Goal: Task Accomplishment & Management: Complete application form

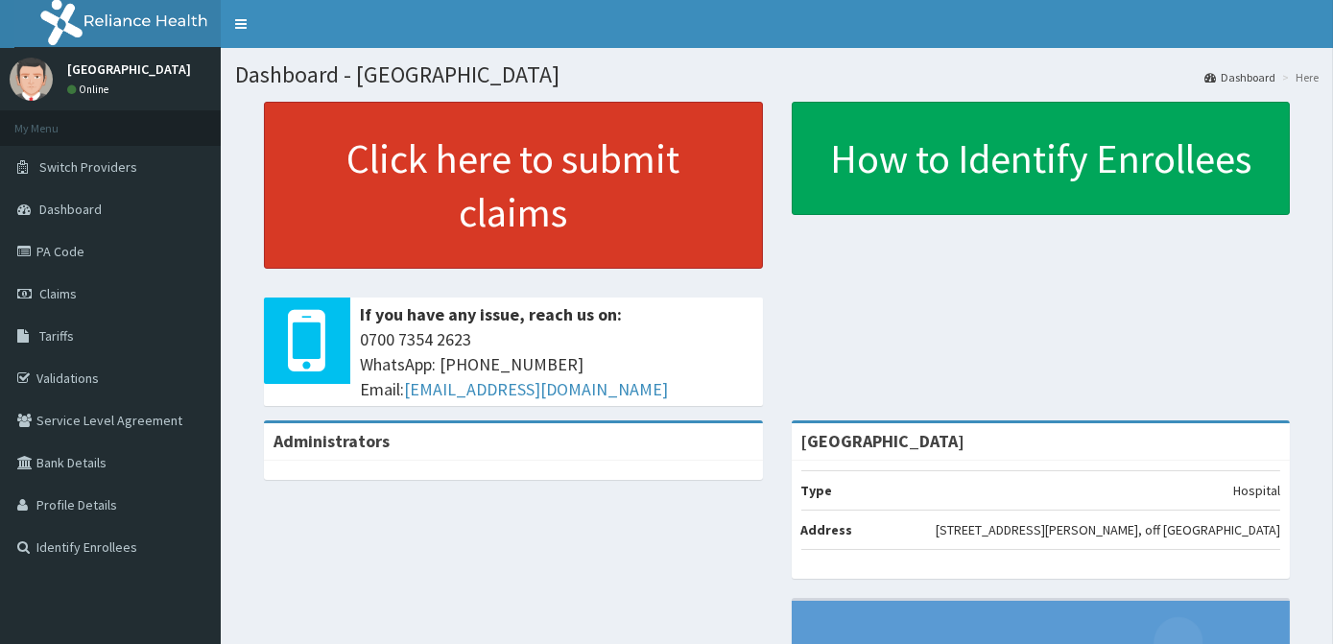
click at [388, 234] on link "Click here to submit claims" at bounding box center [513, 185] width 499 height 167
click at [381, 215] on link "Click here to submit claims" at bounding box center [513, 185] width 499 height 167
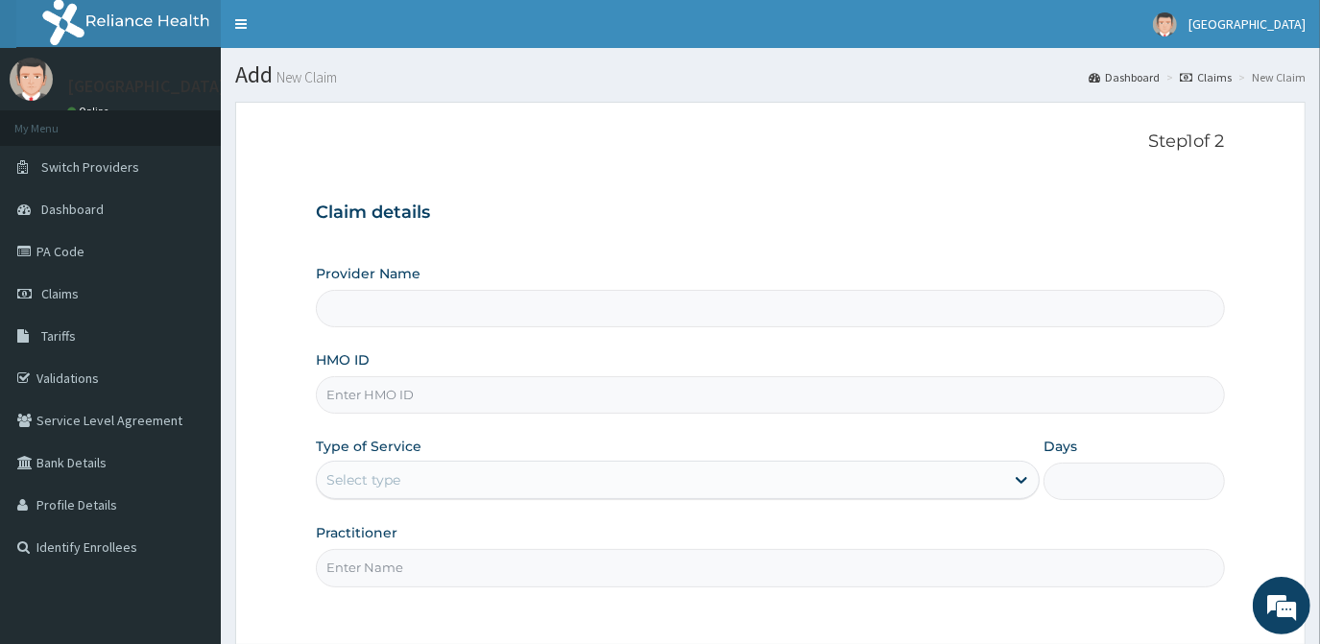
type input "[GEOGRAPHIC_DATA]"
click at [500, 382] on input "HMO ID" at bounding box center [770, 394] width 908 height 37
type input "CYA/10688/B"
click at [396, 485] on div "Select type" at bounding box center [363, 479] width 74 height 19
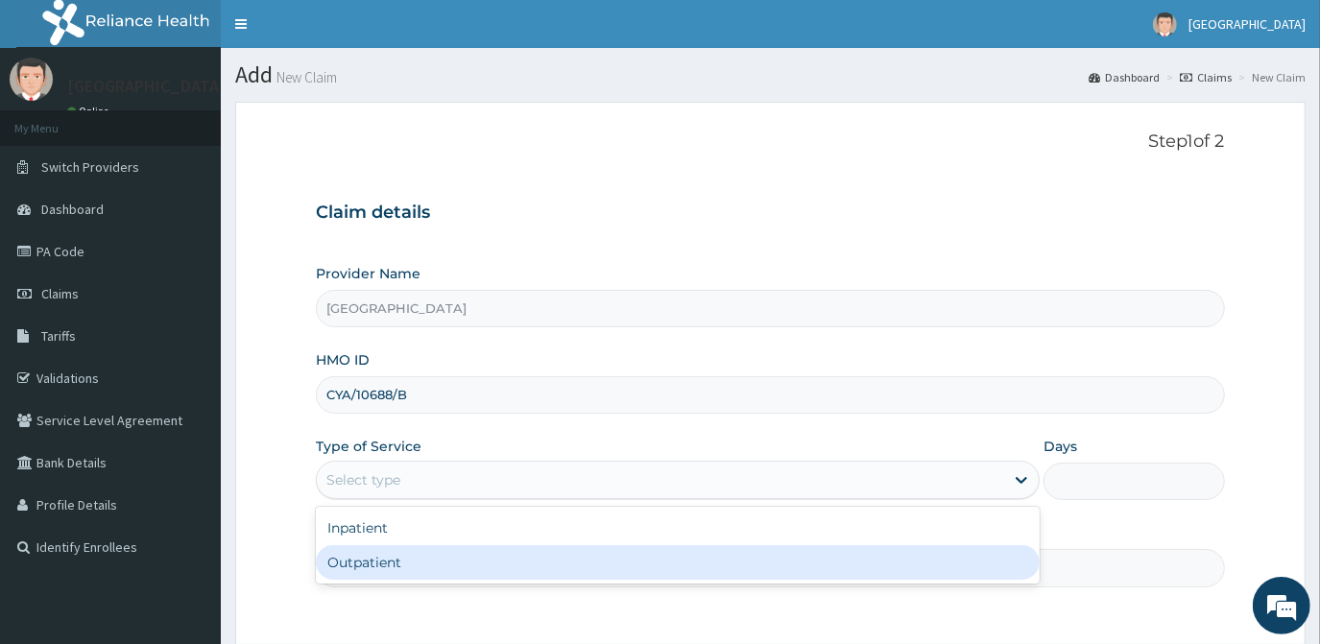
click at [403, 546] on div "Outpatient" at bounding box center [678, 562] width 724 height 35
type input "1"
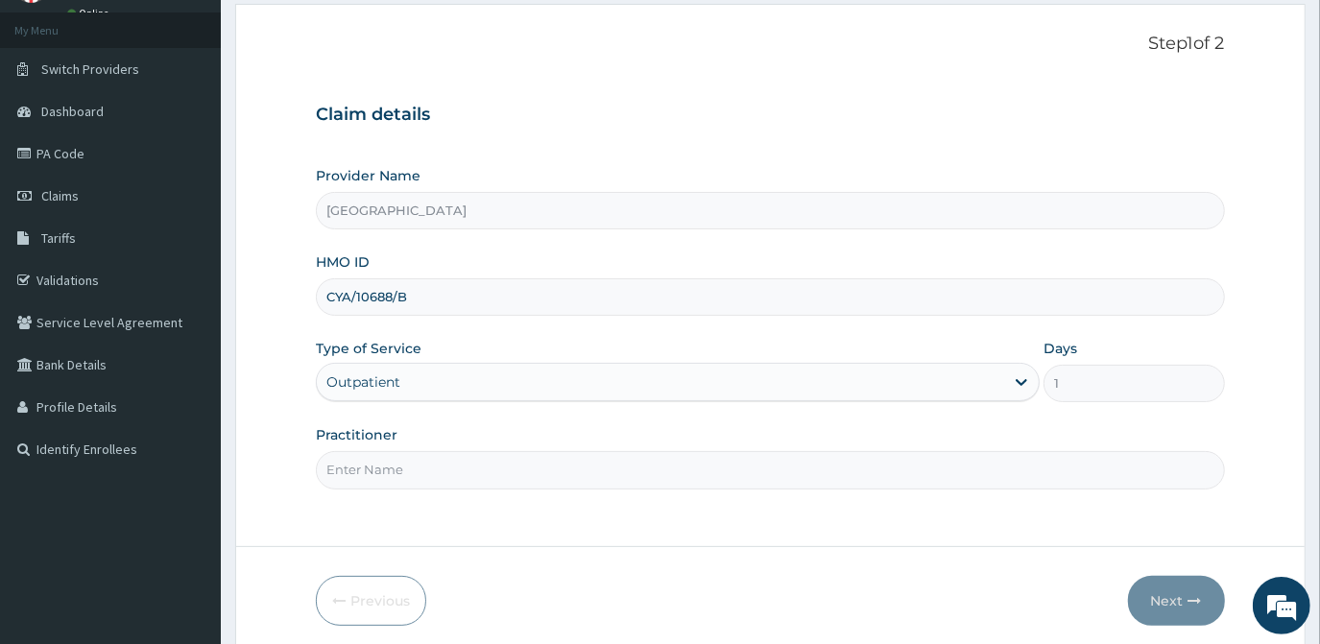
scroll to position [171, 0]
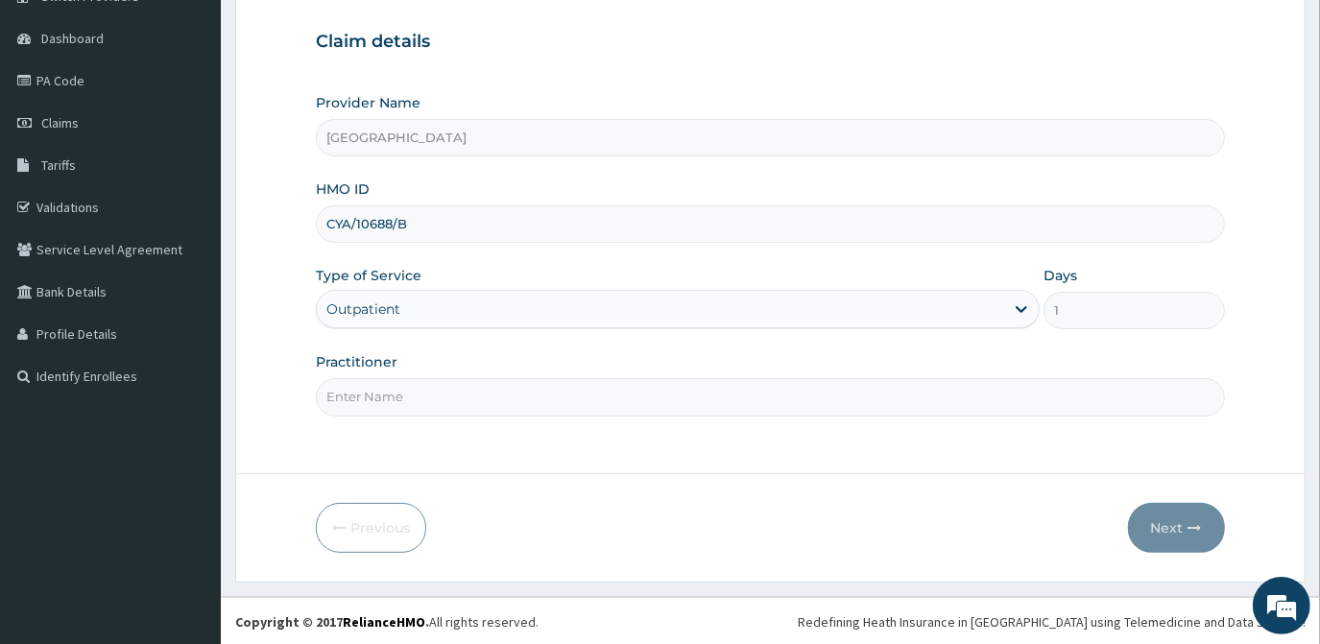
click at [527, 386] on input "Practitioner" at bounding box center [770, 396] width 908 height 37
type input "DR OLA"
click at [1206, 529] on button "Next" at bounding box center [1176, 528] width 97 height 50
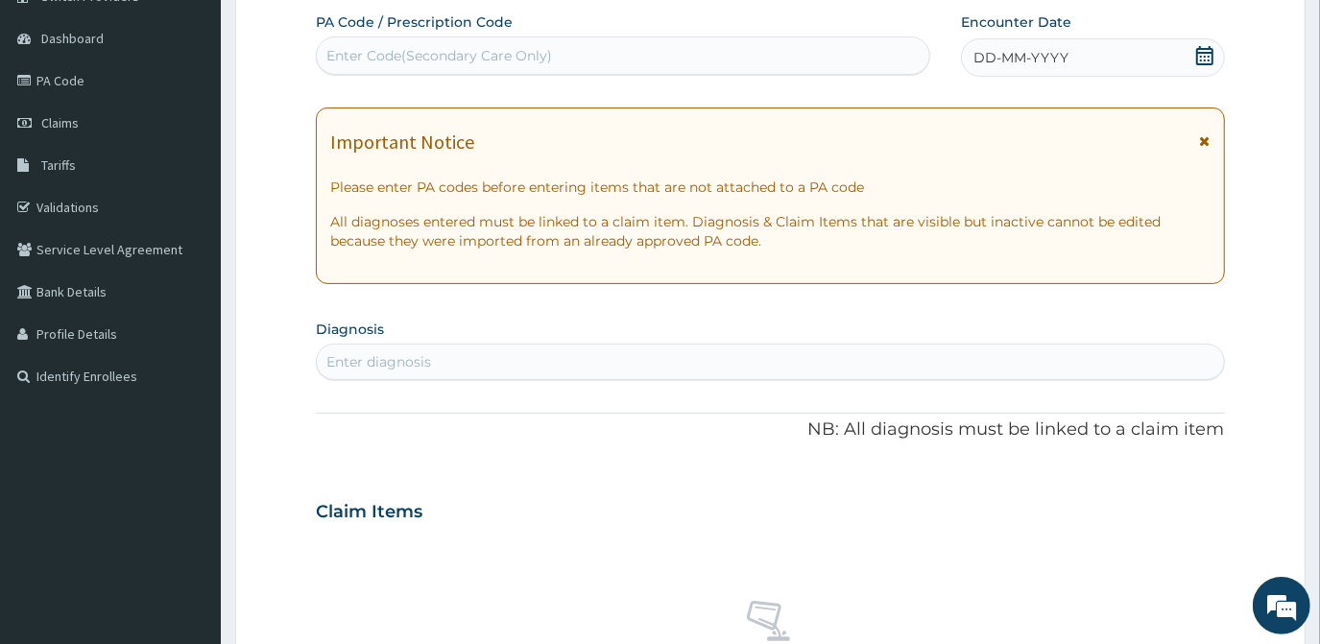
click at [1203, 57] on icon at bounding box center [1204, 55] width 19 height 19
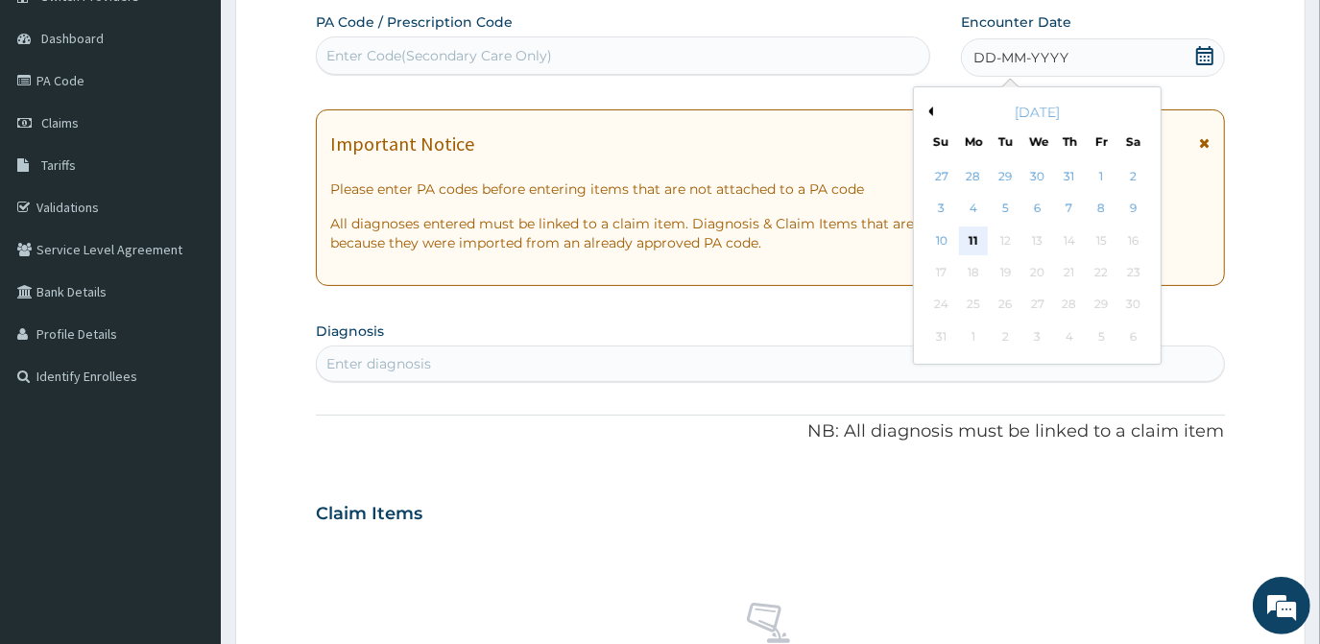
click at [974, 242] on div "11" at bounding box center [973, 241] width 29 height 29
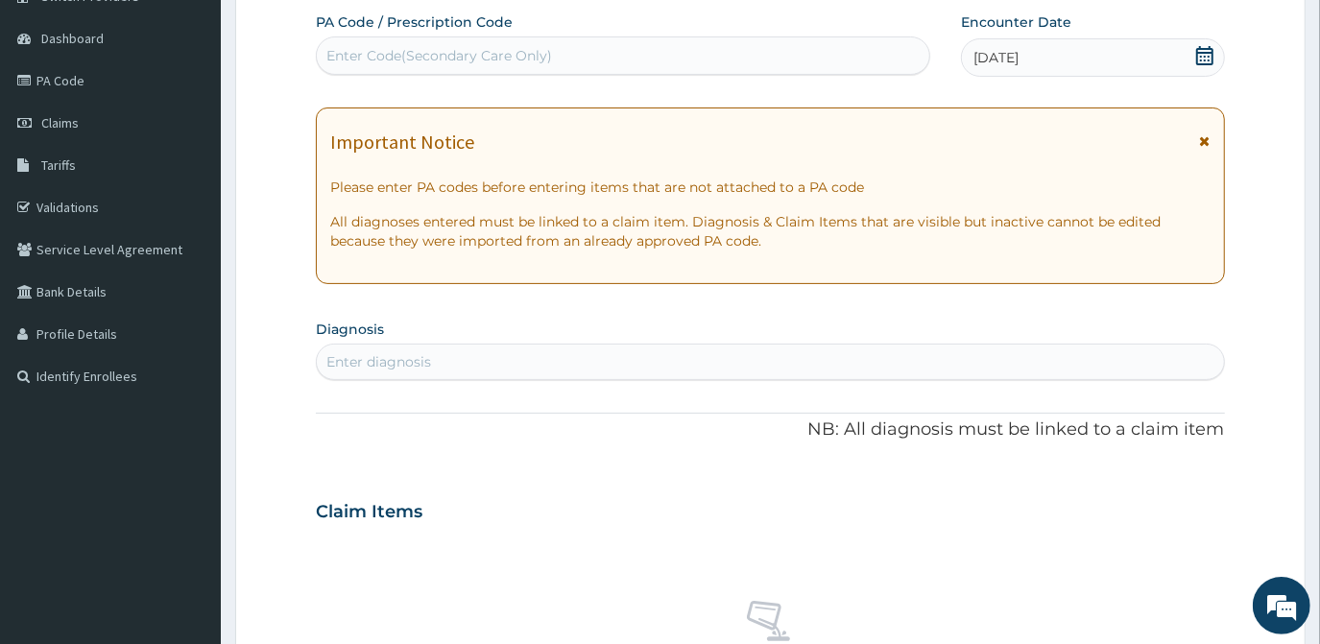
click at [435, 363] on div "Enter diagnosis" at bounding box center [770, 362] width 906 height 31
type input "MALA"
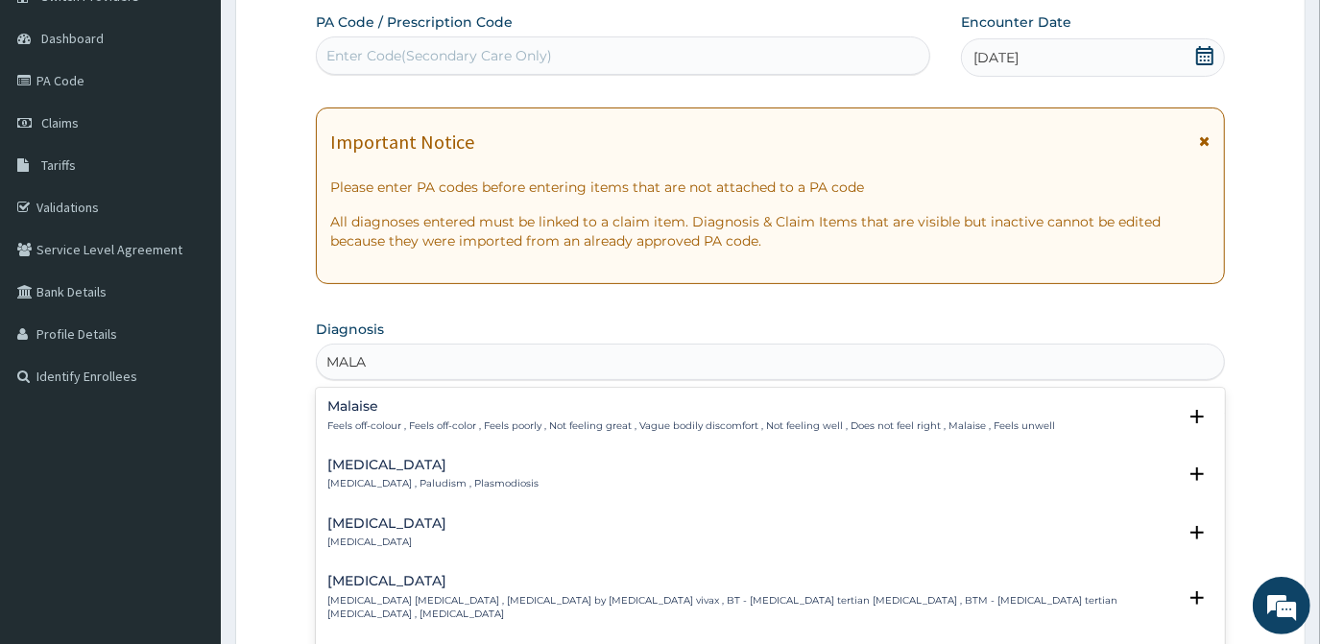
drag, startPoint x: 373, startPoint y: 411, endPoint x: 380, endPoint y: 475, distance: 64.7
click at [380, 475] on div "Malaise Feels off-colour , Feels off-color , Feels poorly , Not feeling great ,…" at bounding box center [770, 532] width 908 height 288
click at [380, 477] on p "Malaria , Paludism , Plasmodiosis" at bounding box center [432, 483] width 211 height 13
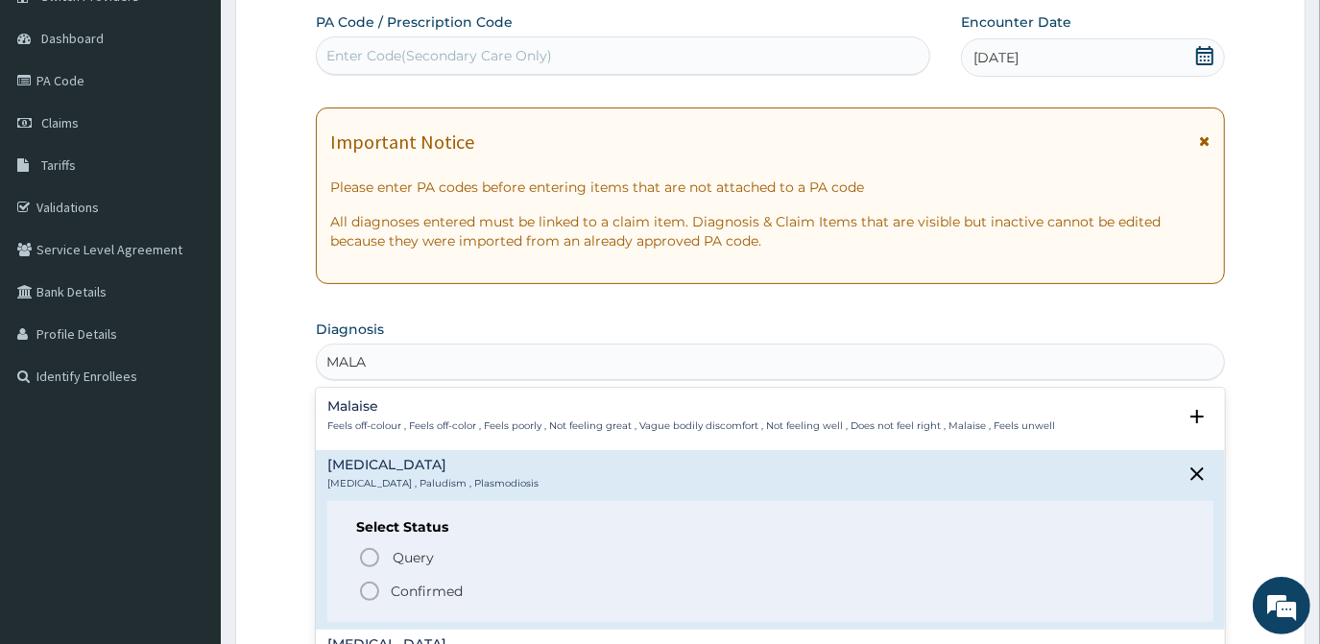
click at [361, 591] on circle "status option filled" at bounding box center [369, 591] width 17 height 17
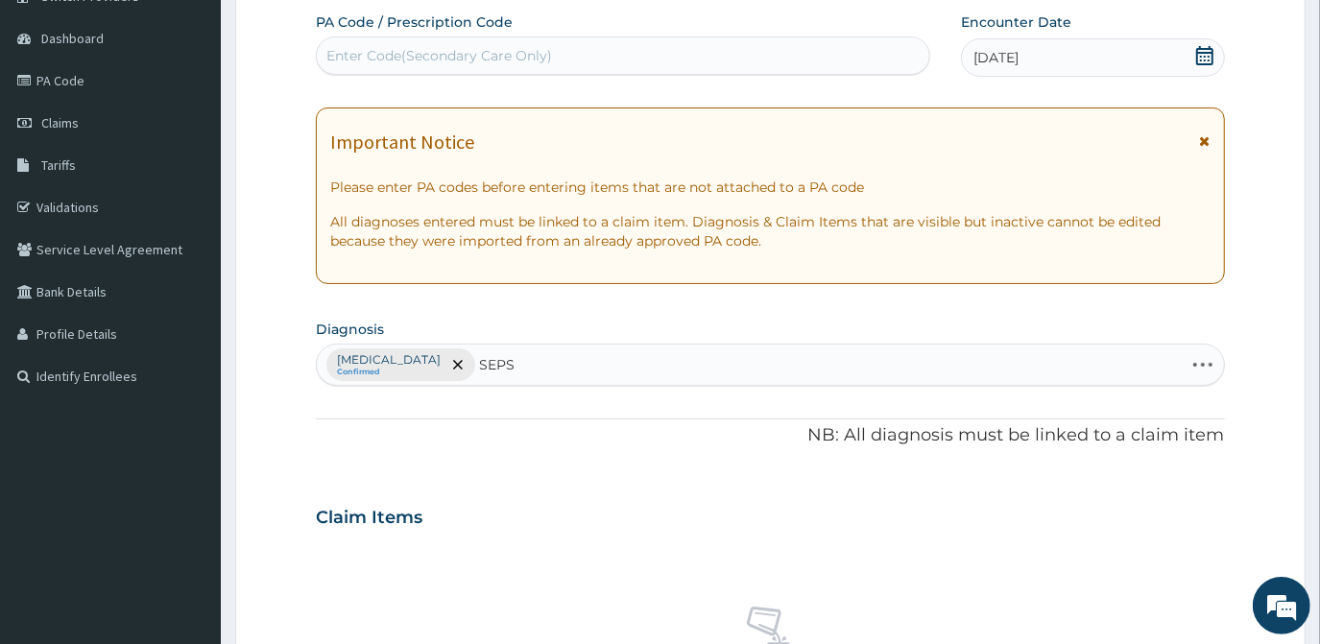
type input "SEPSI"
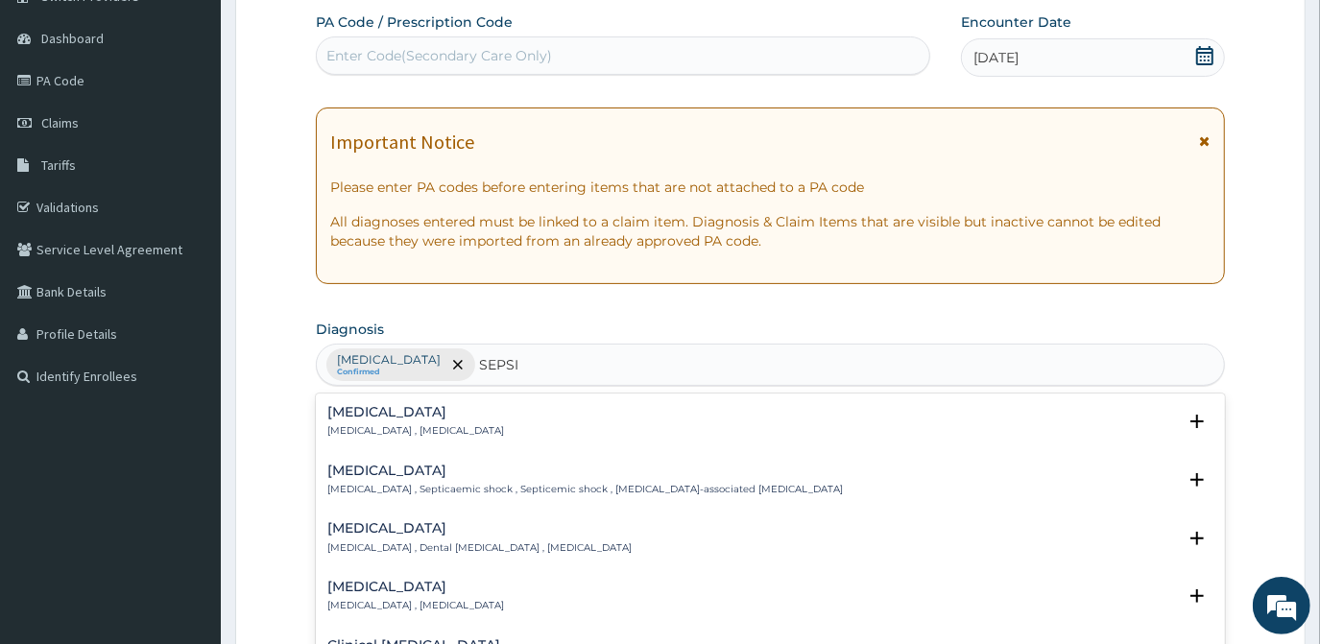
click at [380, 408] on h4 "Sepsis" at bounding box center [415, 412] width 177 height 14
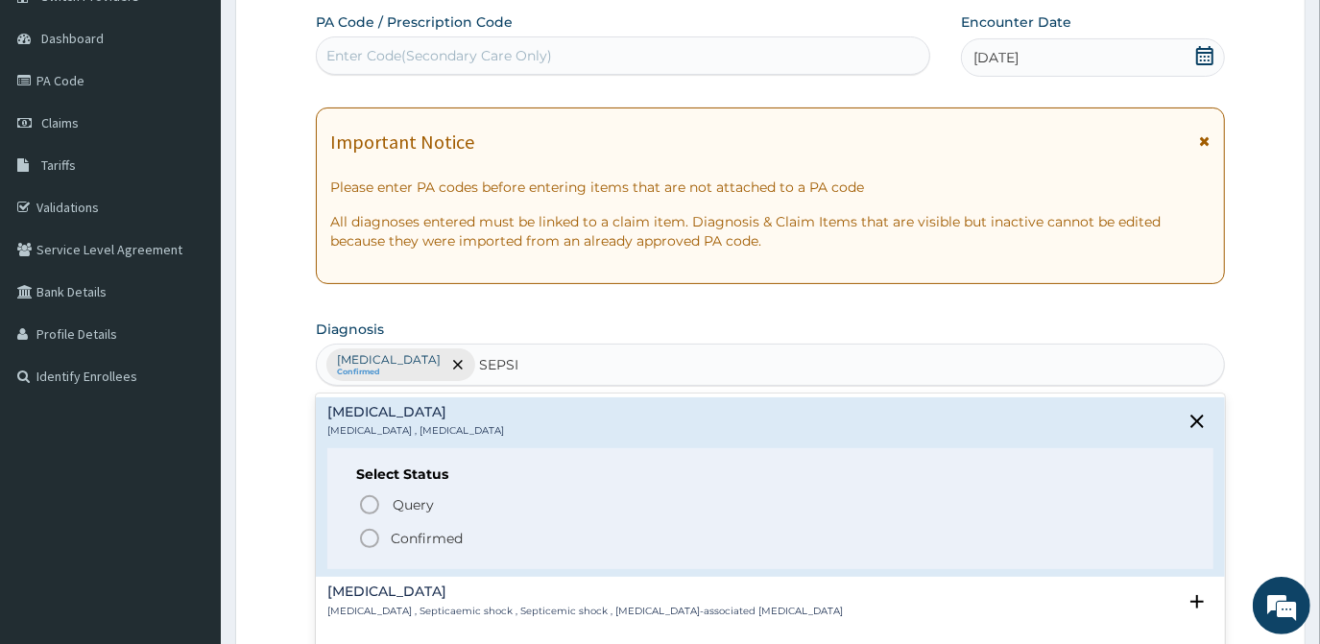
click at [373, 540] on icon "status option filled" at bounding box center [369, 538] width 23 height 23
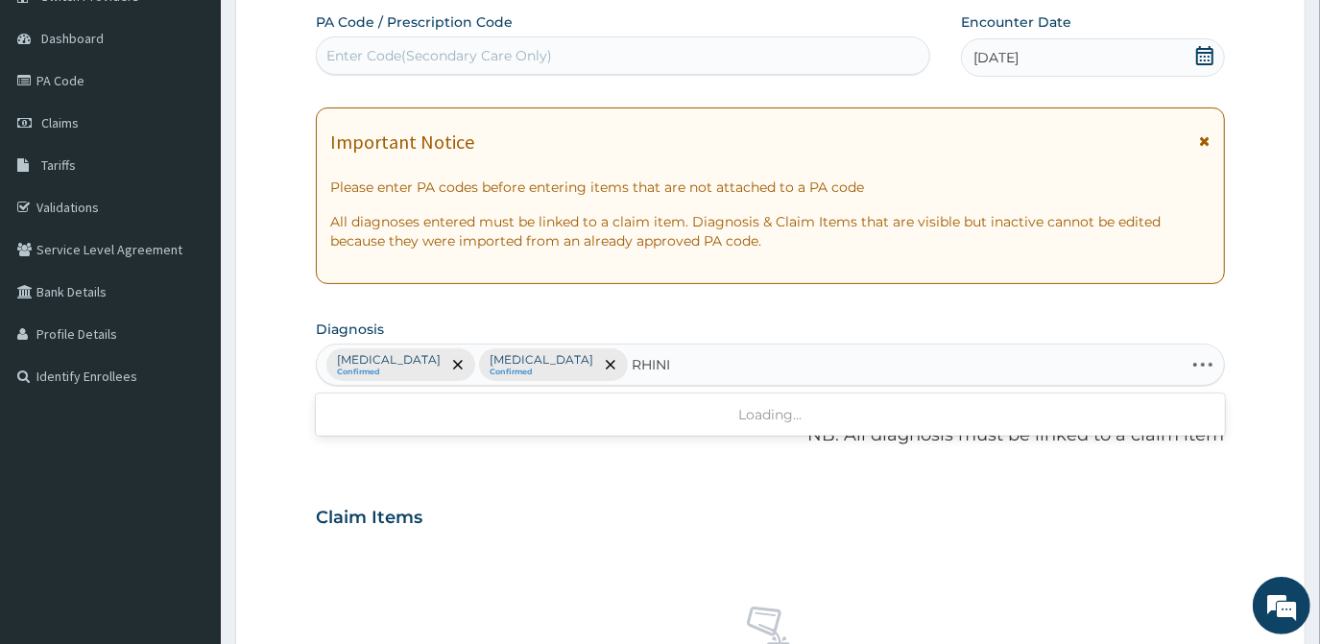
type input "RHINIT"
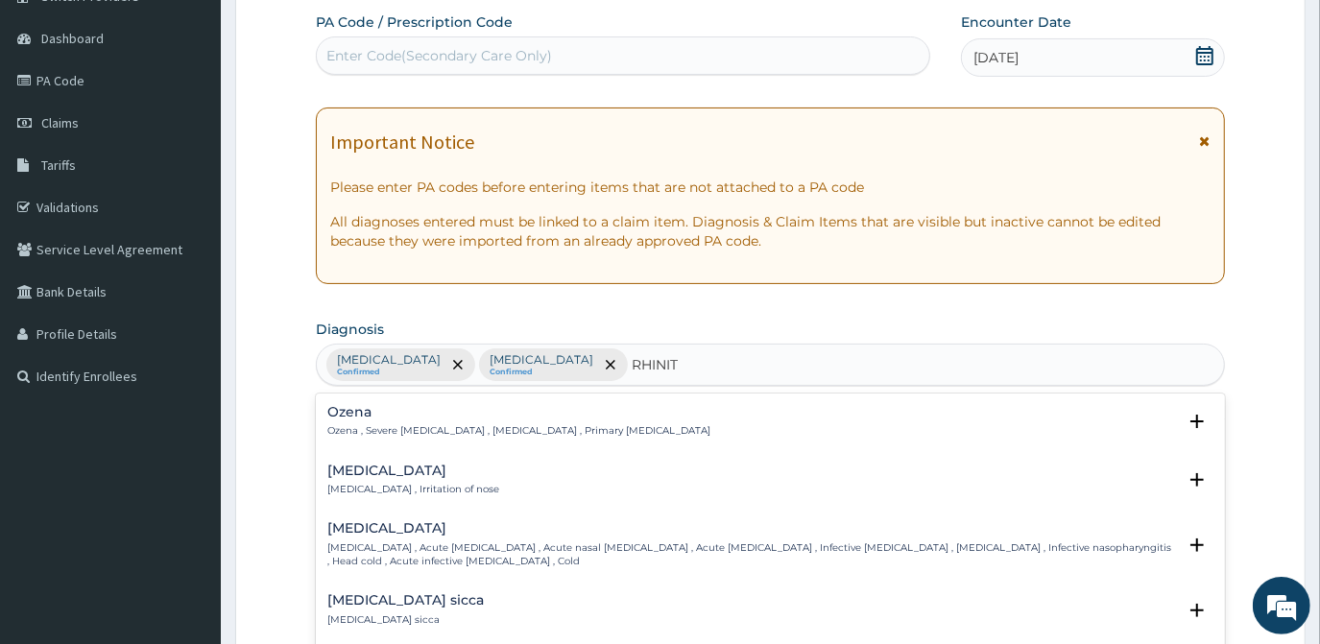
click at [420, 545] on p "Common cold , Acute coryza , Acute nasal catarrh , Acute rhinitis , Infective r…" at bounding box center [751, 555] width 848 height 28
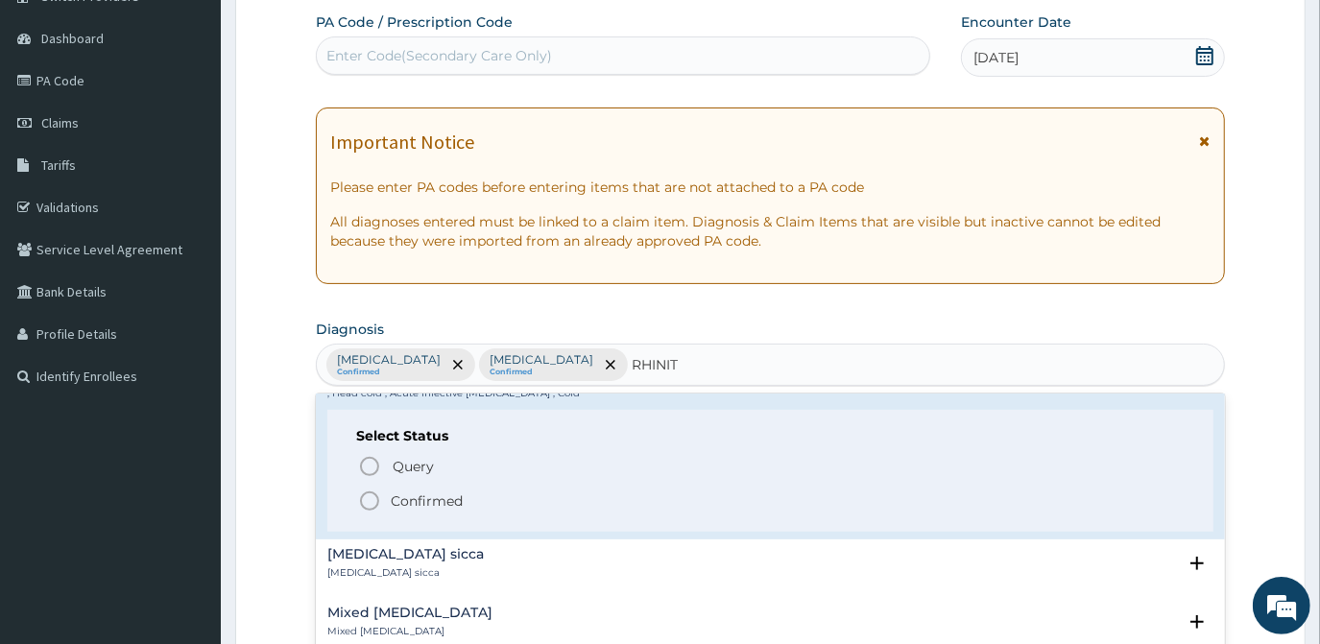
scroll to position [174, 0]
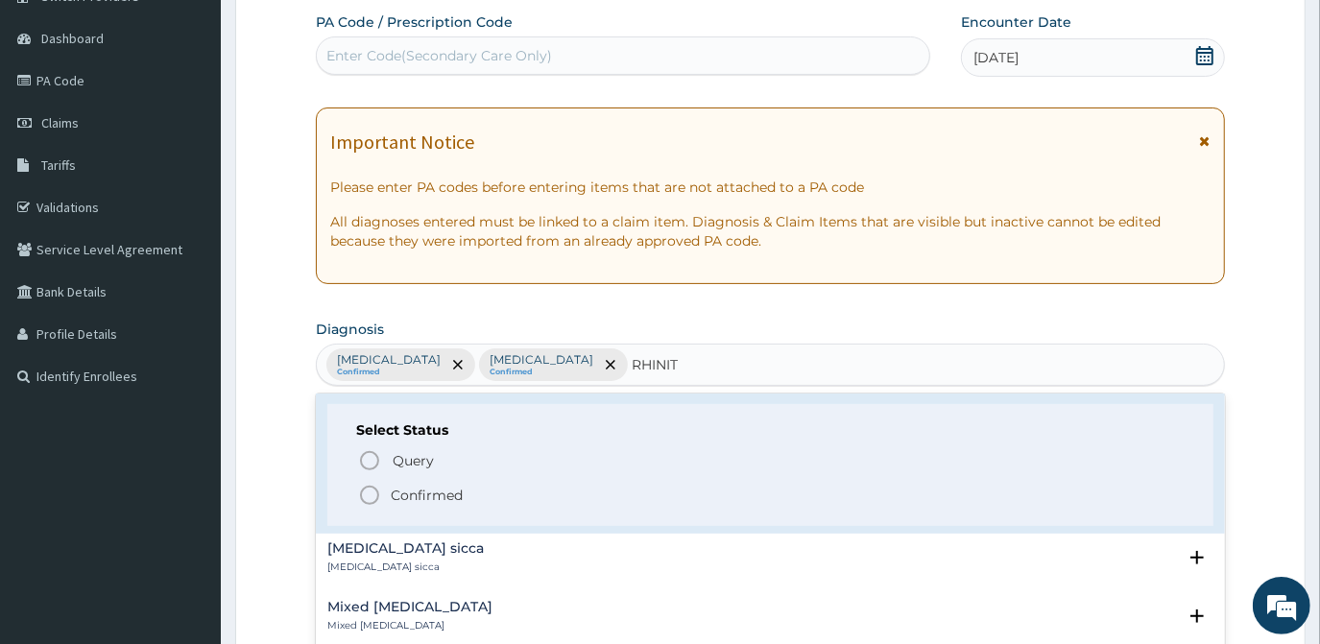
click at [379, 484] on icon "status option filled" at bounding box center [369, 495] width 23 height 23
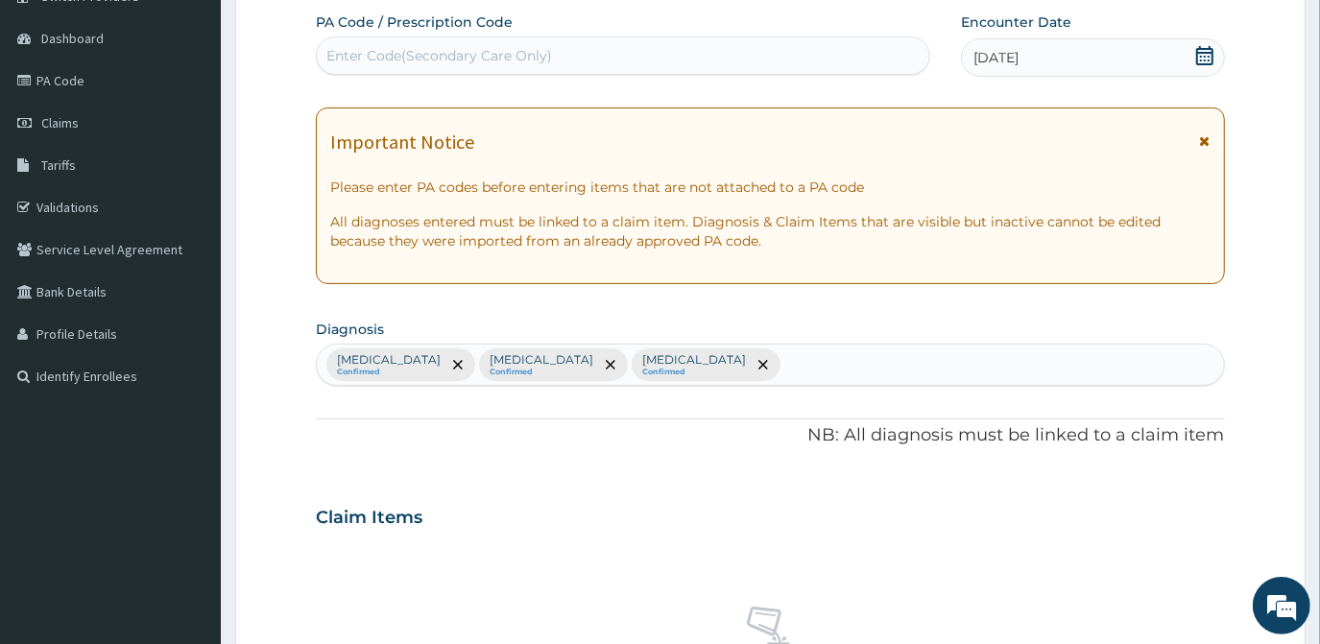
click at [684, 354] on div "Malaria Confirmed Sepsis Confirmed Common cold Confirmed" at bounding box center [770, 365] width 906 height 40
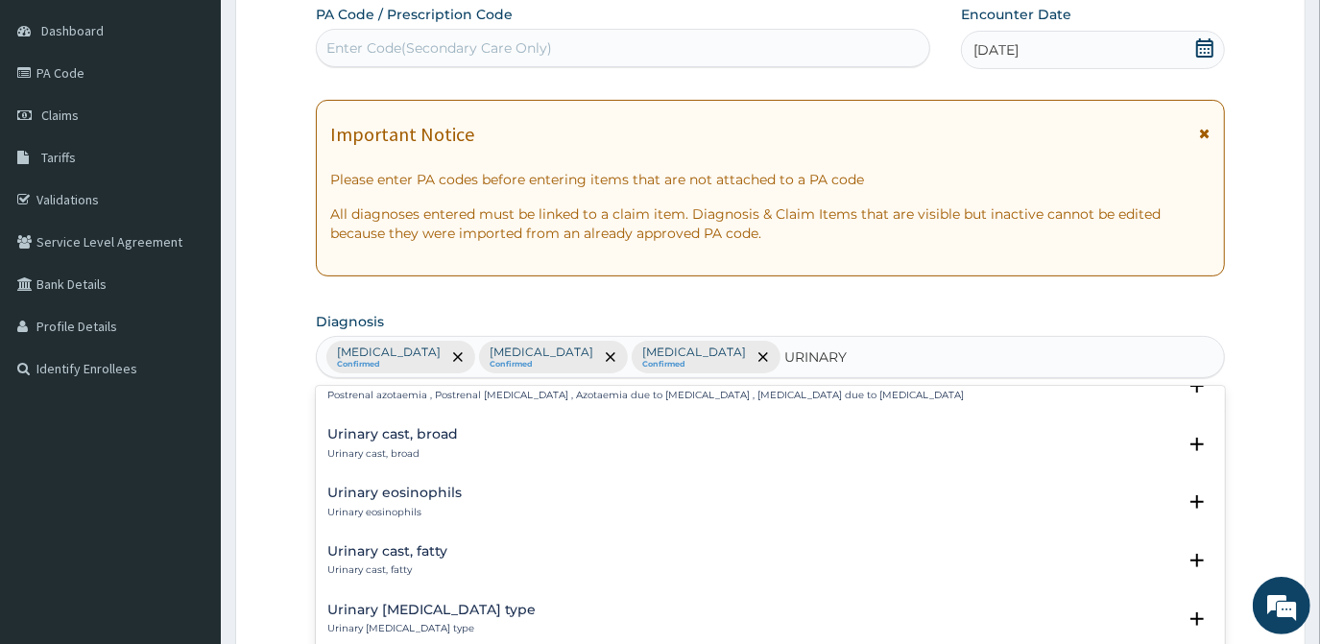
scroll to position [1134, 0]
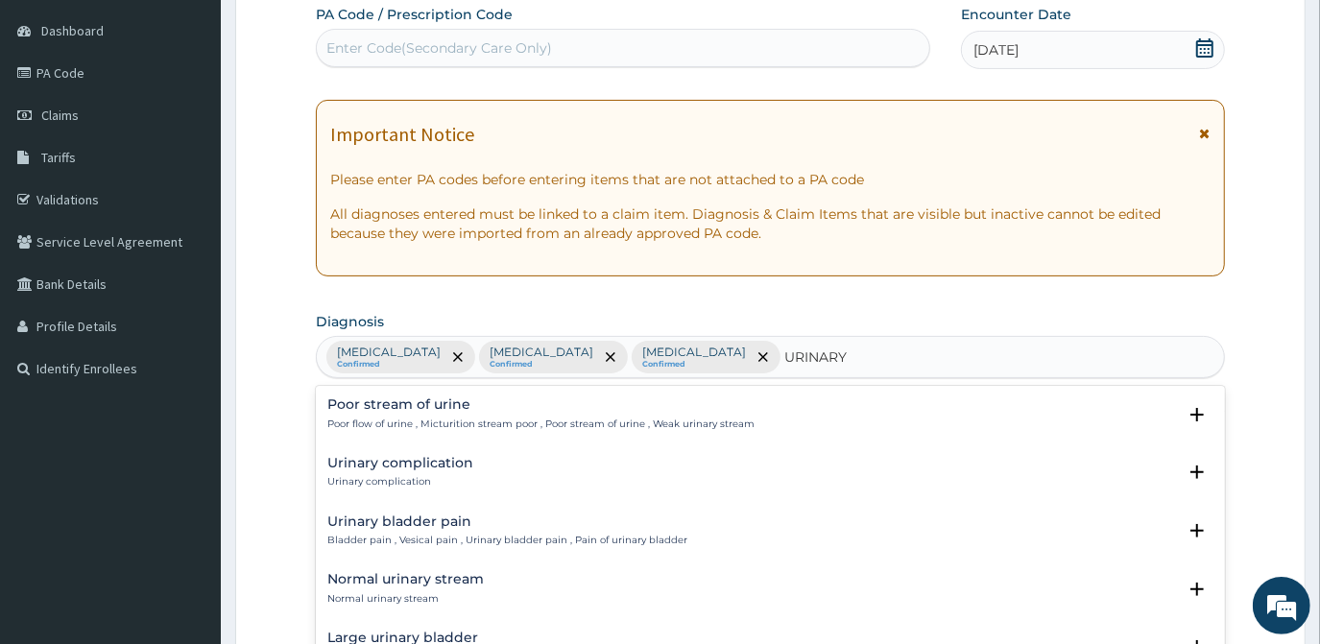
type input "URINAR"
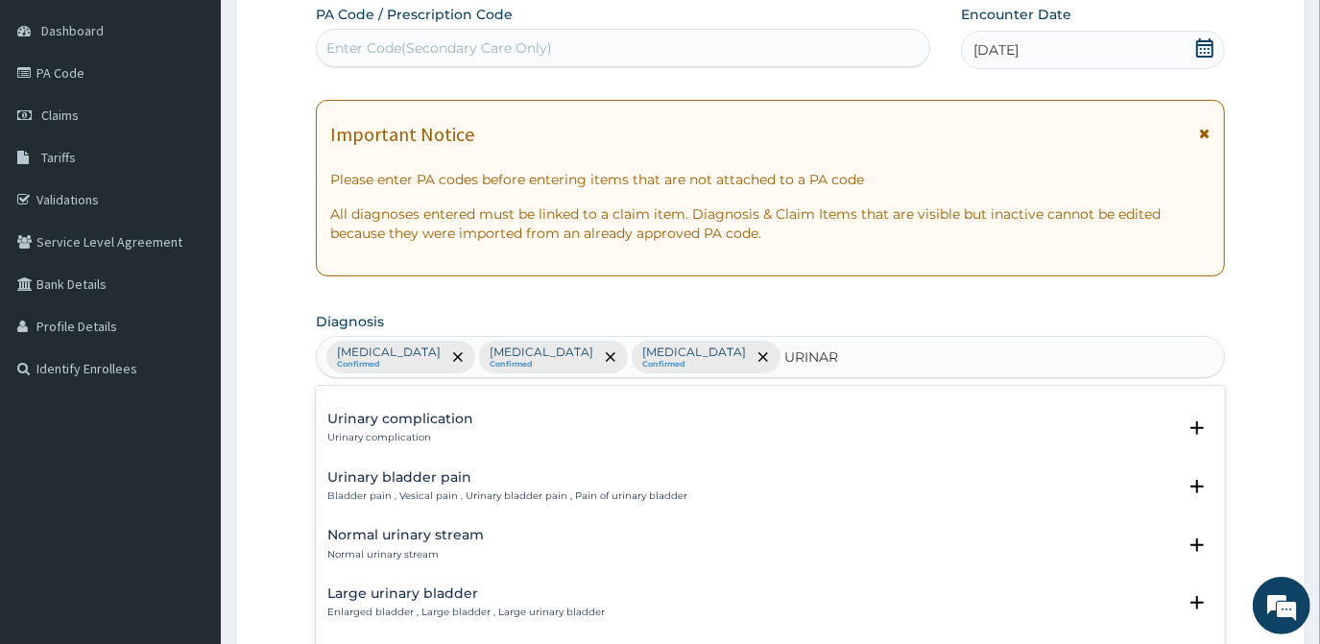
scroll to position [1176, 0]
click at [404, 444] on p "Urinary complication" at bounding box center [400, 439] width 146 height 13
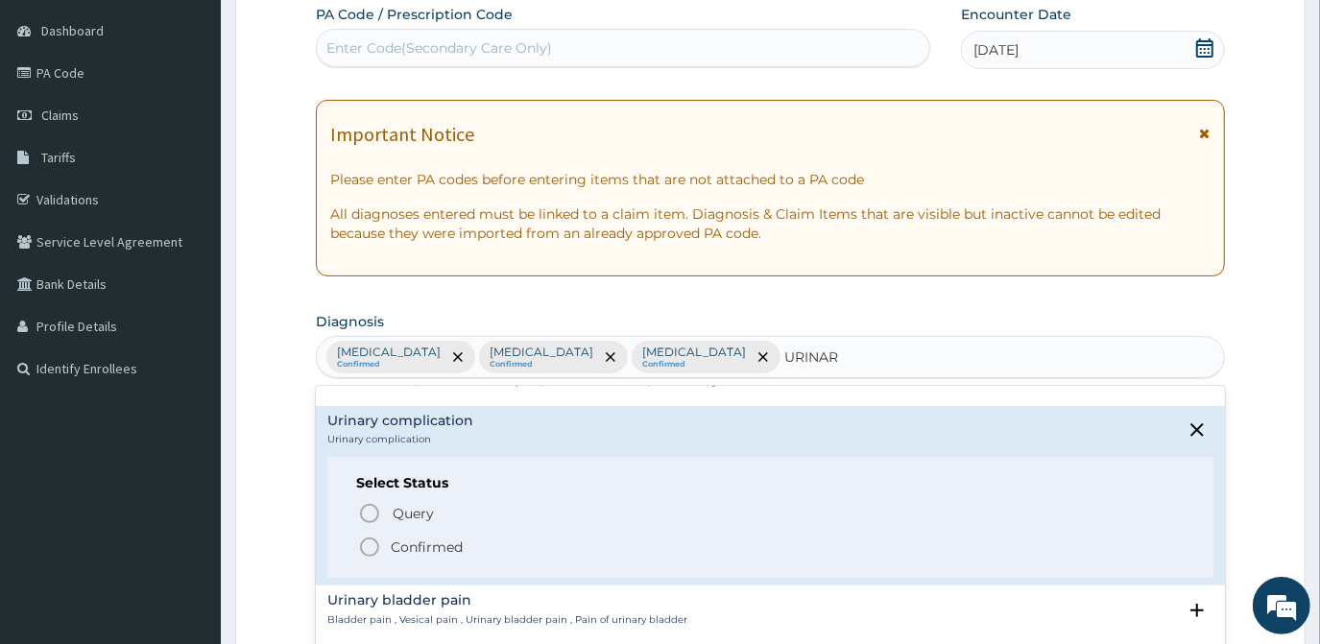
click at [371, 552] on icon "status option filled" at bounding box center [369, 547] width 23 height 23
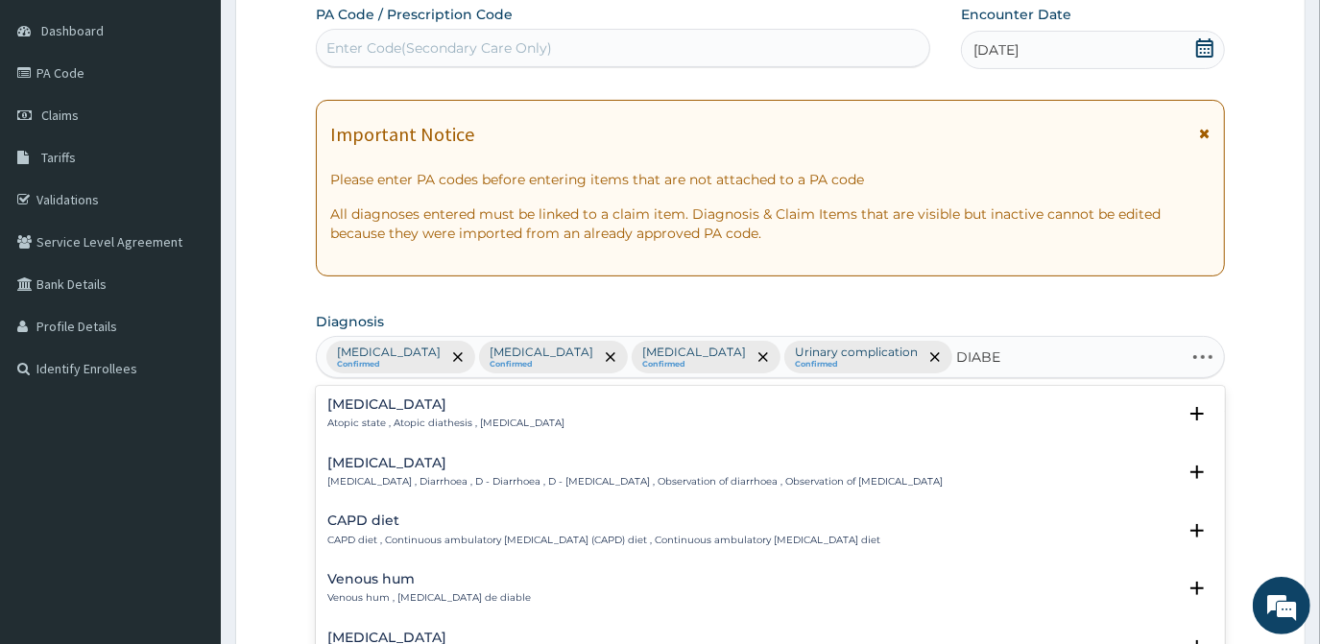
type input "DIABET"
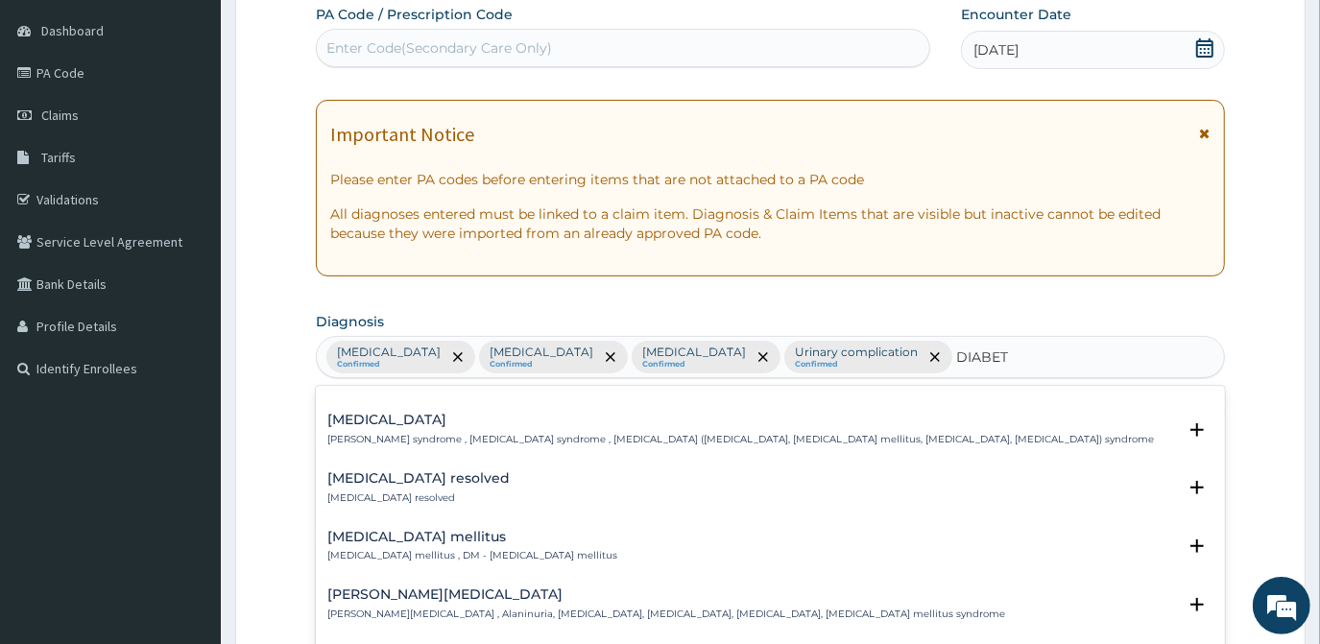
scroll to position [348, 0]
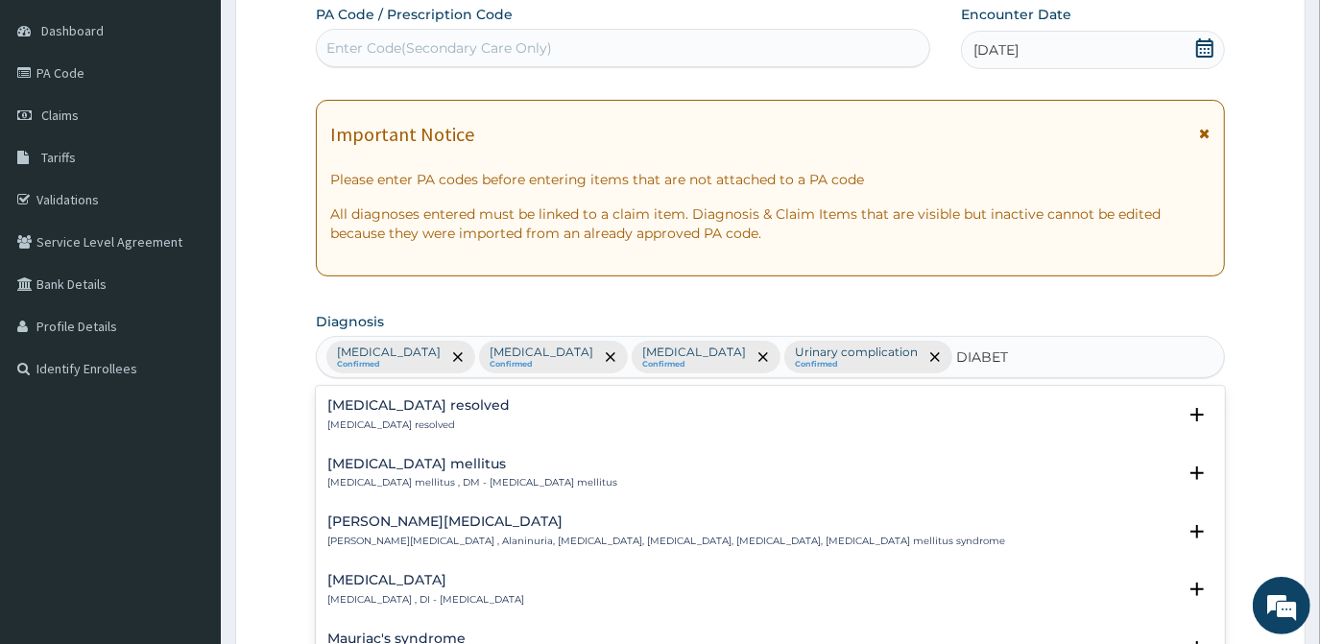
click at [427, 467] on h4 "Diabetes mellitus" at bounding box center [472, 464] width 290 height 14
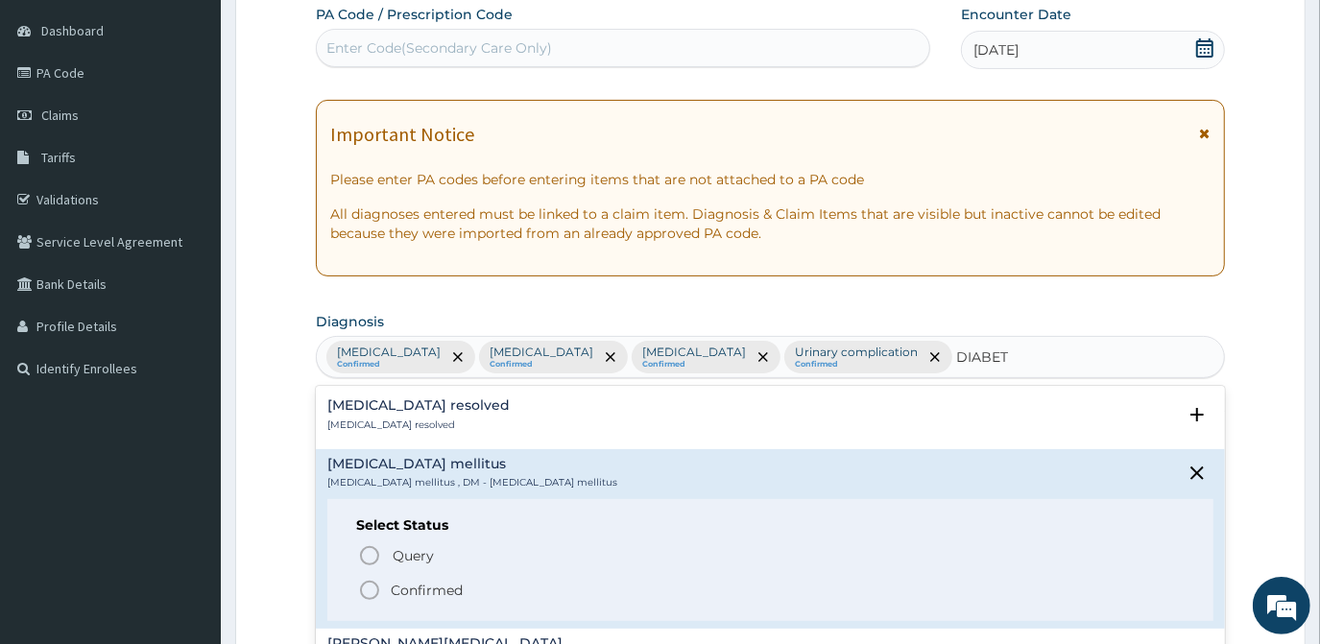
click at [372, 590] on icon "status option filled" at bounding box center [369, 590] width 23 height 23
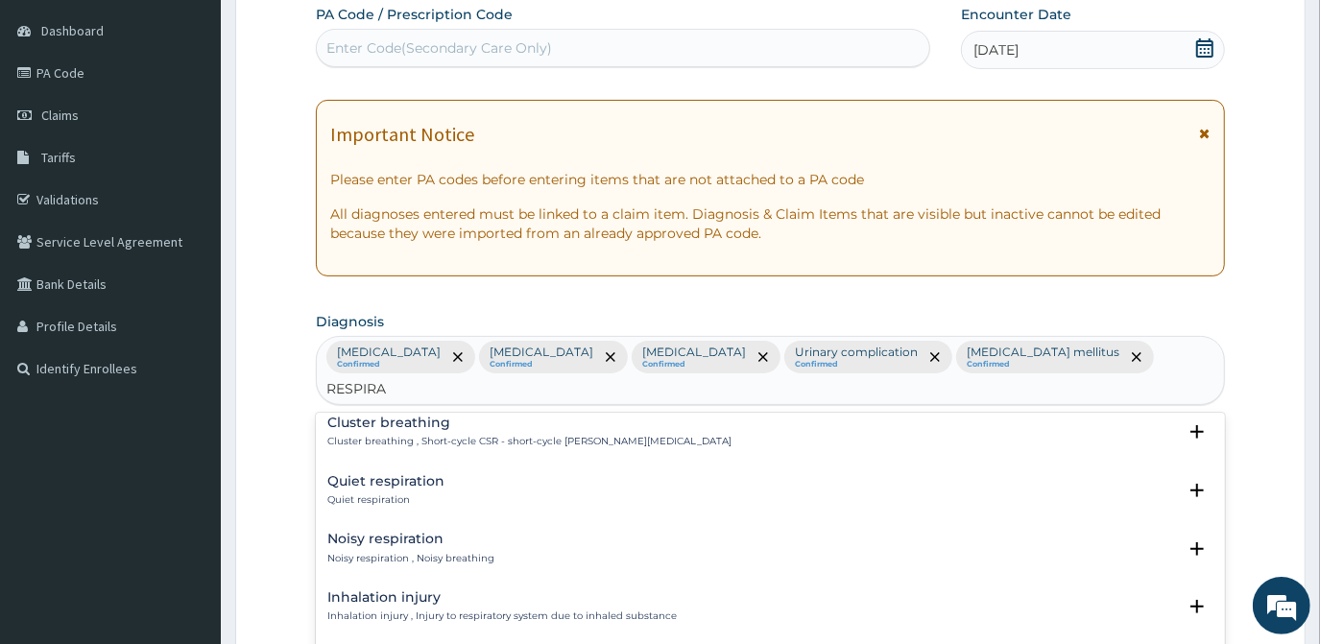
scroll to position [404, 0]
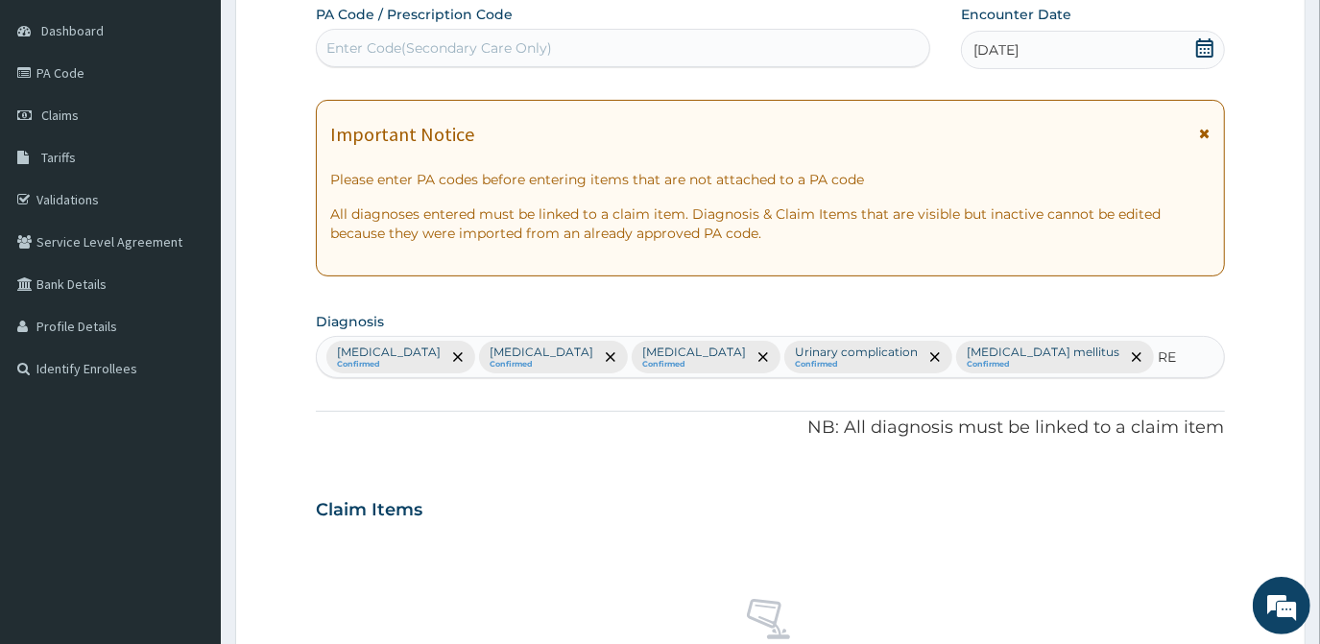
type input "R"
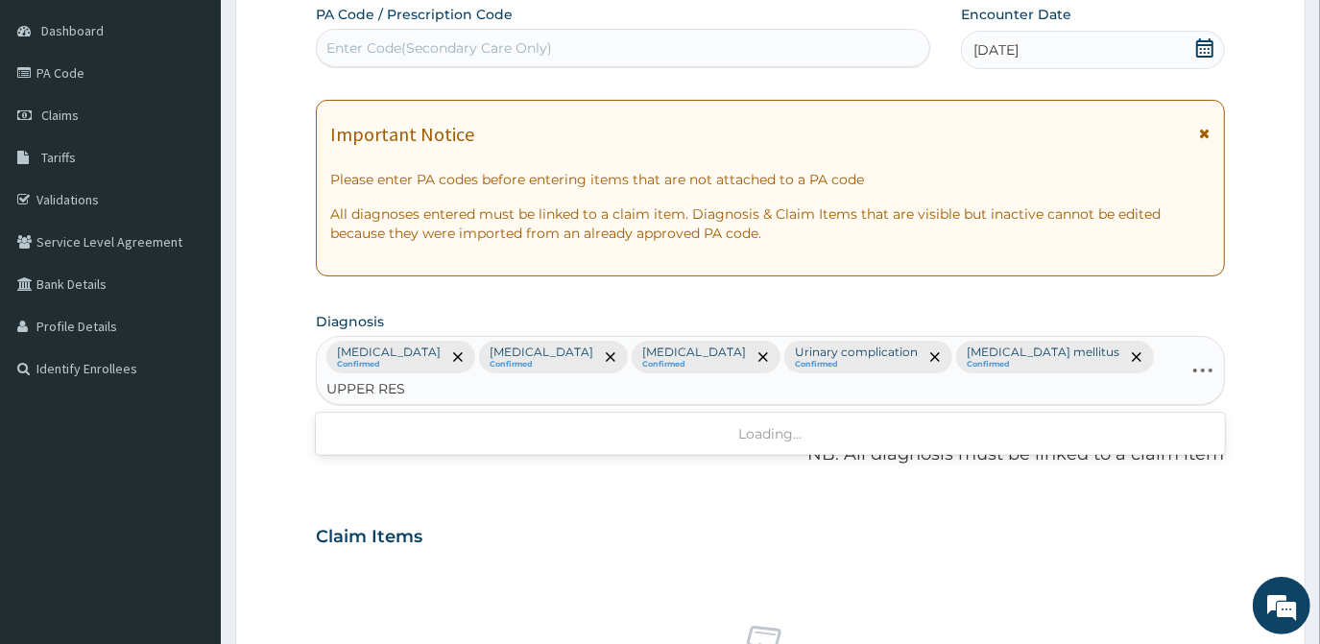
type input "UPPER RESP"
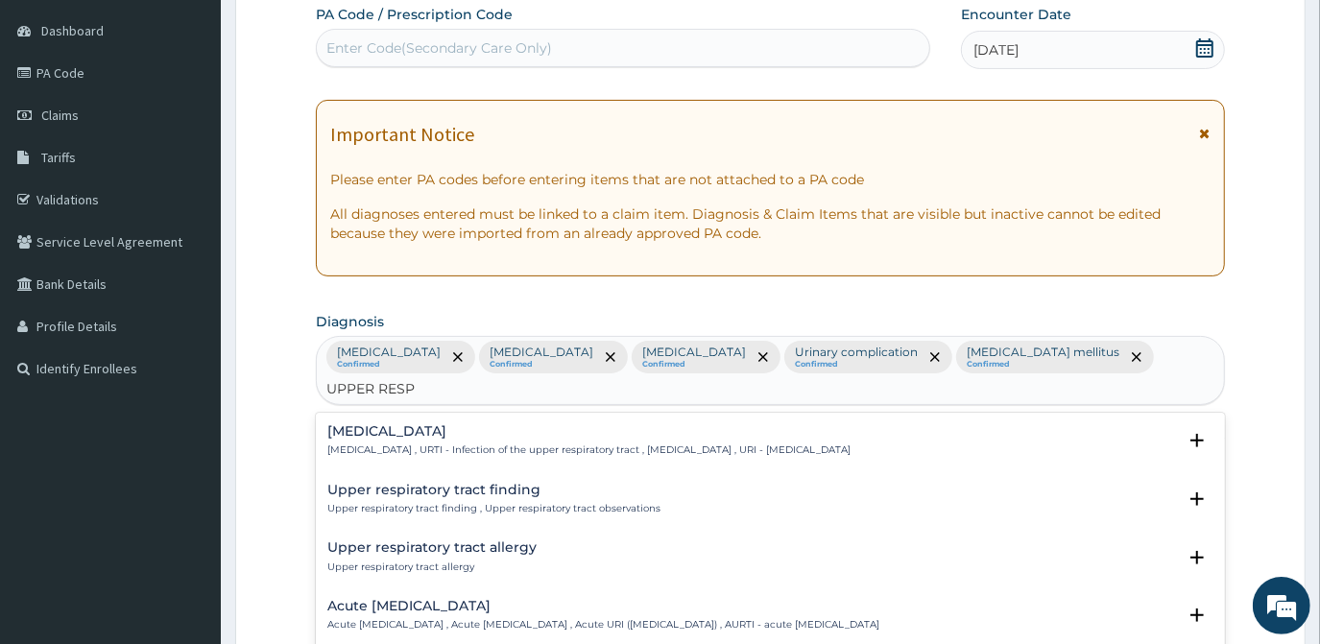
click at [467, 444] on p "Upper respiratory infection , URTI - Infection of the upper respiratory tract ,…" at bounding box center [588, 450] width 523 height 13
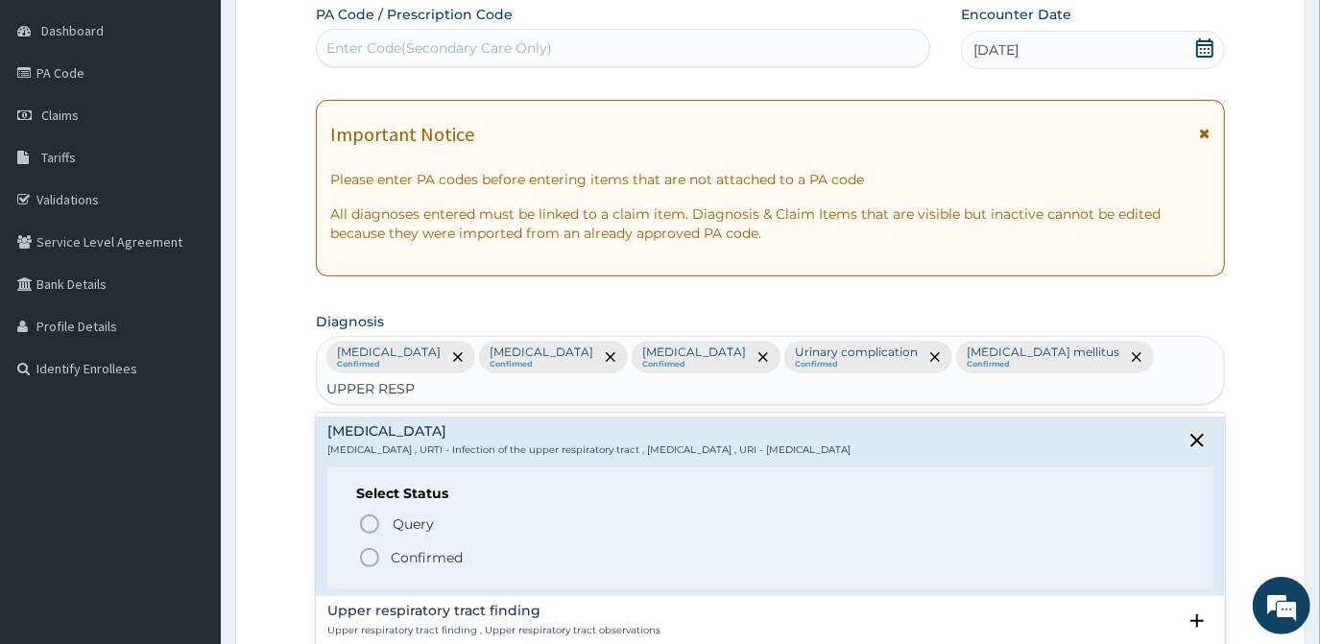
click at [373, 546] on icon "status option filled" at bounding box center [369, 557] width 23 height 23
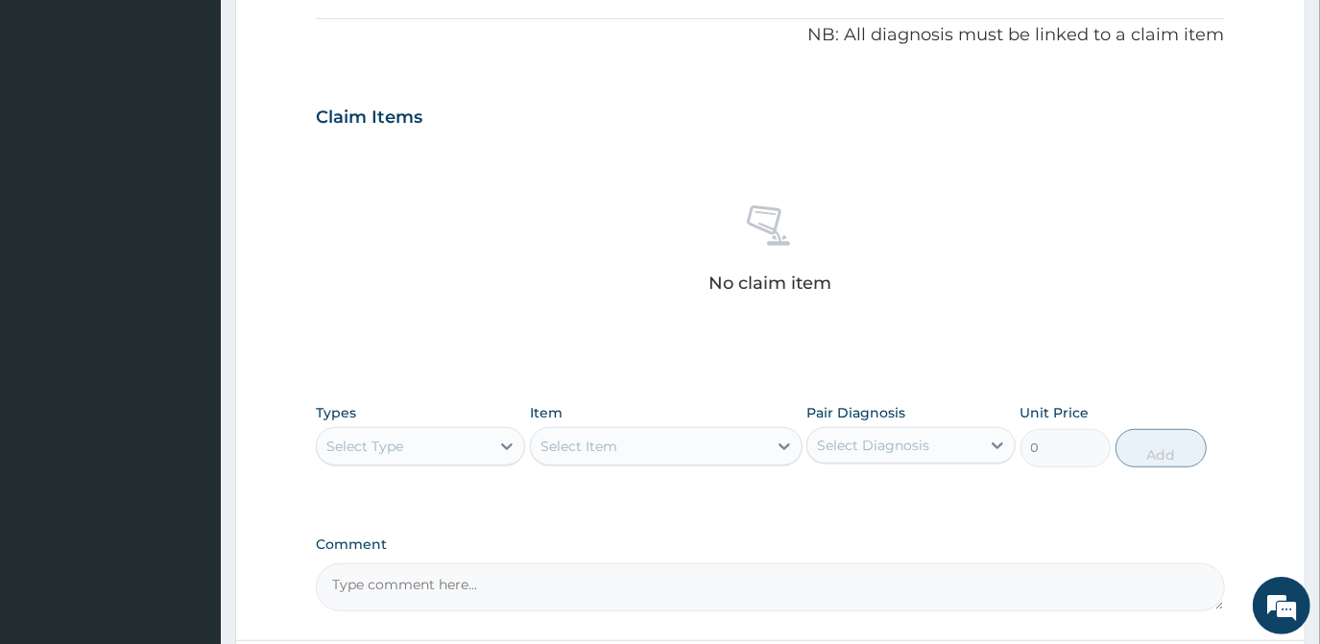
scroll to position [702, 0]
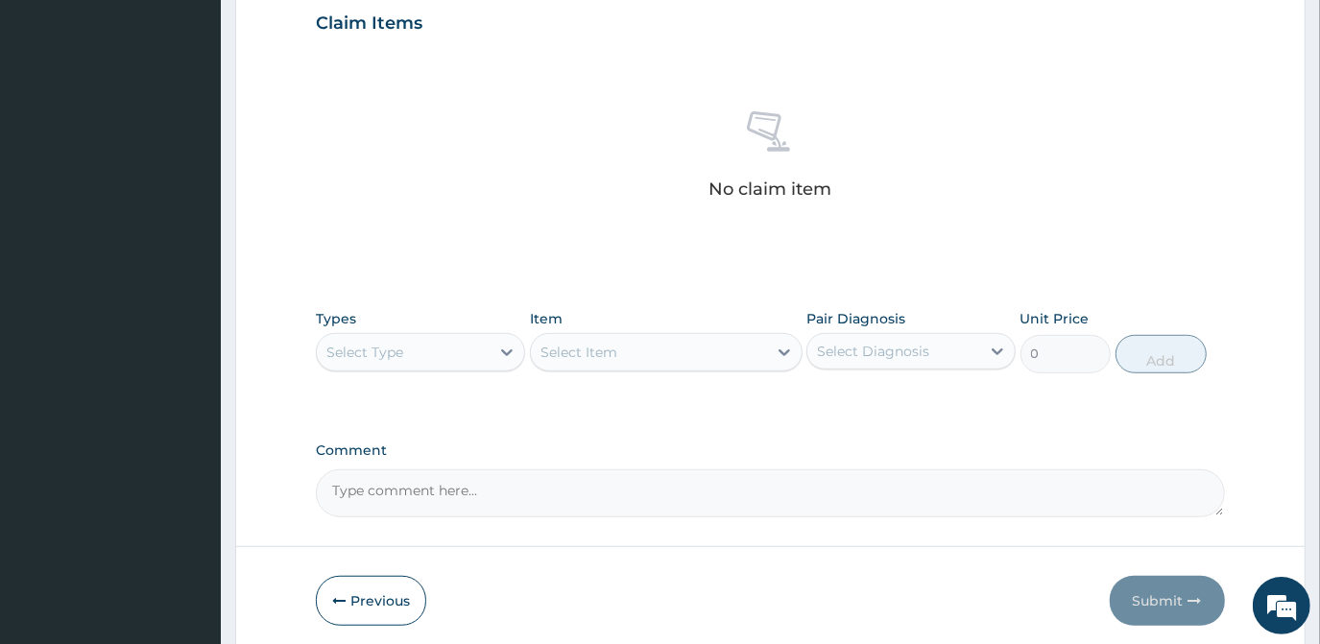
click at [360, 343] on div "Select Type" at bounding box center [364, 352] width 77 height 19
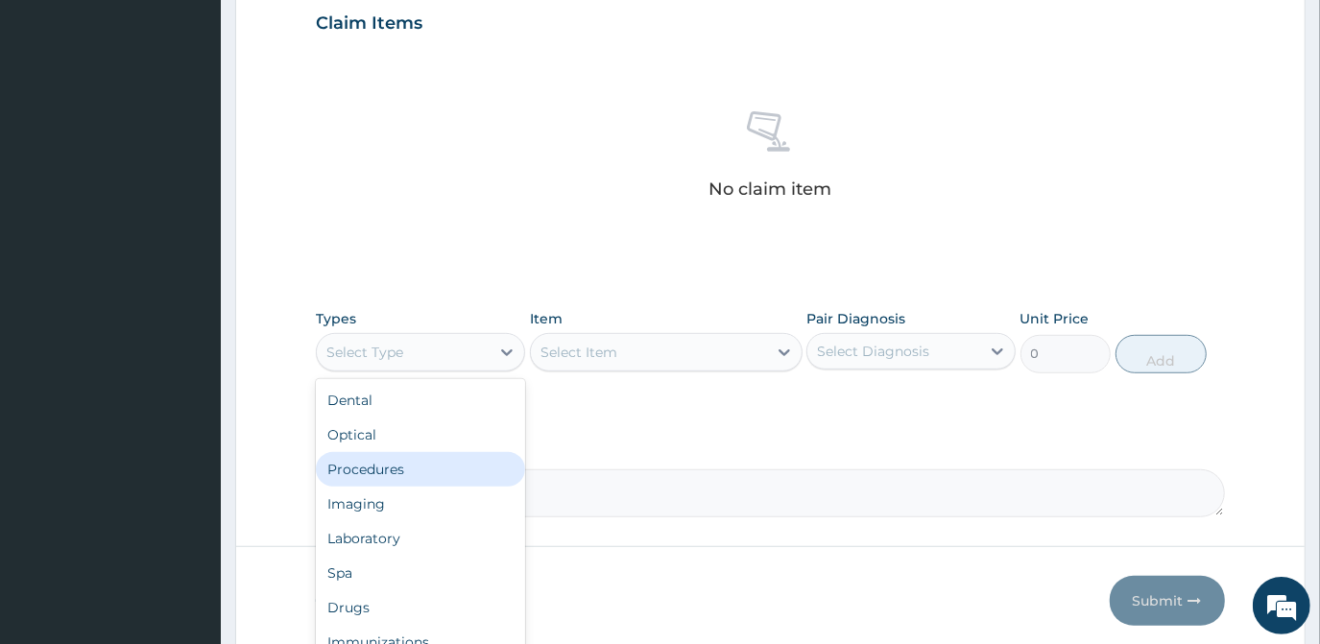
click at [418, 452] on div "Procedures" at bounding box center [420, 469] width 209 height 35
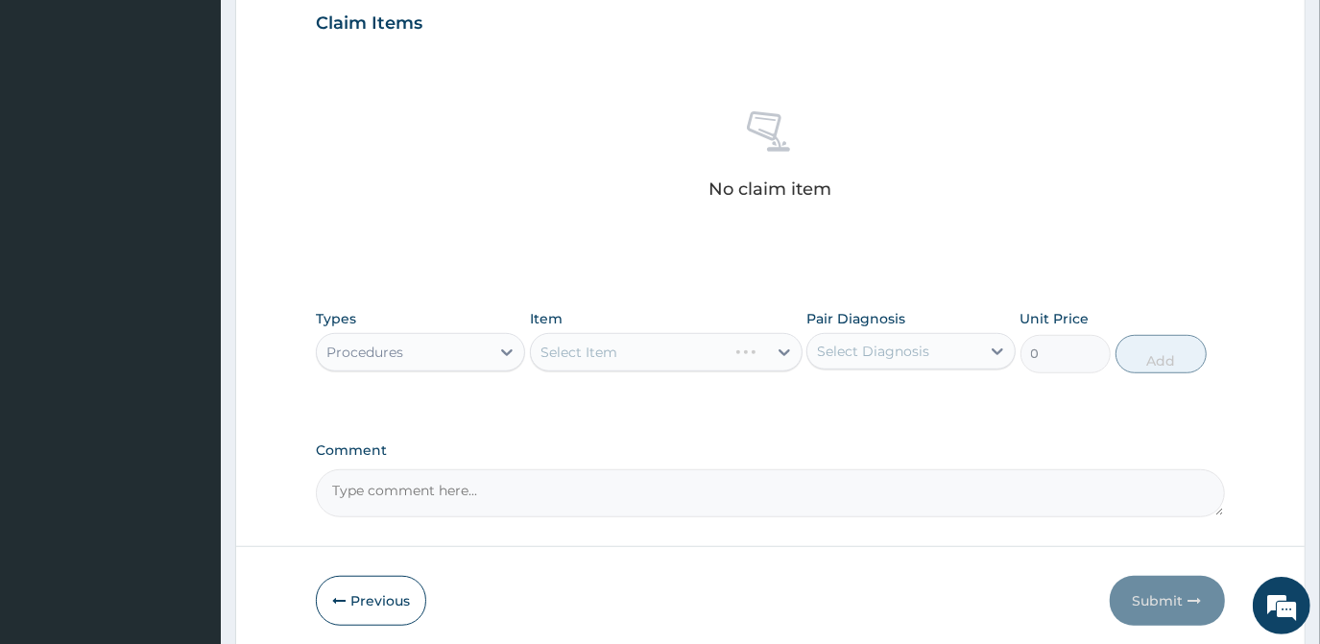
click at [561, 333] on div "Select Item" at bounding box center [666, 352] width 273 height 38
click at [565, 333] on div "Select Item" at bounding box center [666, 352] width 273 height 38
click at [569, 333] on div "Select Item" at bounding box center [666, 352] width 273 height 38
click at [595, 333] on div "Select Item" at bounding box center [666, 352] width 273 height 38
click at [627, 333] on div "Select Item" at bounding box center [666, 352] width 273 height 38
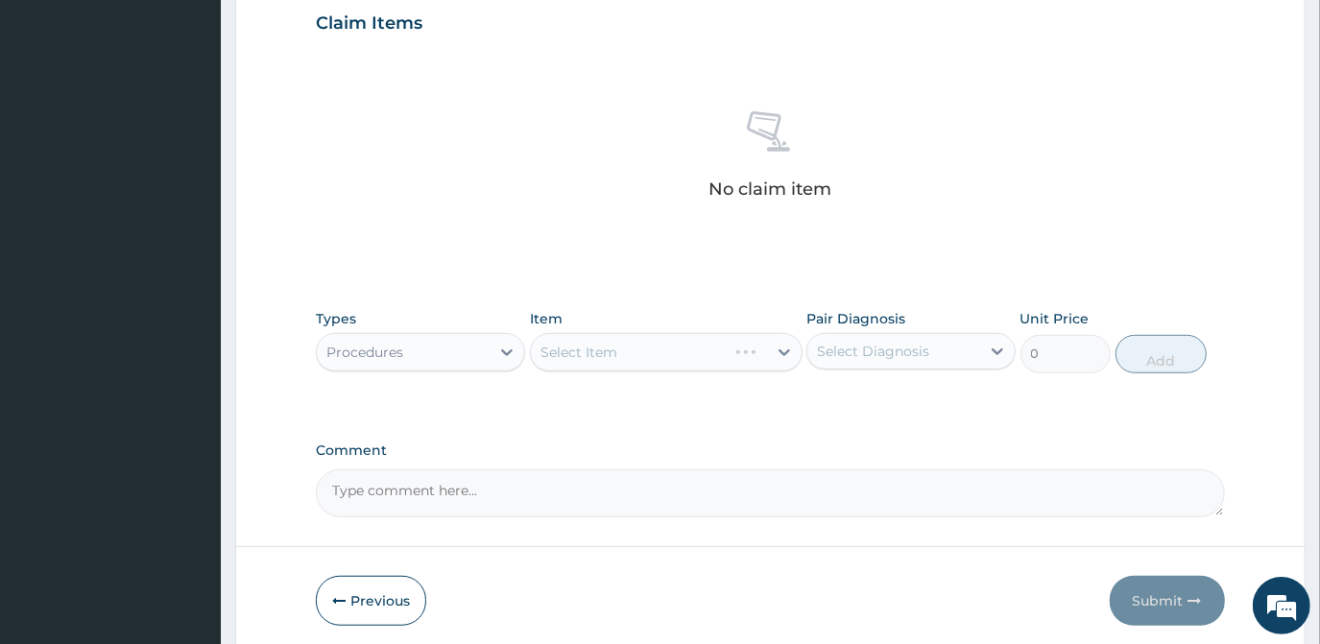
click at [634, 333] on div "Select Item" at bounding box center [666, 352] width 273 height 38
click at [633, 333] on div "Select Item" at bounding box center [666, 352] width 273 height 38
click at [593, 343] on div "Select Item" at bounding box center [578, 352] width 77 height 19
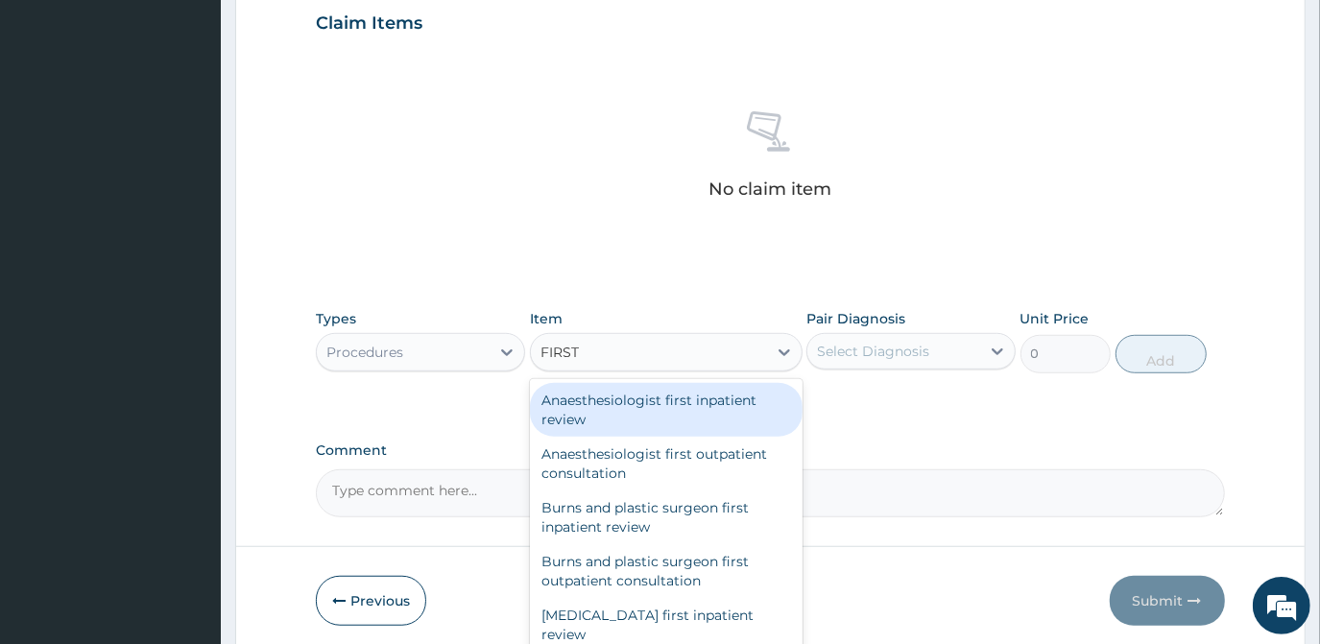
type input "FIRST"
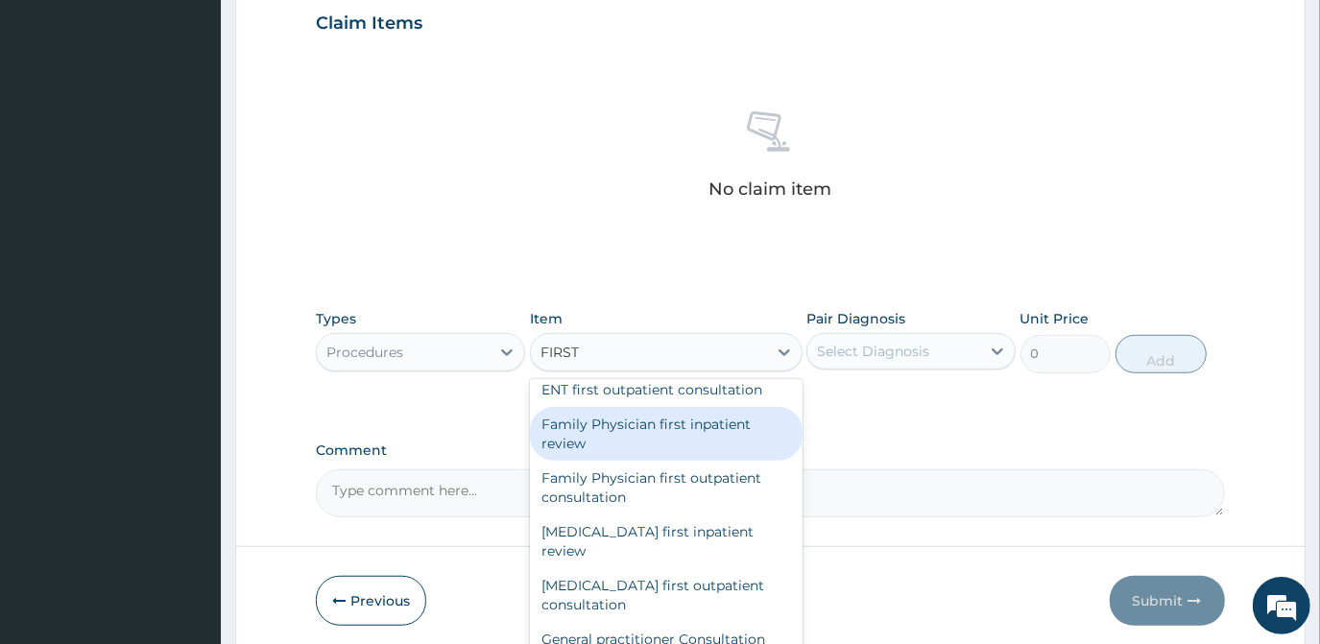
scroll to position [785, 0]
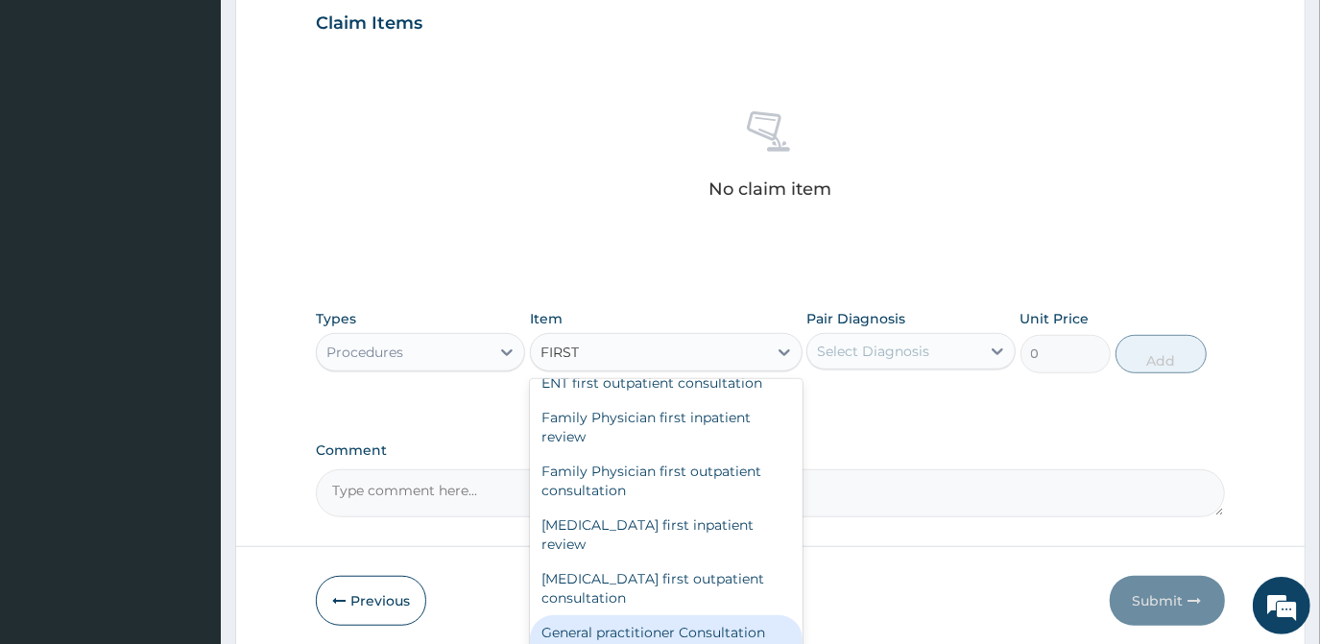
click at [656, 615] on div "General practitioner Consultation first outpatient consultation" at bounding box center [666, 642] width 273 height 54
type input "3547.5"
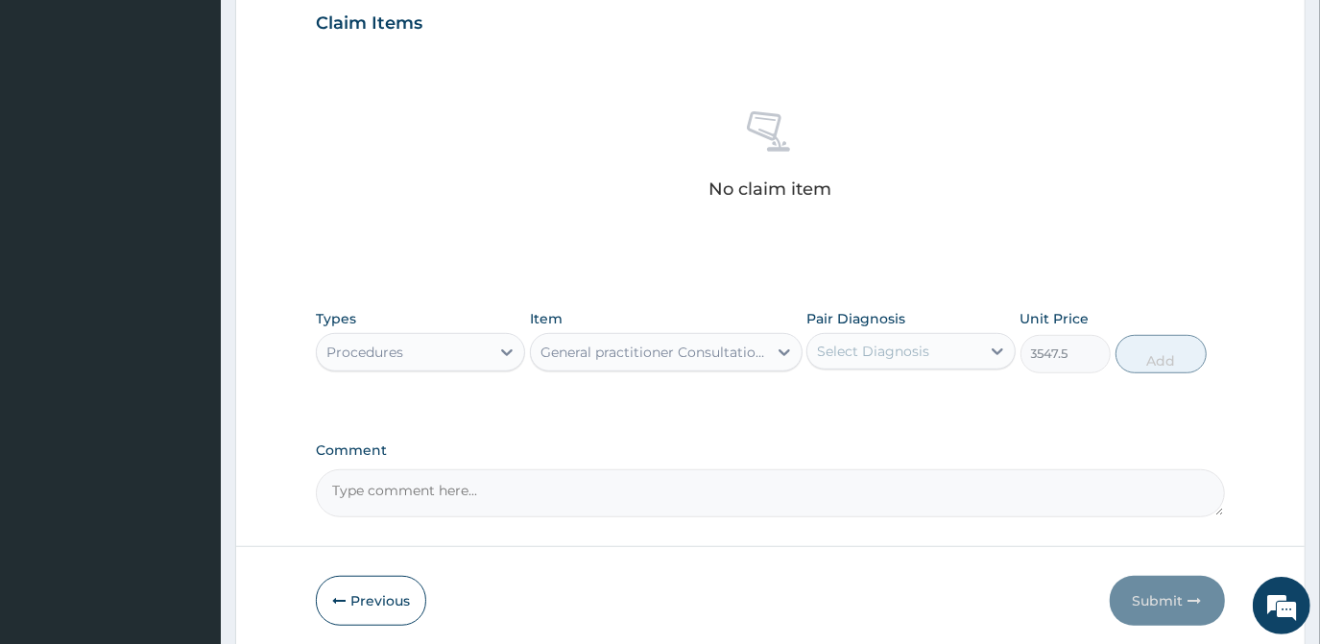
click at [920, 336] on div "Select Diagnosis" at bounding box center [893, 351] width 173 height 31
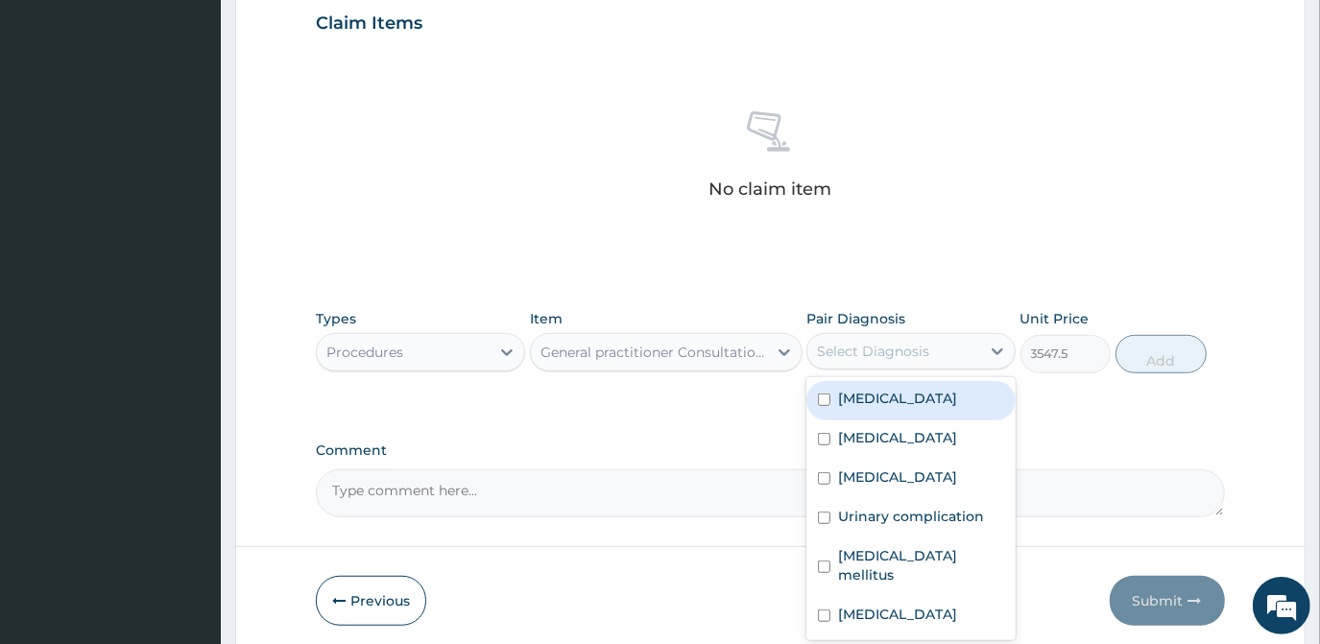
click at [840, 389] on label "Malaria" at bounding box center [897, 398] width 119 height 19
checkbox input "true"
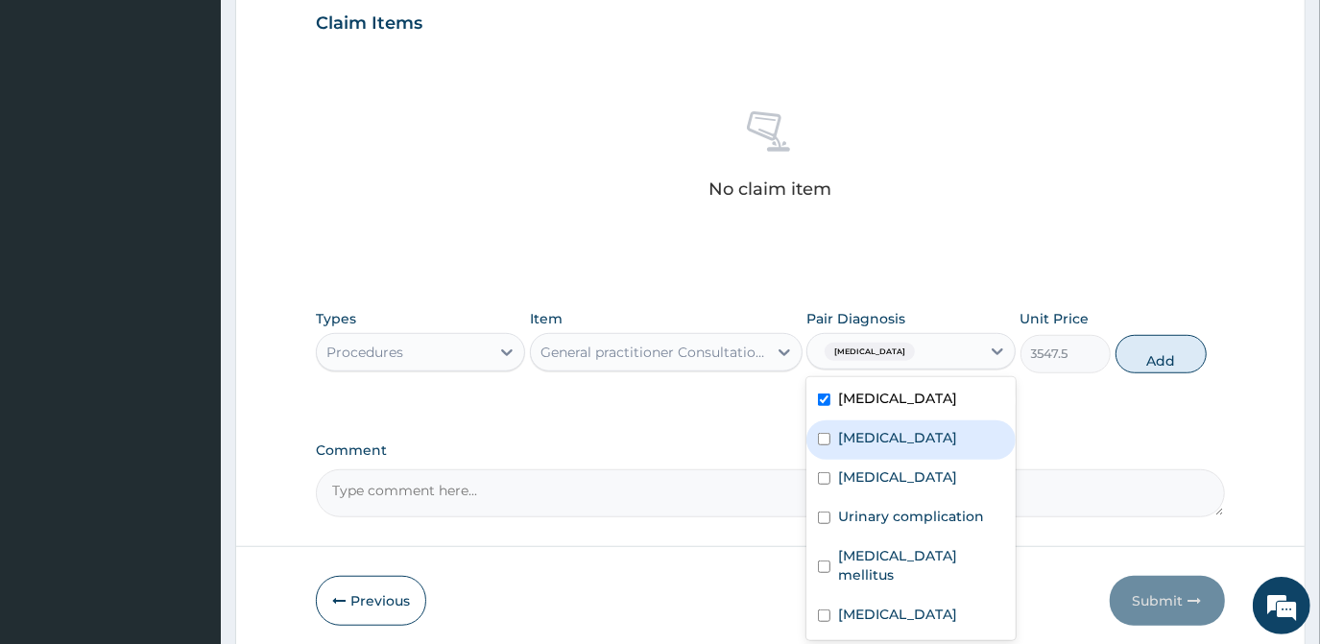
click at [845, 428] on label "Sepsis" at bounding box center [897, 437] width 119 height 19
checkbox input "true"
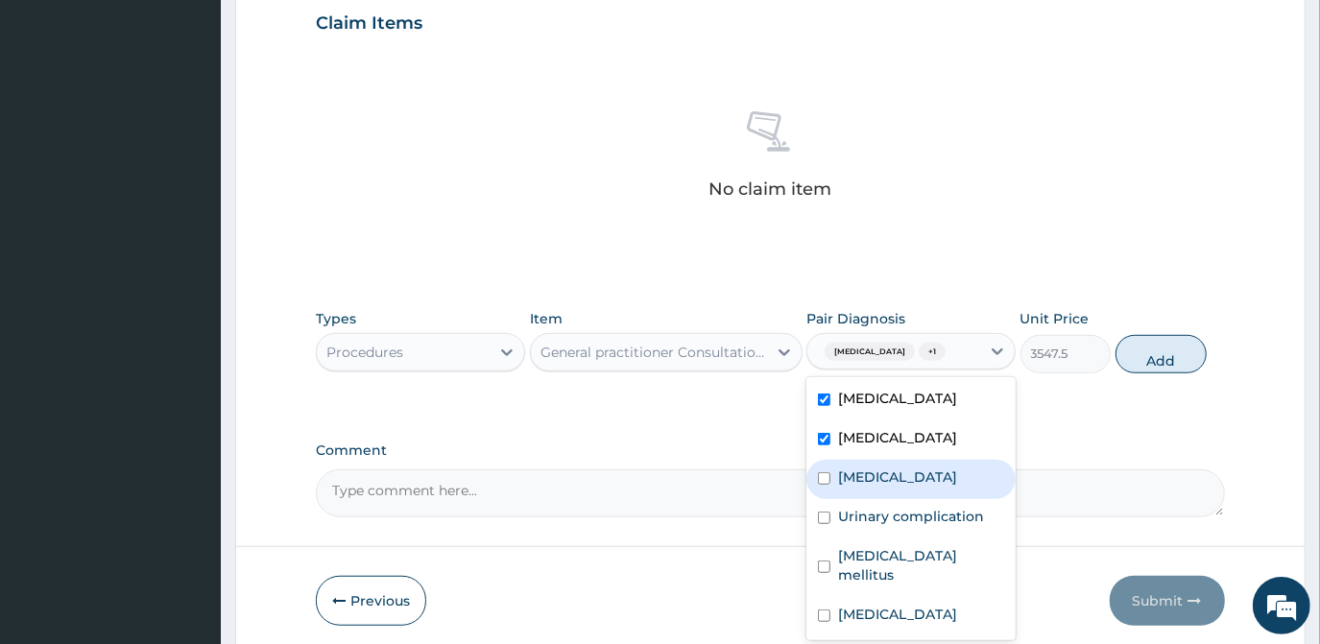
click at [858, 468] on label "Common cold" at bounding box center [897, 477] width 119 height 19
checkbox input "true"
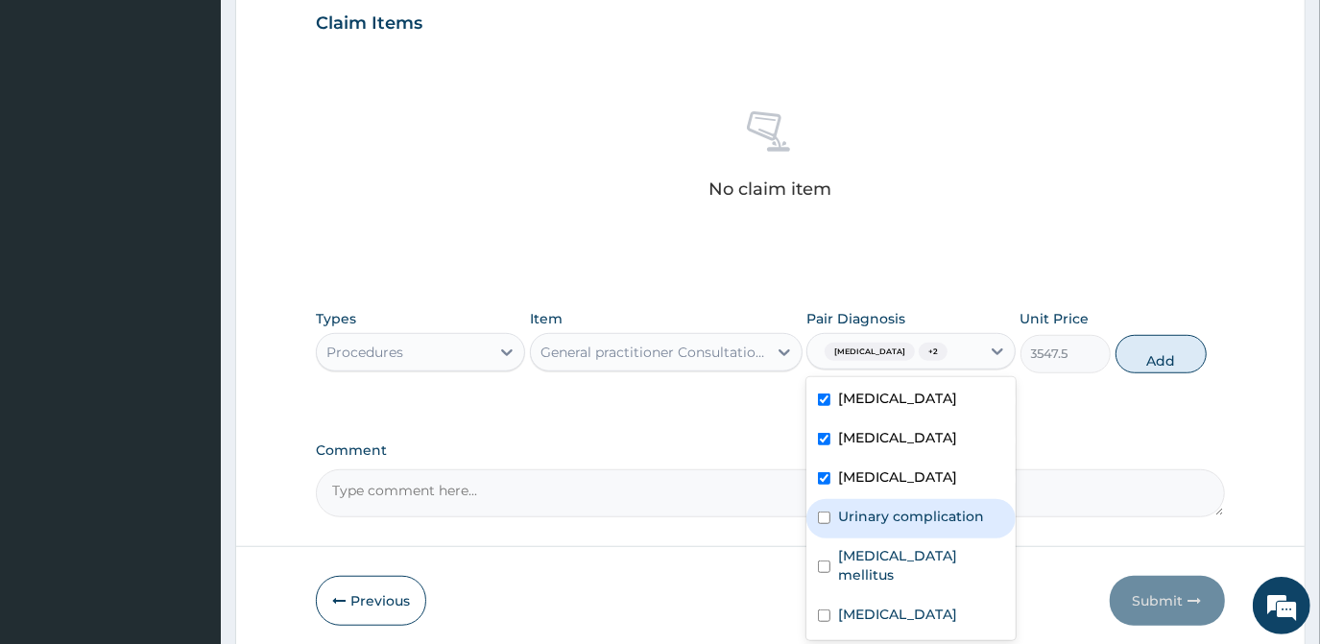
click at [860, 507] on label "Urinary complication" at bounding box center [911, 516] width 146 height 19
checkbox input "true"
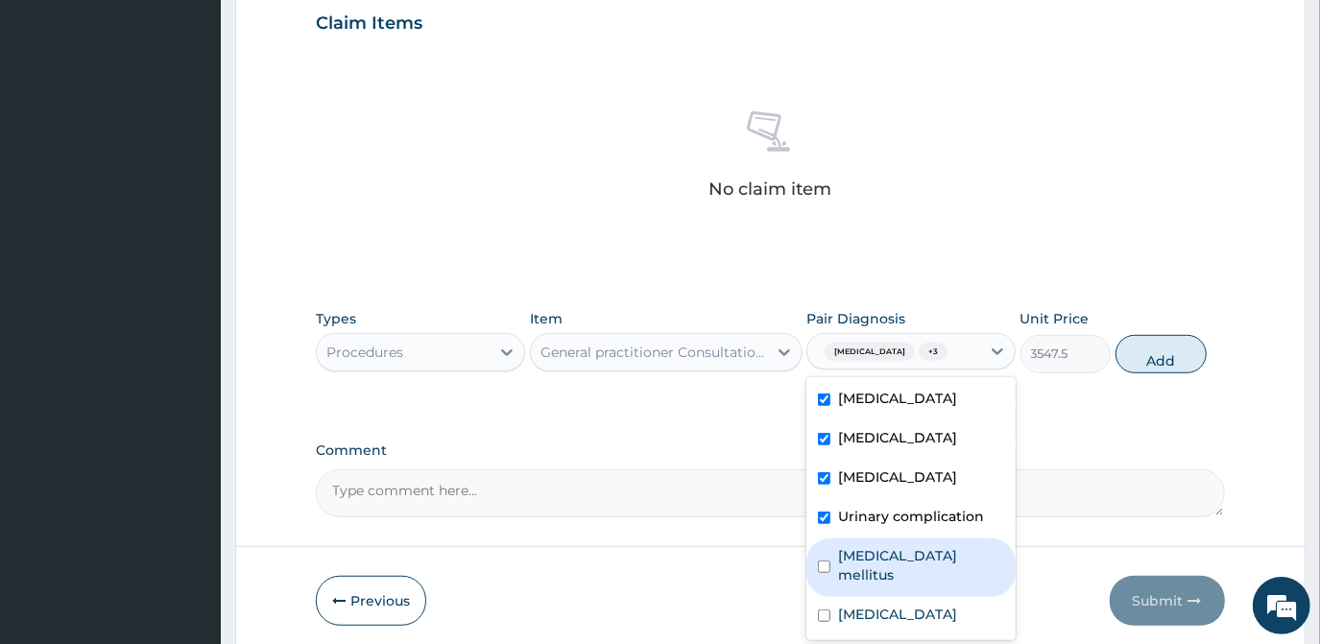
click at [860, 539] on div "Diabetes mellitus" at bounding box center [910, 568] width 209 height 59
checkbox input "true"
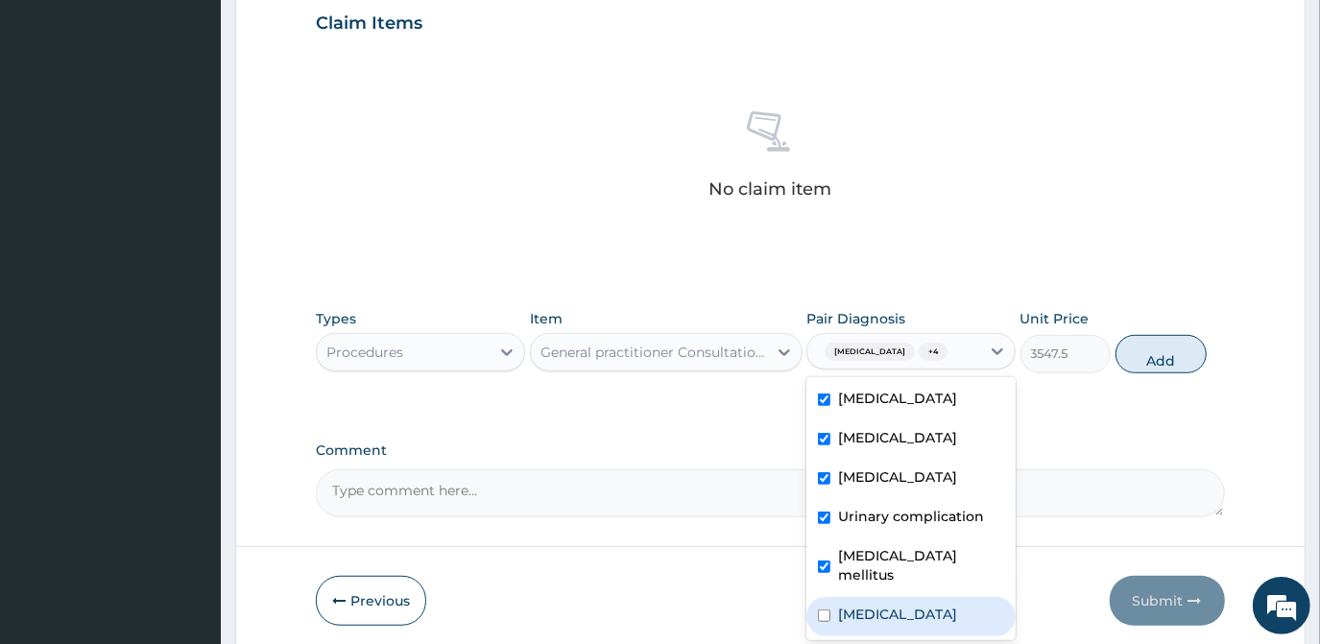
click at [861, 605] on label "Upper respiratory infection" at bounding box center [897, 614] width 119 height 19
checkbox input "true"
drag, startPoint x: 1163, startPoint y: 319, endPoint x: 1175, endPoint y: 310, distance: 15.2
click at [1164, 335] on button "Add" at bounding box center [1161, 354] width 91 height 38
type input "0"
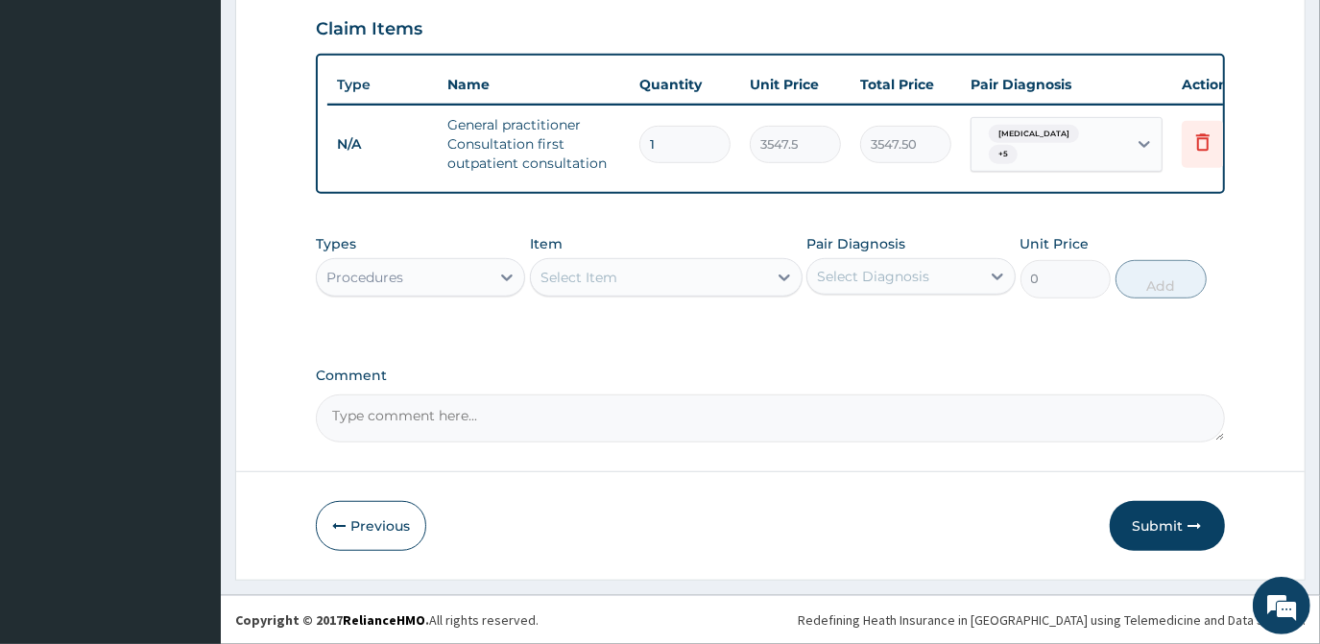
scroll to position [668, 0]
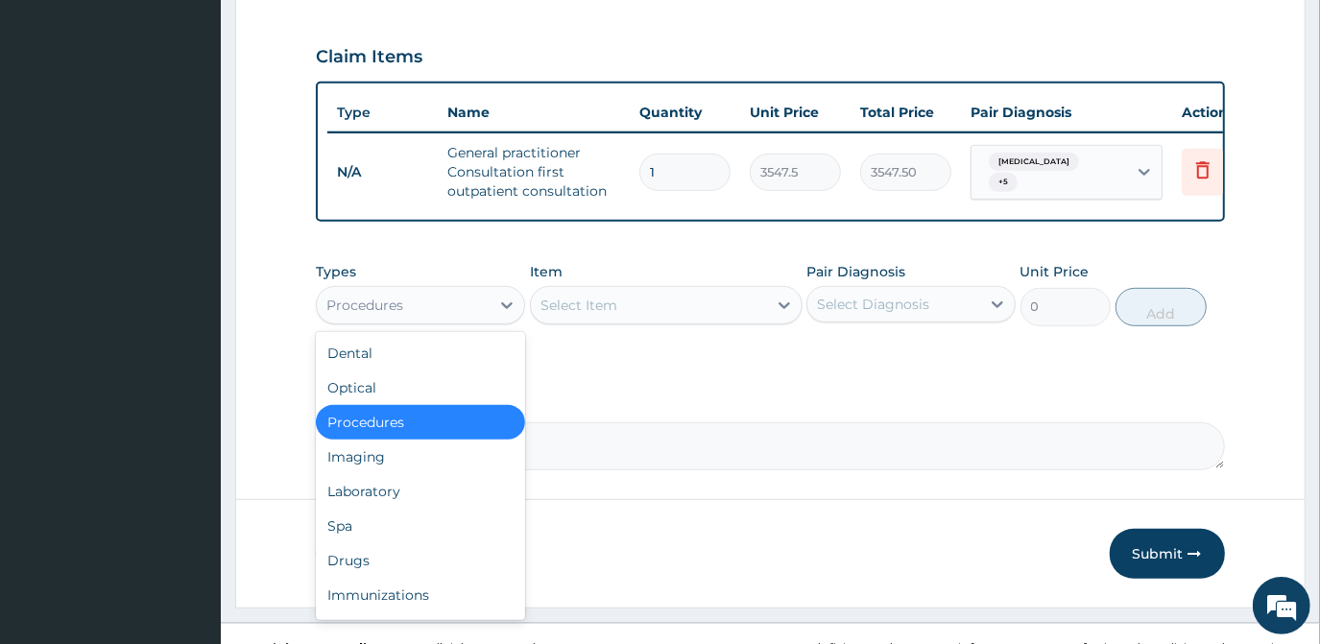
click at [424, 290] on div "Procedures" at bounding box center [403, 305] width 173 height 31
click at [407, 474] on div "Laboratory" at bounding box center [420, 491] width 209 height 35
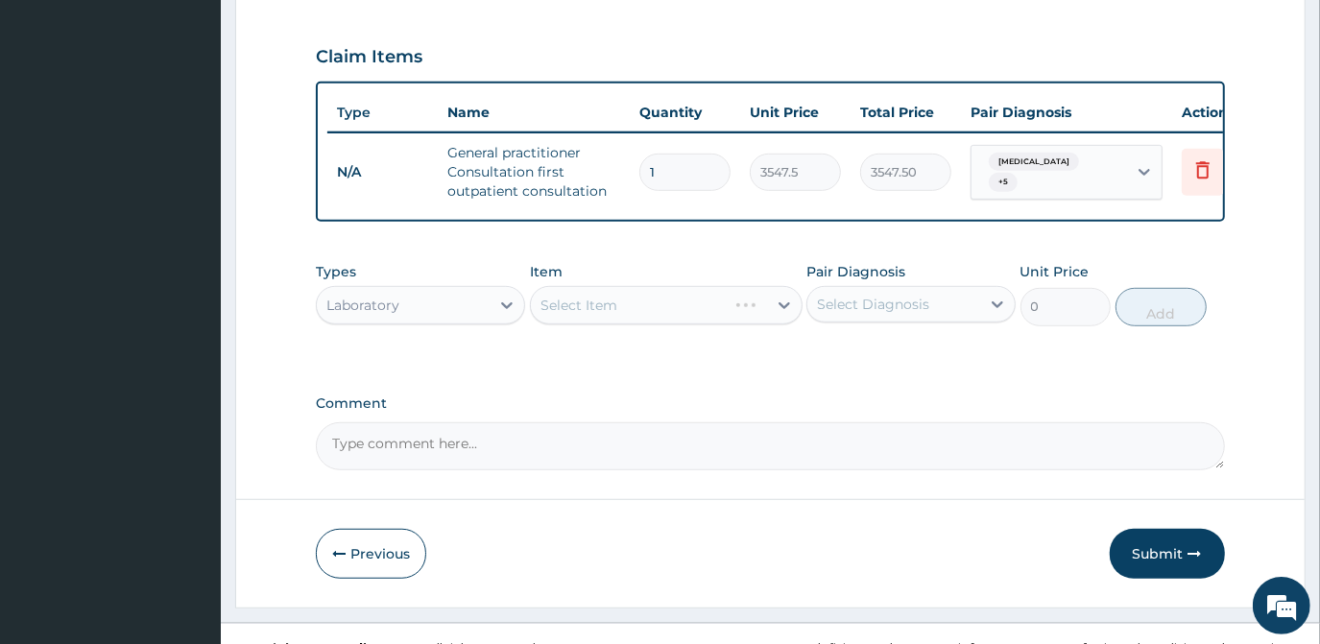
click at [622, 286] on div "Select Item" at bounding box center [666, 305] width 273 height 38
click at [637, 291] on div "Select Item" at bounding box center [666, 305] width 273 height 38
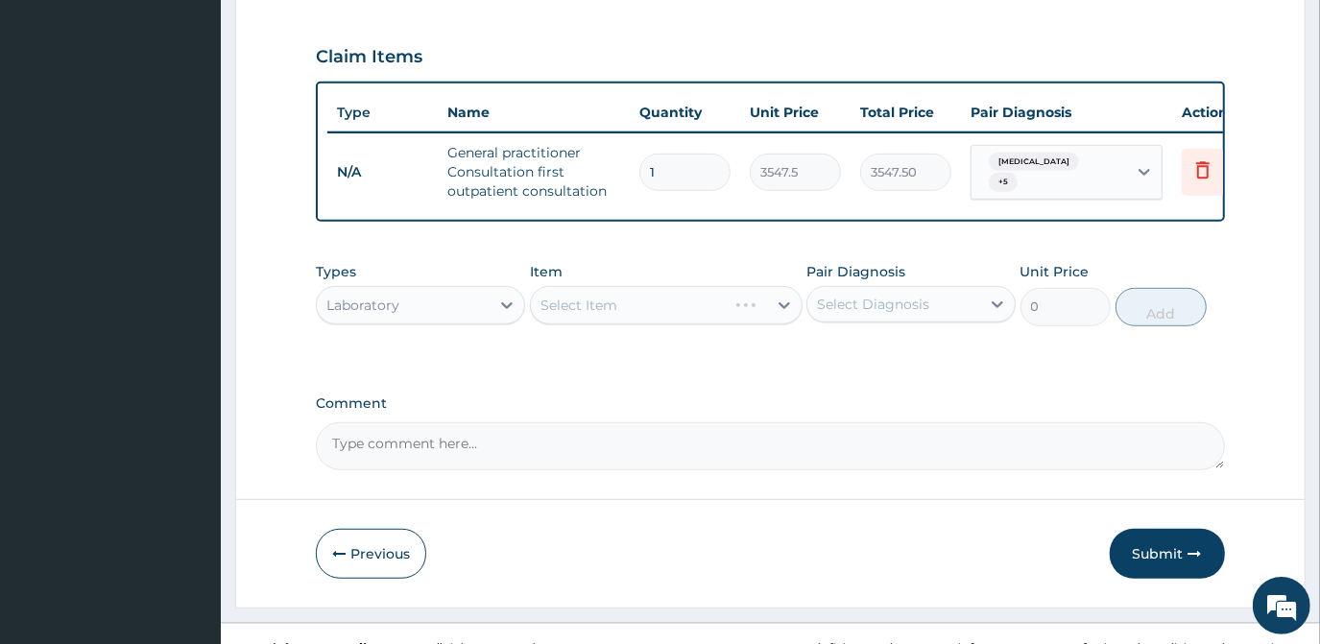
click at [641, 290] on div "Select Item" at bounding box center [666, 305] width 273 height 38
click at [688, 290] on div "Select Item" at bounding box center [649, 305] width 236 height 31
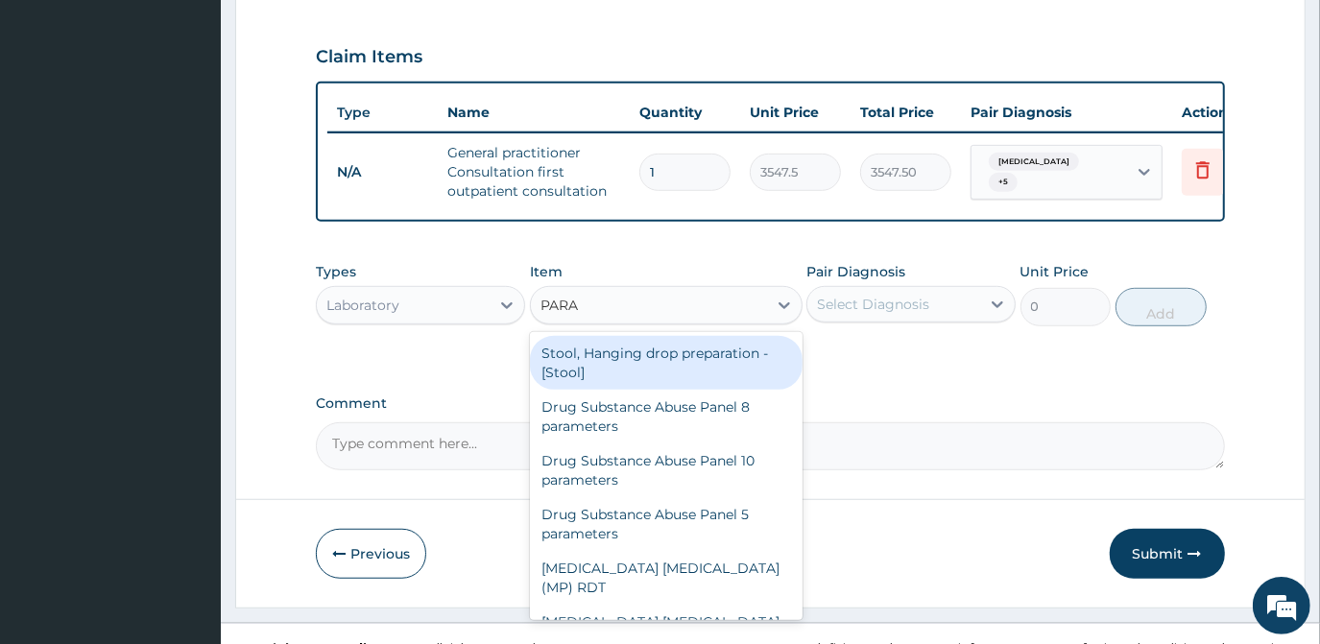
type input "PARAS"
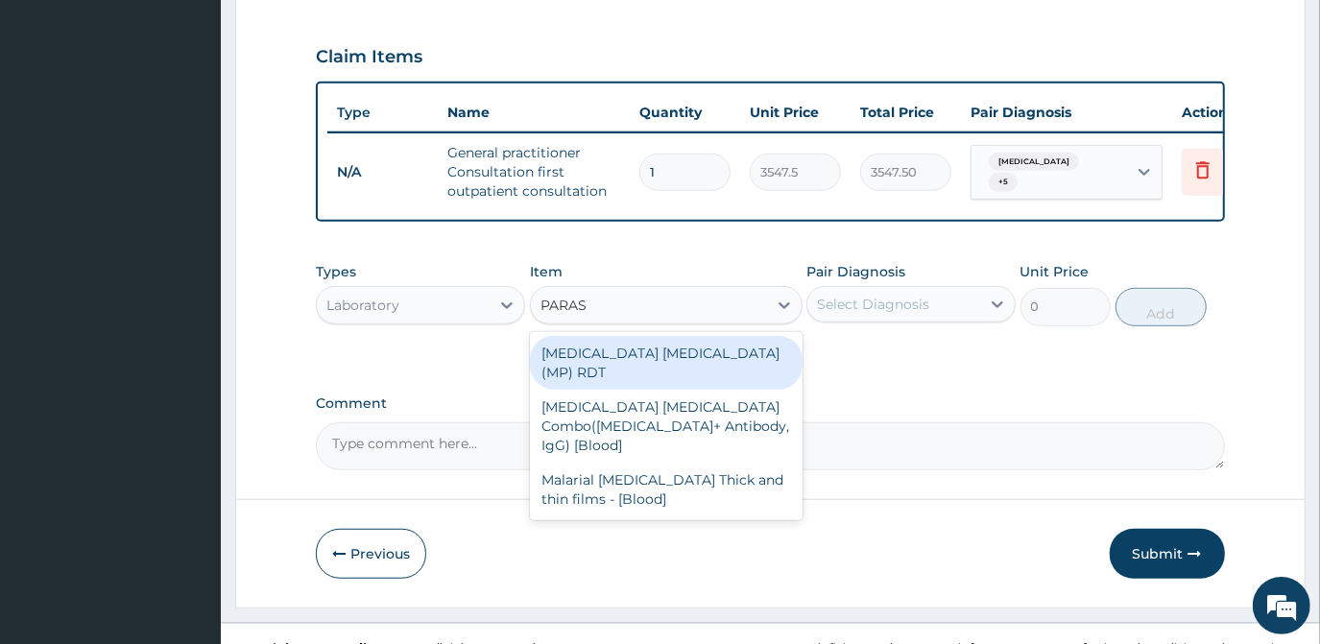
click at [666, 336] on div "MALARIA PARASITE (MP) RDT" at bounding box center [666, 363] width 273 height 54
type input "1612.5"
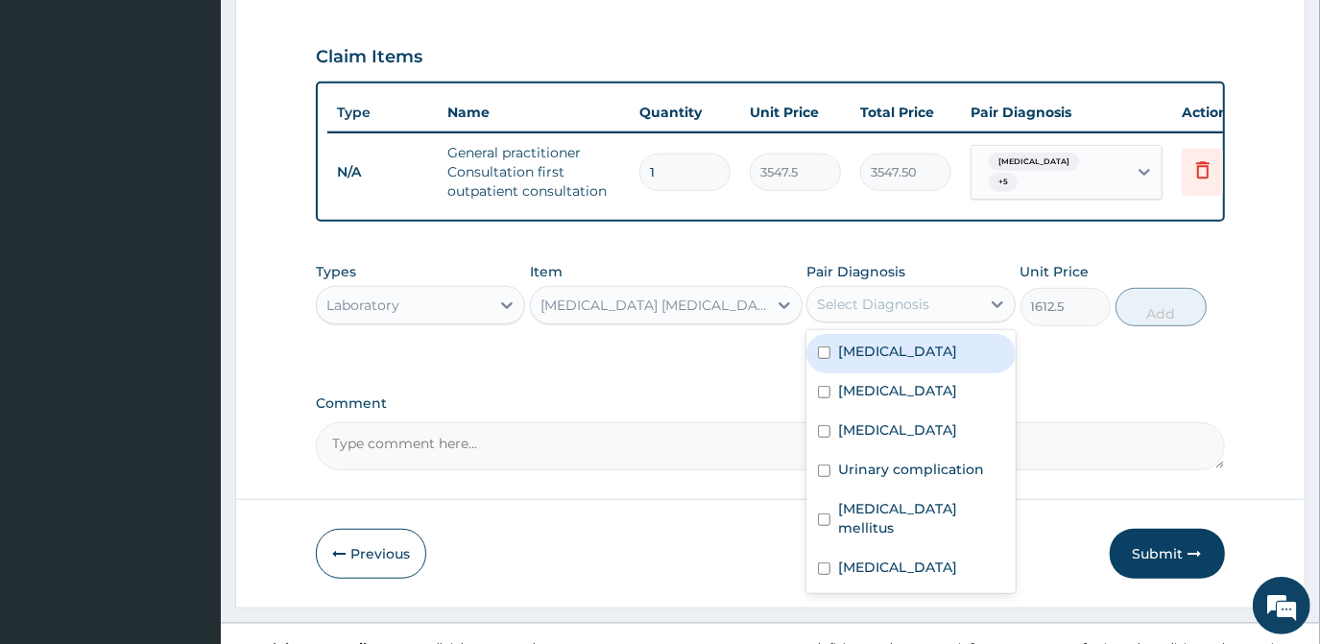
click at [831, 295] on div "Select Diagnosis" at bounding box center [873, 304] width 112 height 19
click at [827, 347] on input "checkbox" at bounding box center [824, 353] width 12 height 12
checkbox input "true"
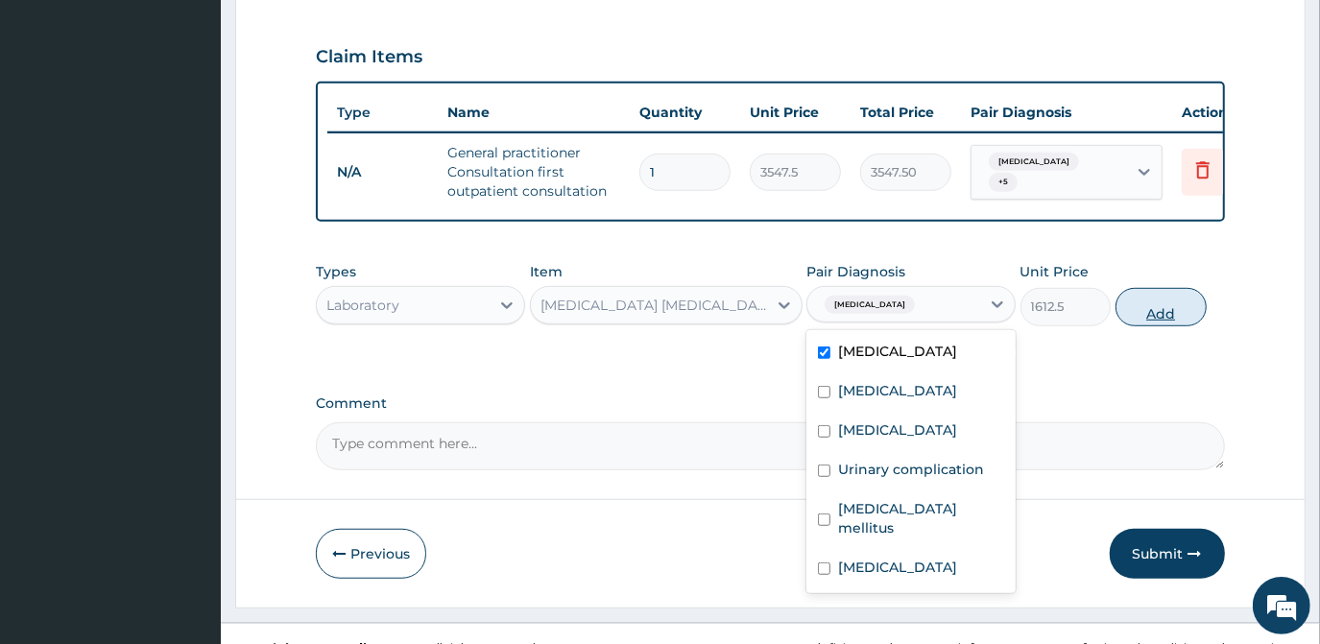
click at [1144, 288] on button "Add" at bounding box center [1161, 307] width 91 height 38
type input "0"
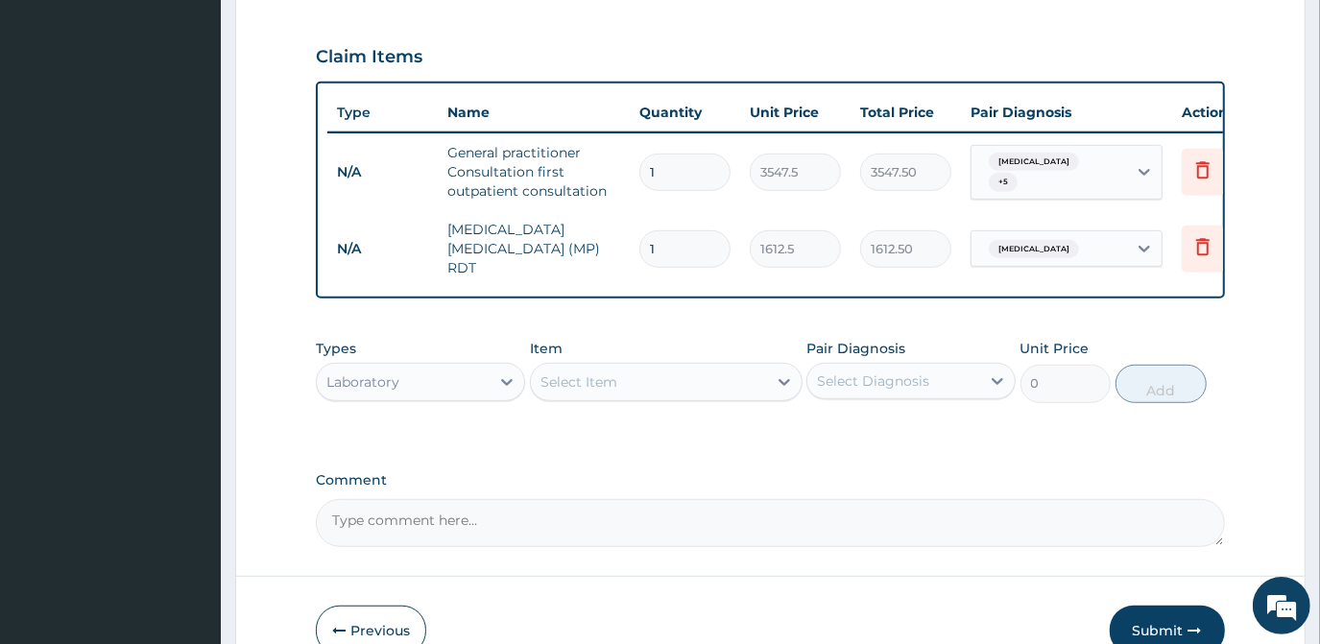
click at [621, 367] on div "Select Item" at bounding box center [649, 382] width 236 height 31
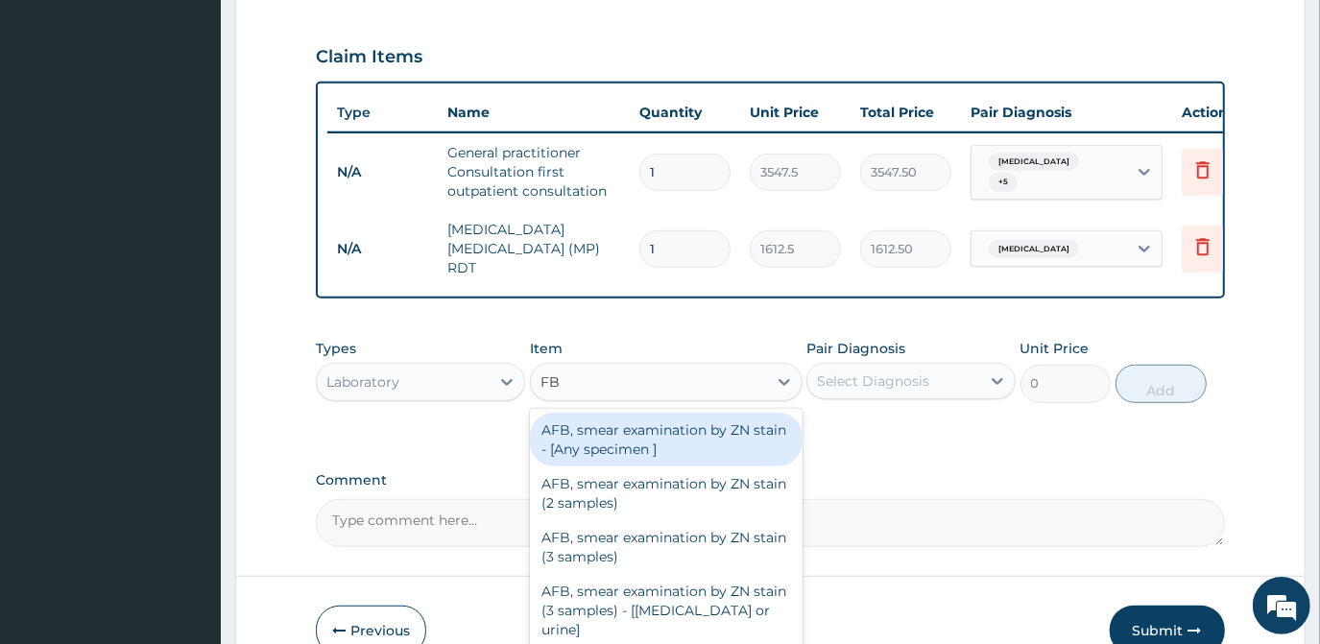
type input "FBC"
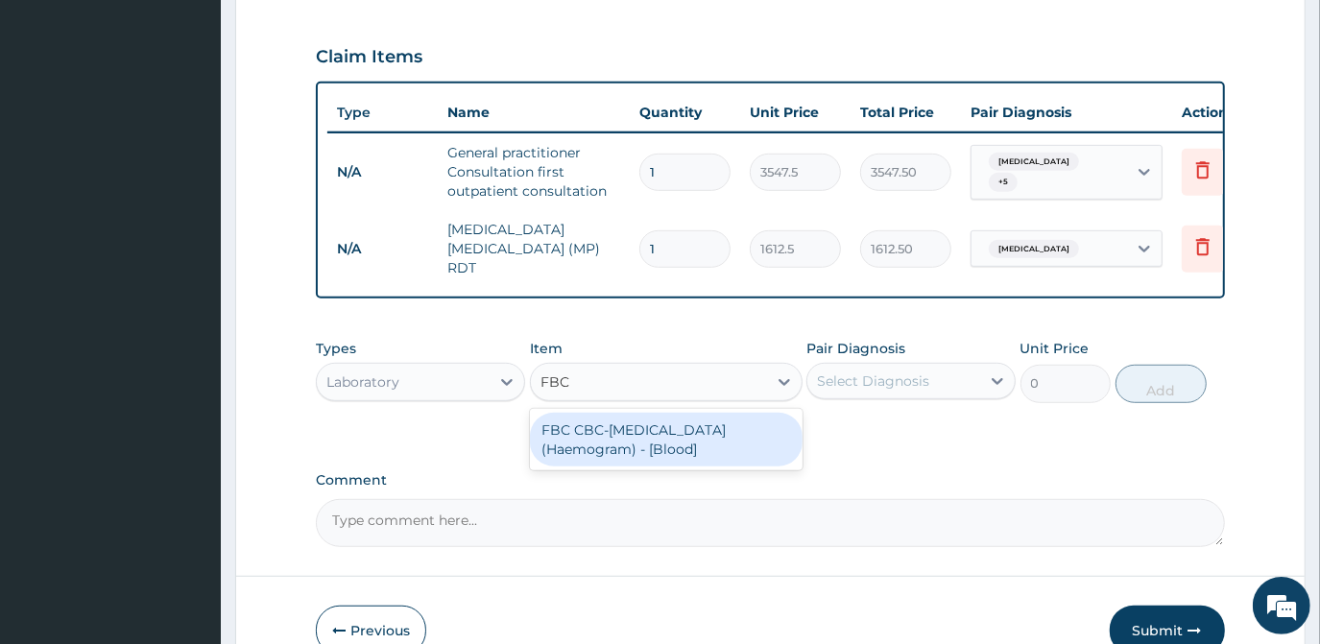
drag, startPoint x: 675, startPoint y: 404, endPoint x: 715, endPoint y: 378, distance: 47.9
click at [677, 413] on div "FBC CBC-Complete Blood Count (Haemogram) - [Blood]" at bounding box center [666, 440] width 273 height 54
type input "4300"
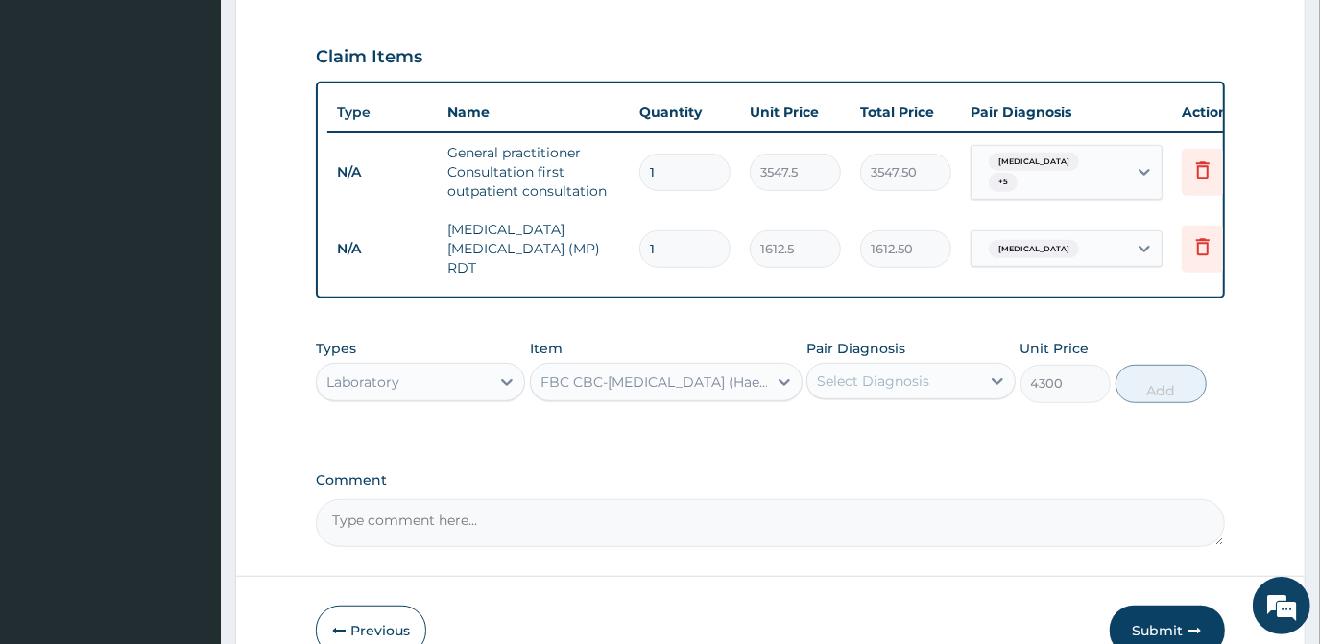
click at [839, 372] on div "Select Diagnosis" at bounding box center [873, 381] width 112 height 19
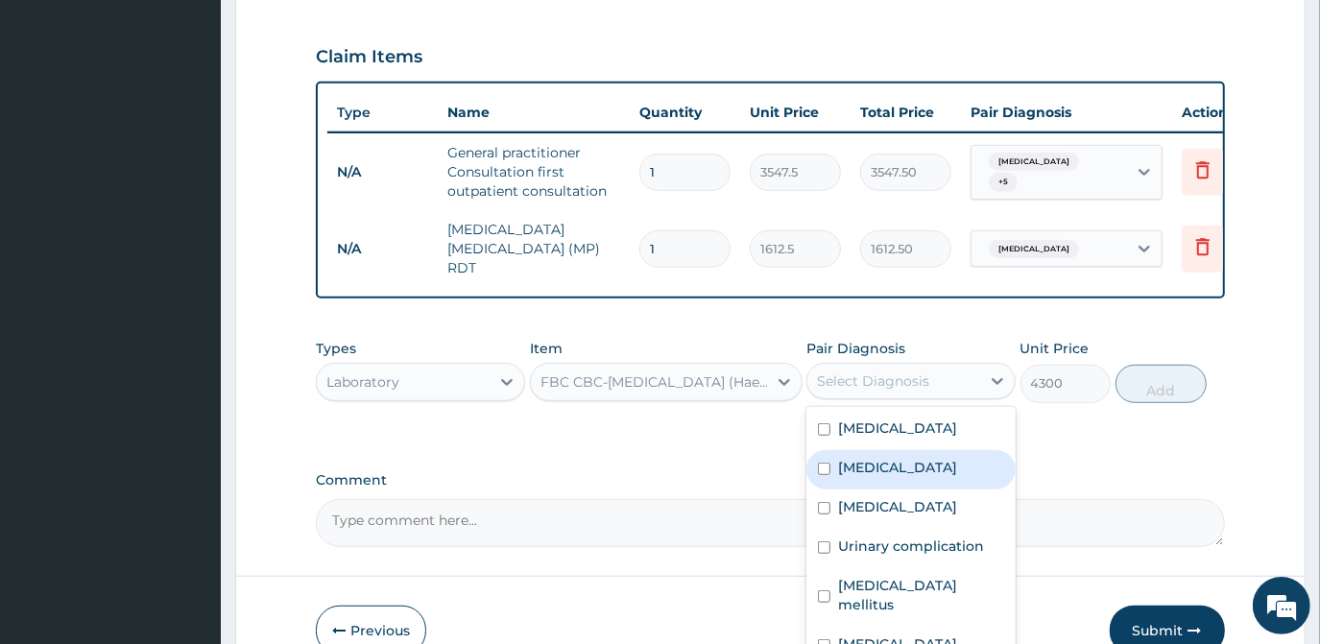
click at [836, 450] on div "Sepsis" at bounding box center [910, 469] width 209 height 39
checkbox input "true"
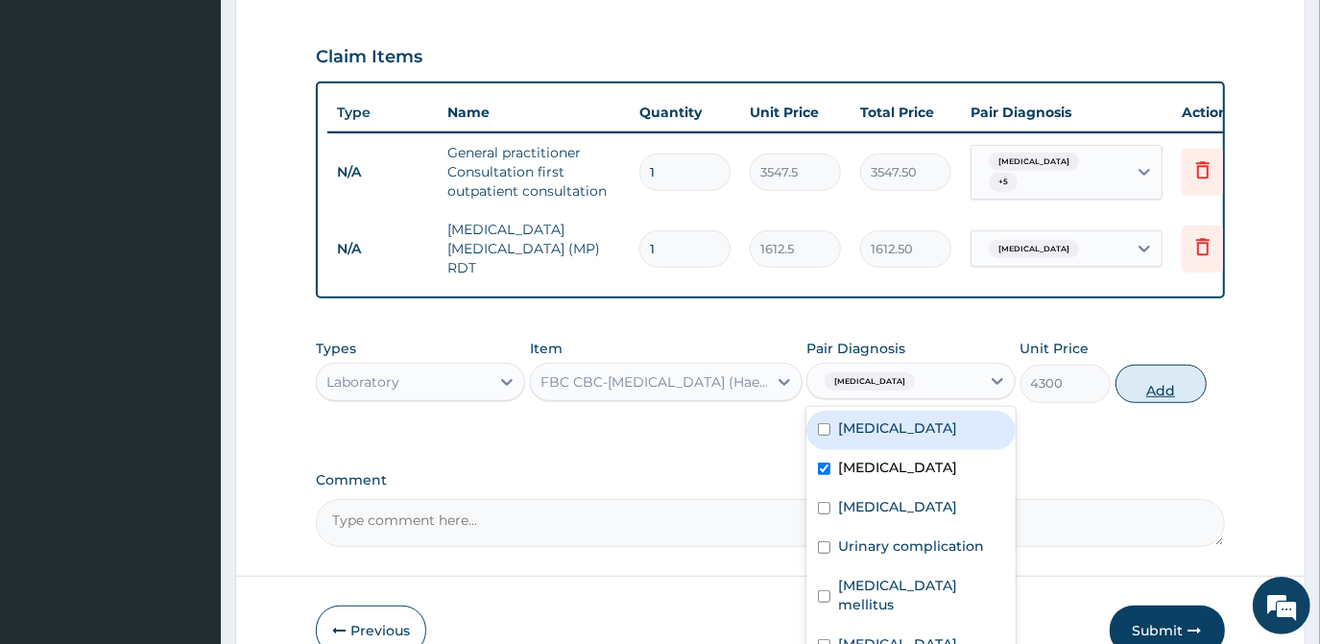
click at [1140, 365] on button "Add" at bounding box center [1161, 384] width 91 height 38
type input "0"
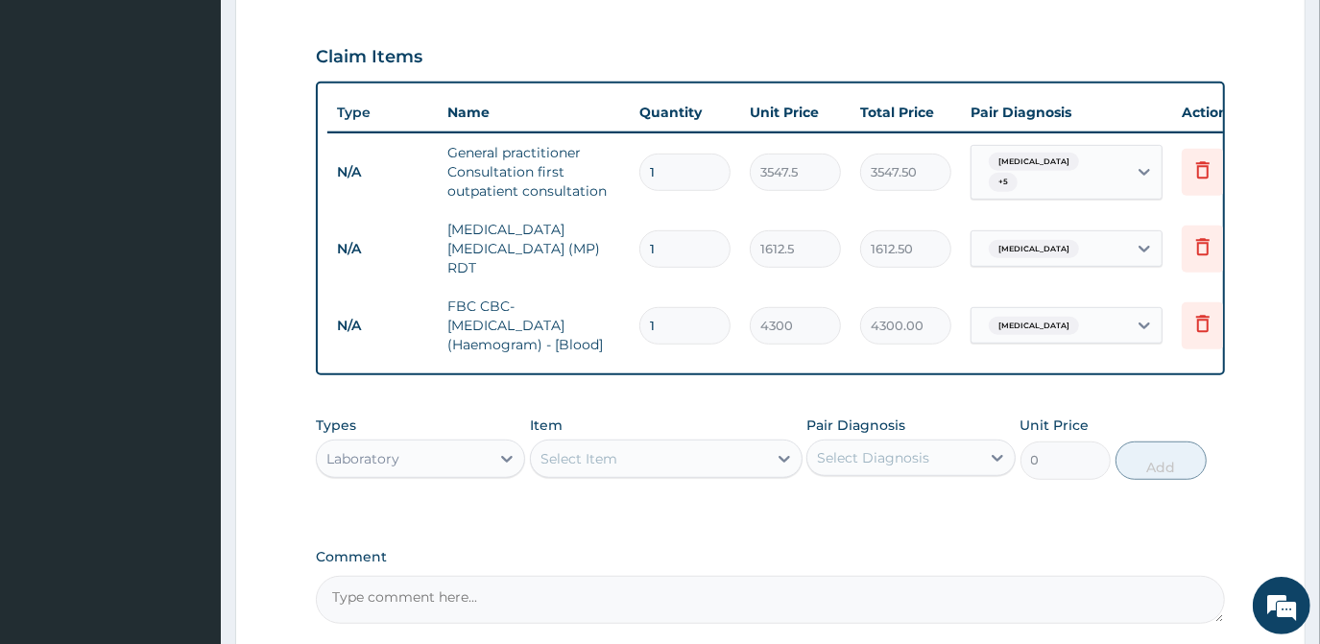
click at [635, 444] on div "Select Item" at bounding box center [649, 459] width 236 height 31
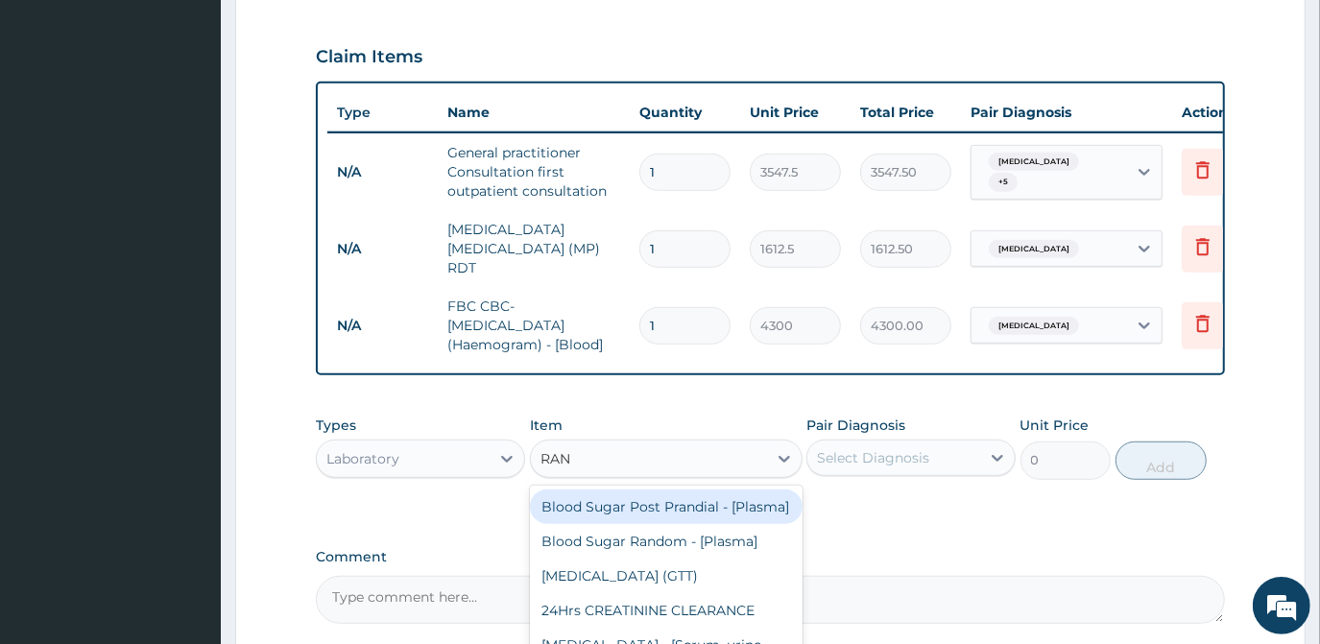
type input "RAND"
click at [667, 490] on div "Blood Sugar Post Prandial - [Plasma]" at bounding box center [666, 507] width 273 height 35
type input "1290"
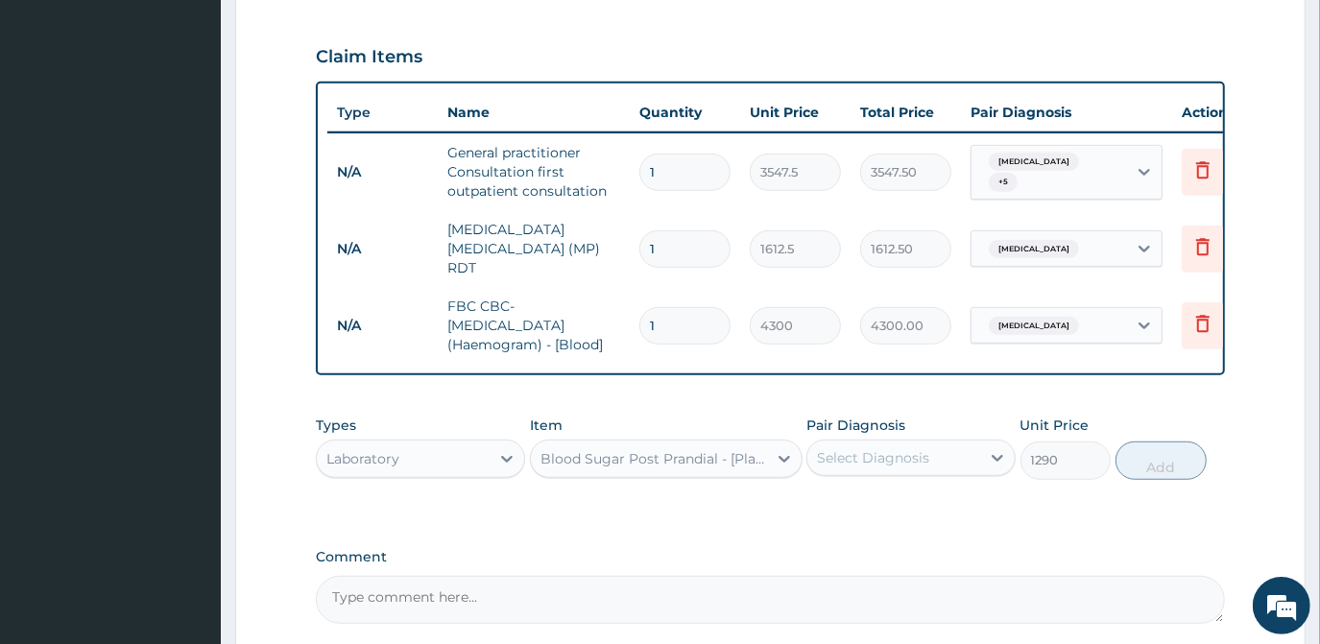
click at [828, 448] on div "Select Diagnosis" at bounding box center [873, 457] width 112 height 19
checkbox input "true"
click at [1157, 442] on button "Add" at bounding box center [1161, 461] width 91 height 38
type input "0"
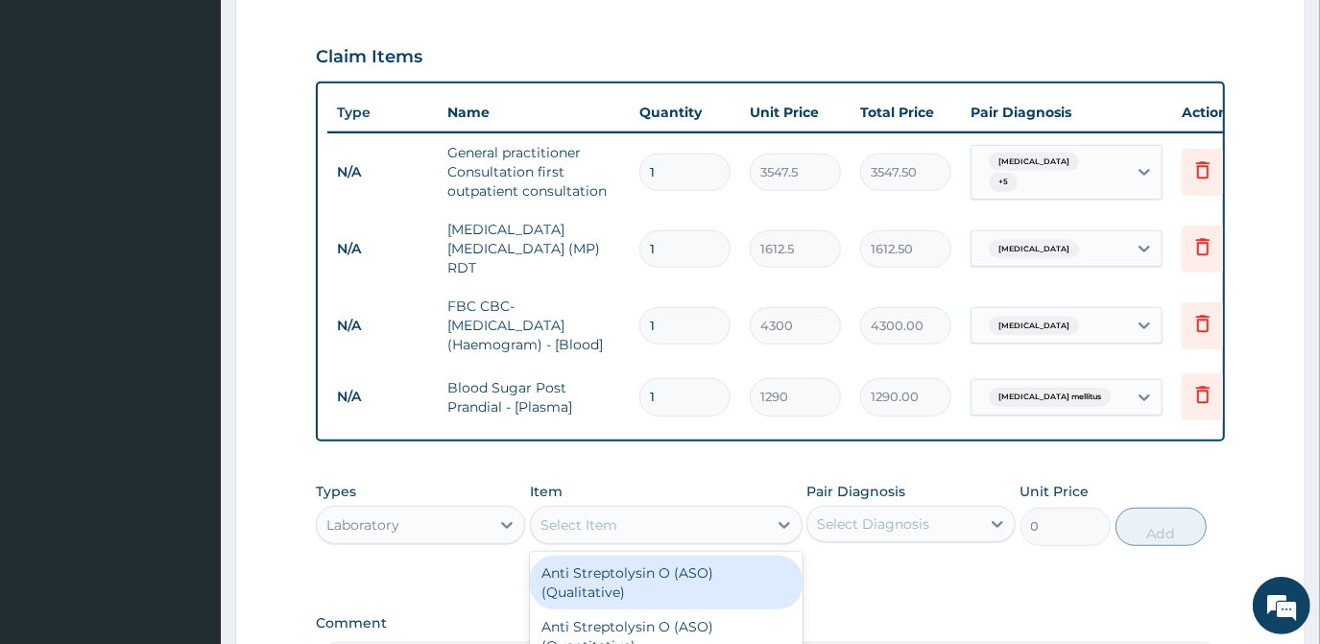
click at [613, 516] on div "Select Item" at bounding box center [578, 525] width 77 height 19
type input "S"
type input "THROA"
click at [584, 556] on div "Microscopy, Culture & Sensitivity [Throat]" at bounding box center [666, 583] width 273 height 54
type input "4837.5"
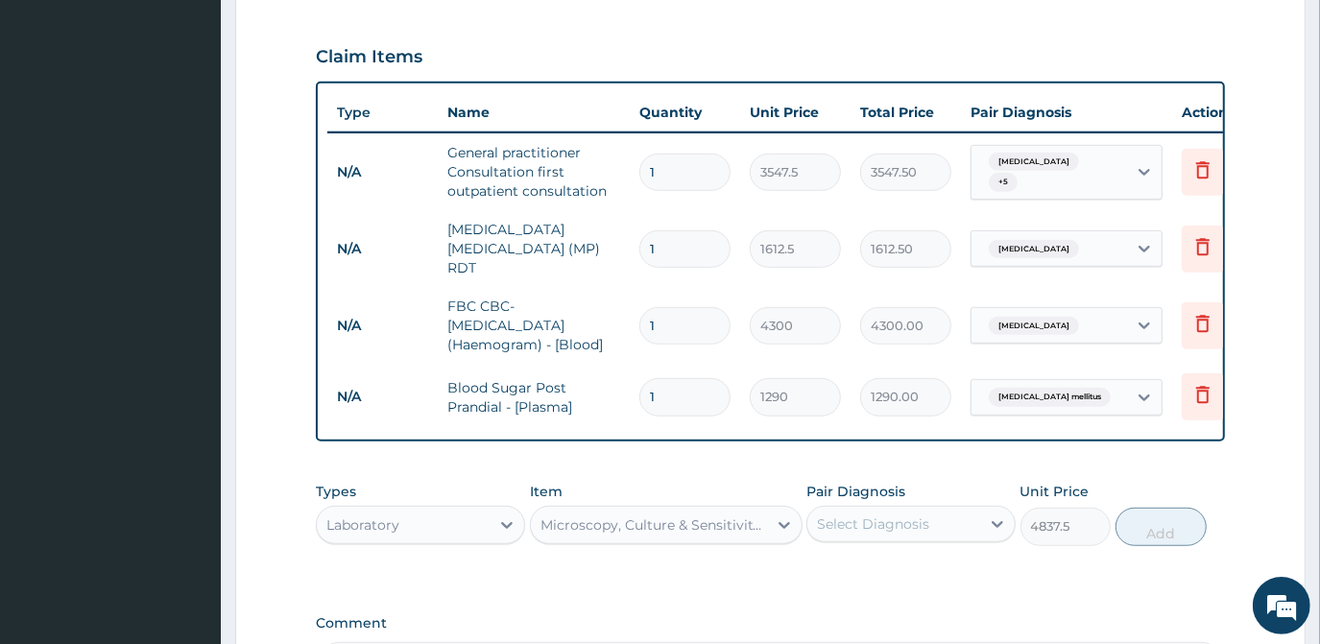
click at [897, 506] on div "Select Diagnosis" at bounding box center [910, 524] width 209 height 36
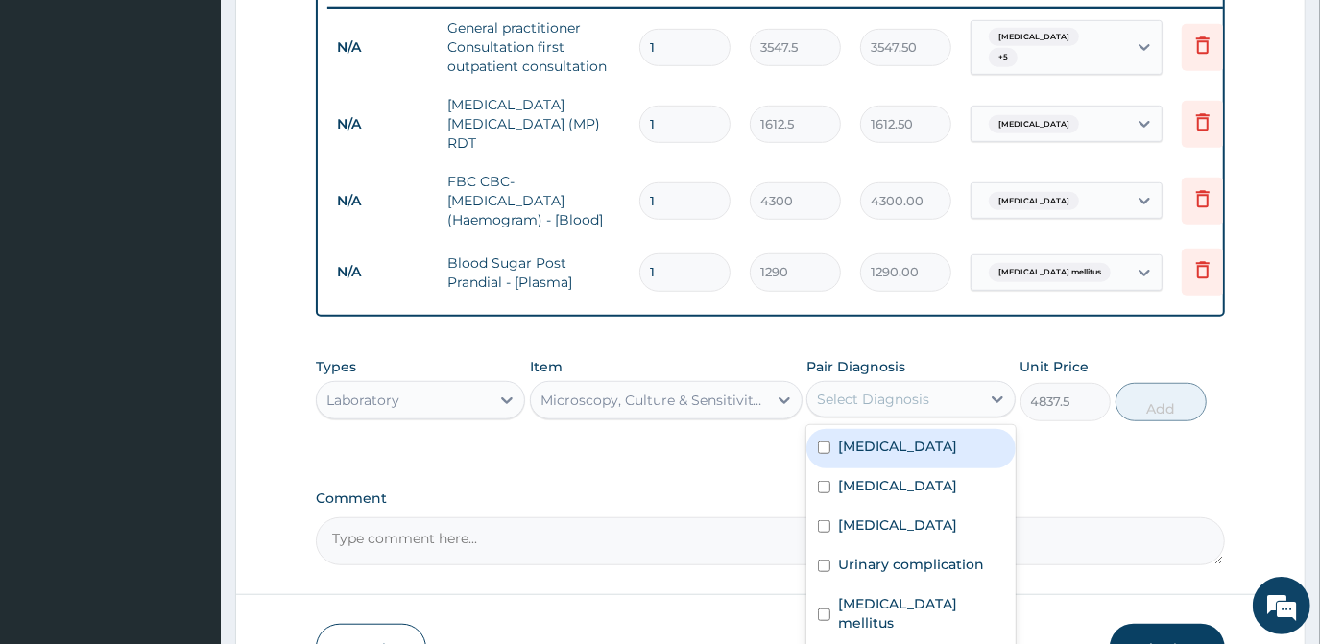
scroll to position [877, 0]
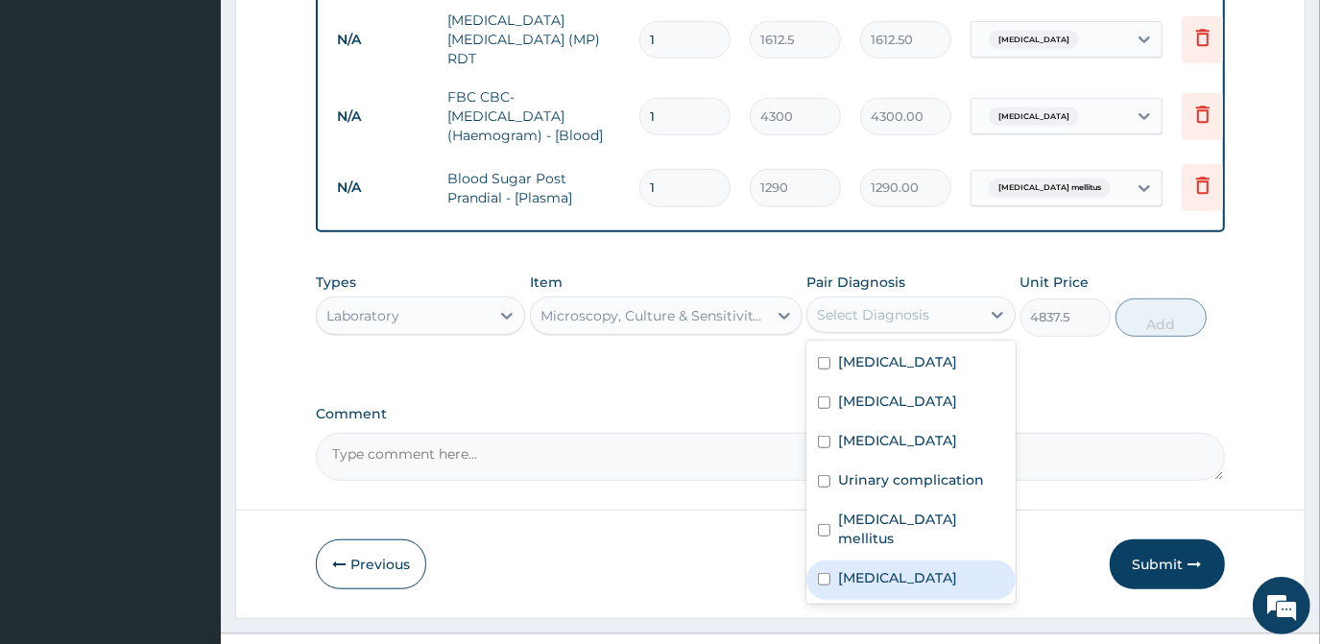
click at [837, 561] on div "Upper respiratory infection" at bounding box center [910, 580] width 209 height 39
checkbox input "true"
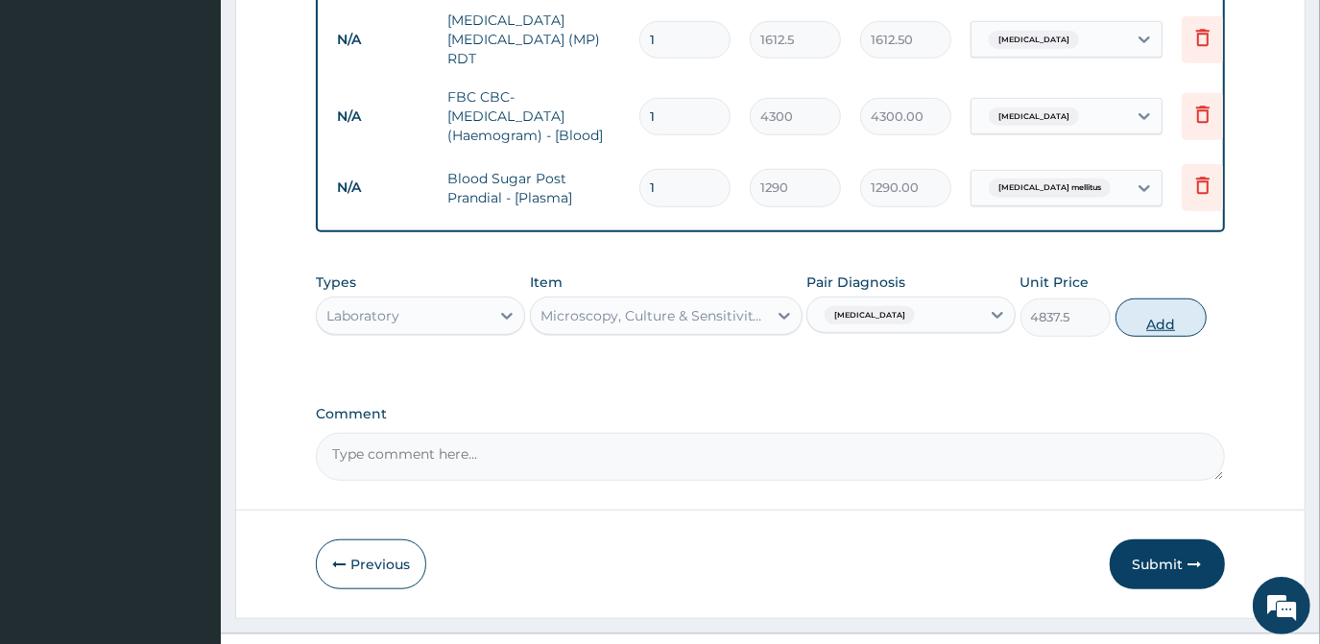
click at [1161, 299] on button "Add" at bounding box center [1161, 318] width 91 height 38
type input "0"
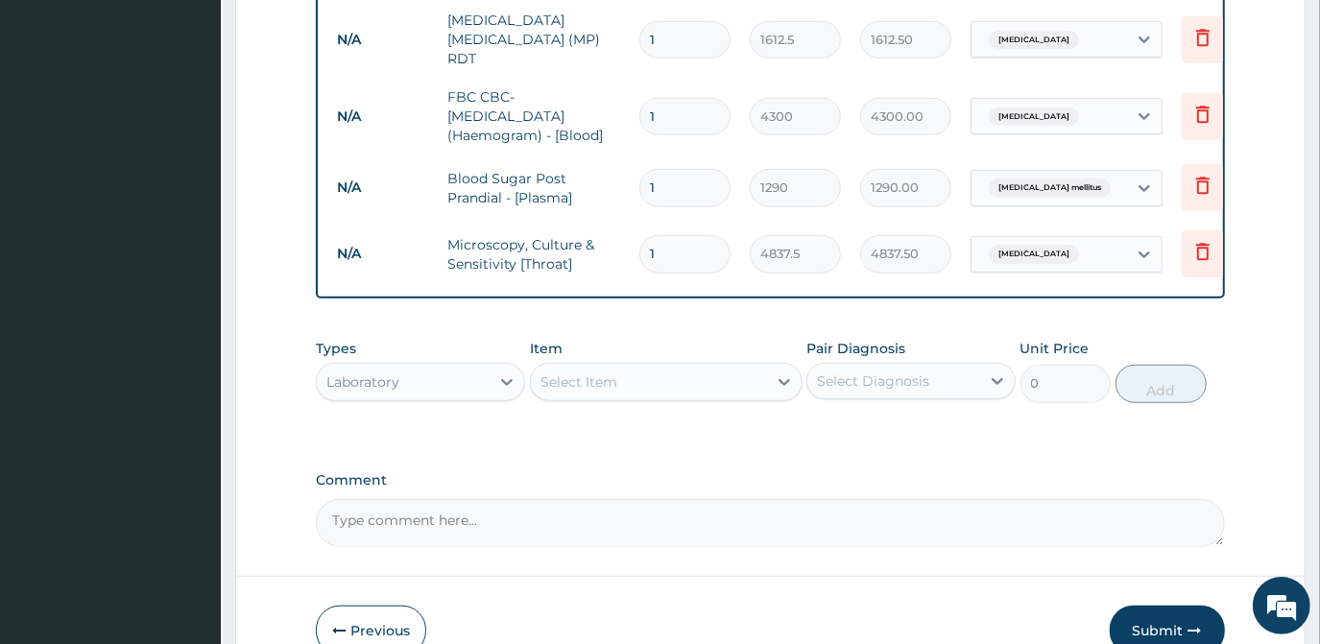
click at [660, 367] on div "Select Item" at bounding box center [649, 382] width 236 height 31
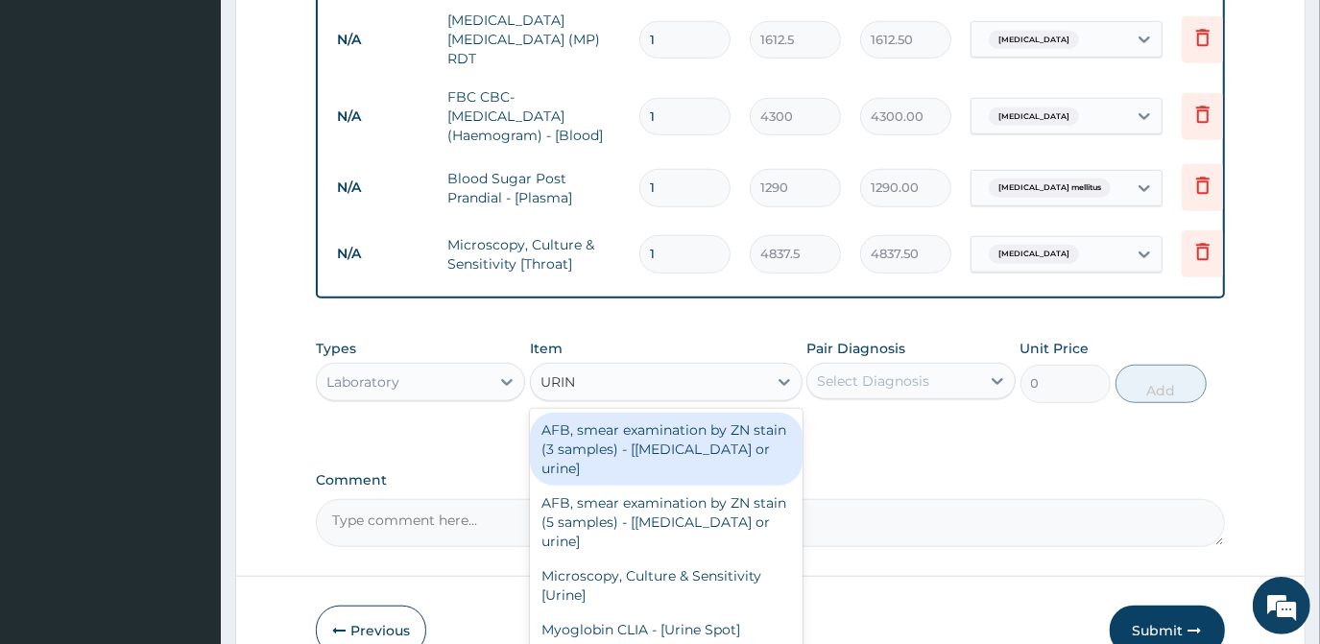
type input "URINA"
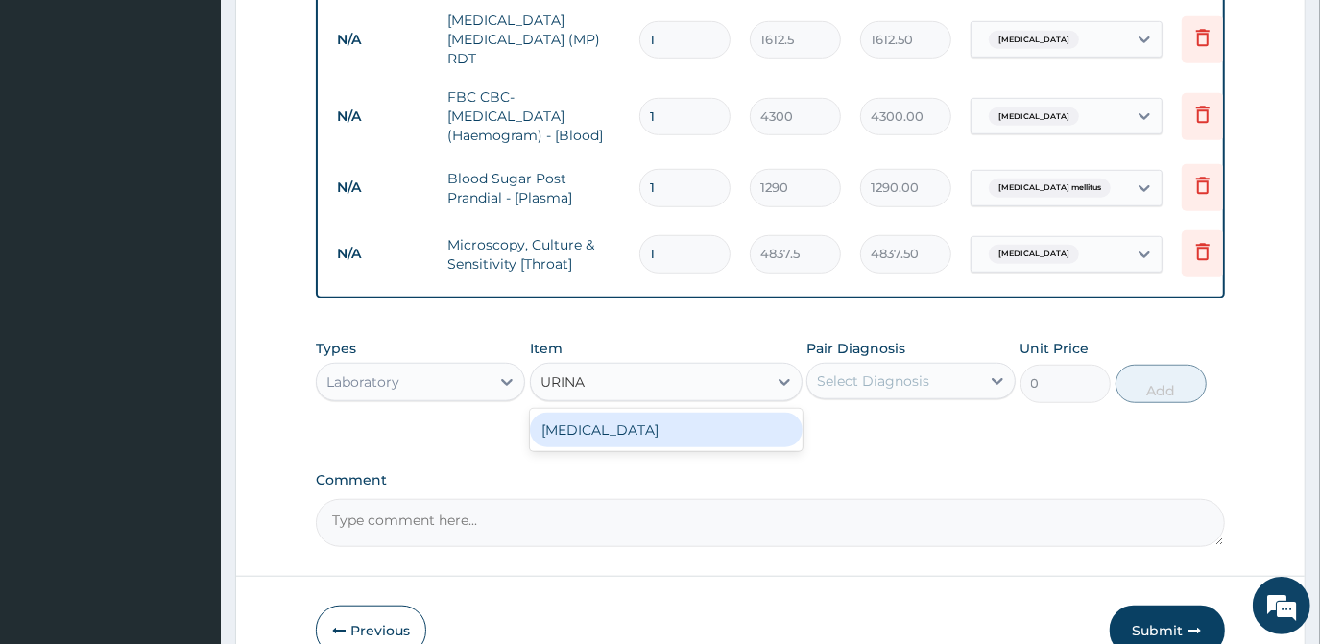
click at [684, 413] on div "URINALYSIS" at bounding box center [666, 430] width 273 height 35
type input "1612.5"
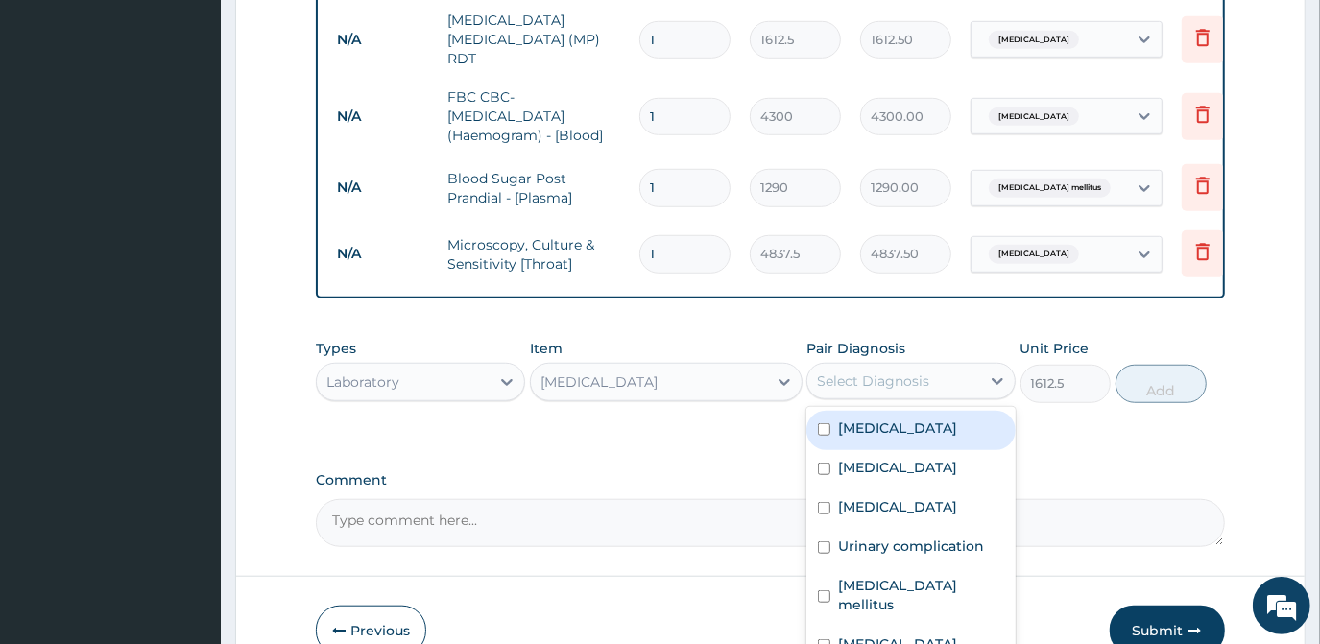
click at [902, 372] on div "Select Diagnosis" at bounding box center [873, 381] width 112 height 19
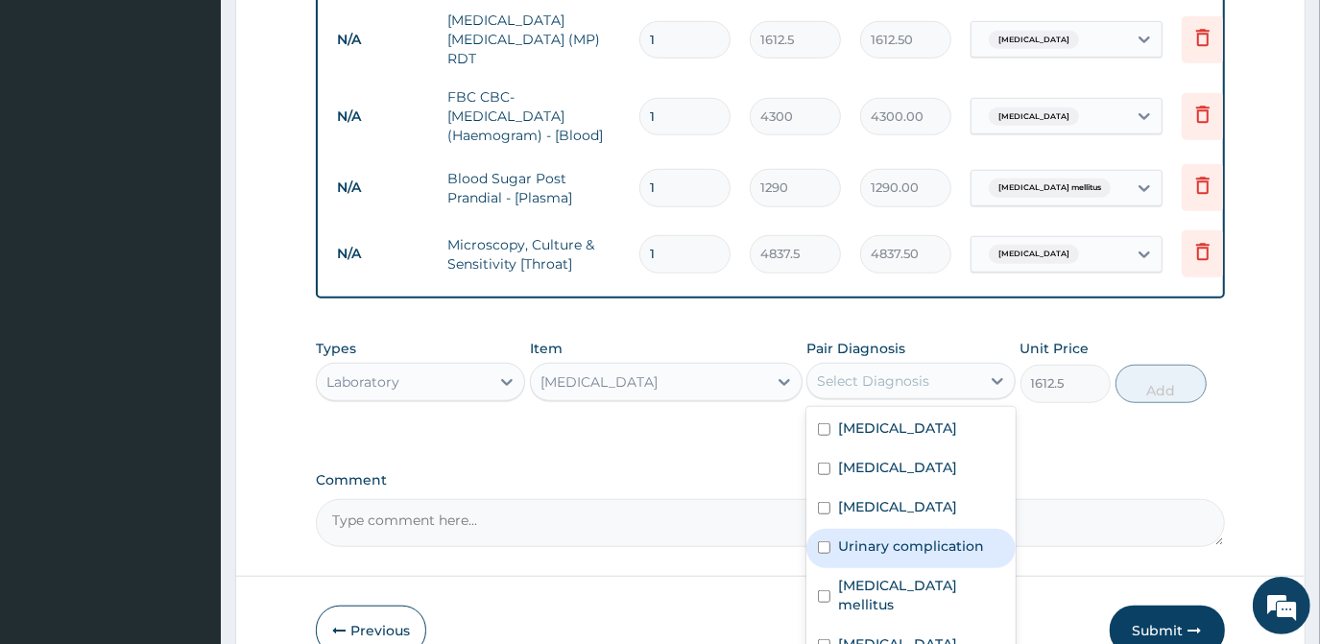
click at [831, 529] on div "Urinary complication" at bounding box center [910, 548] width 209 height 39
checkbox input "true"
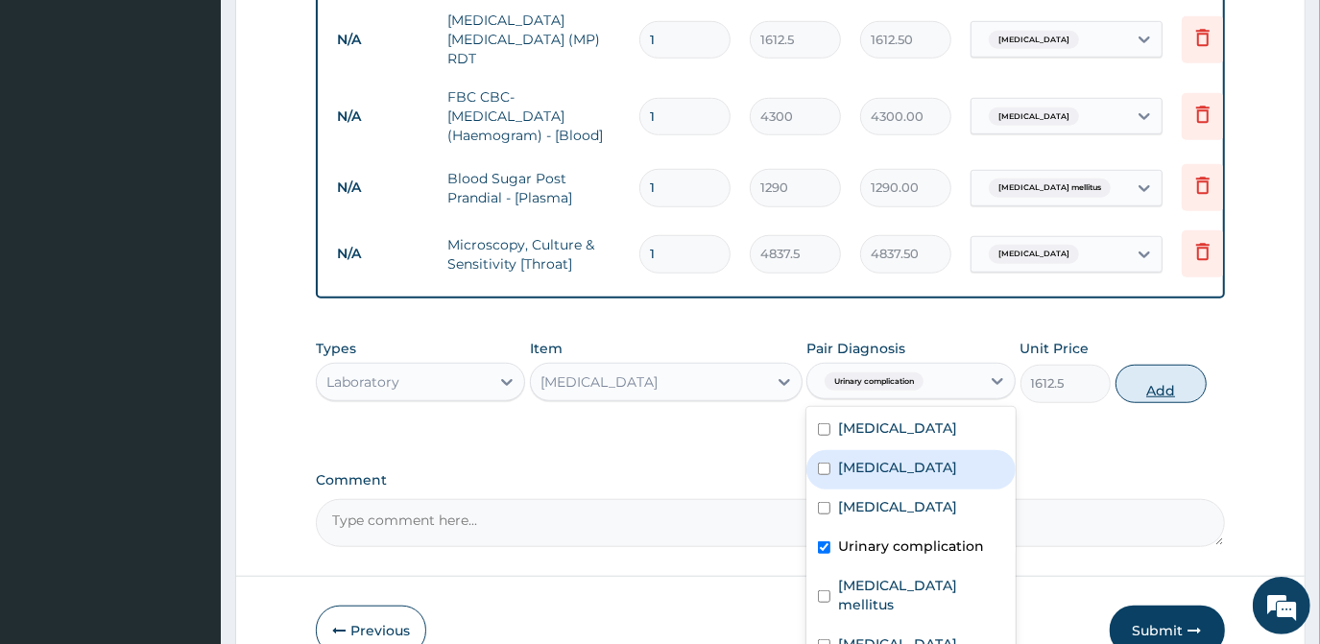
click at [1145, 365] on button "Add" at bounding box center [1161, 384] width 91 height 38
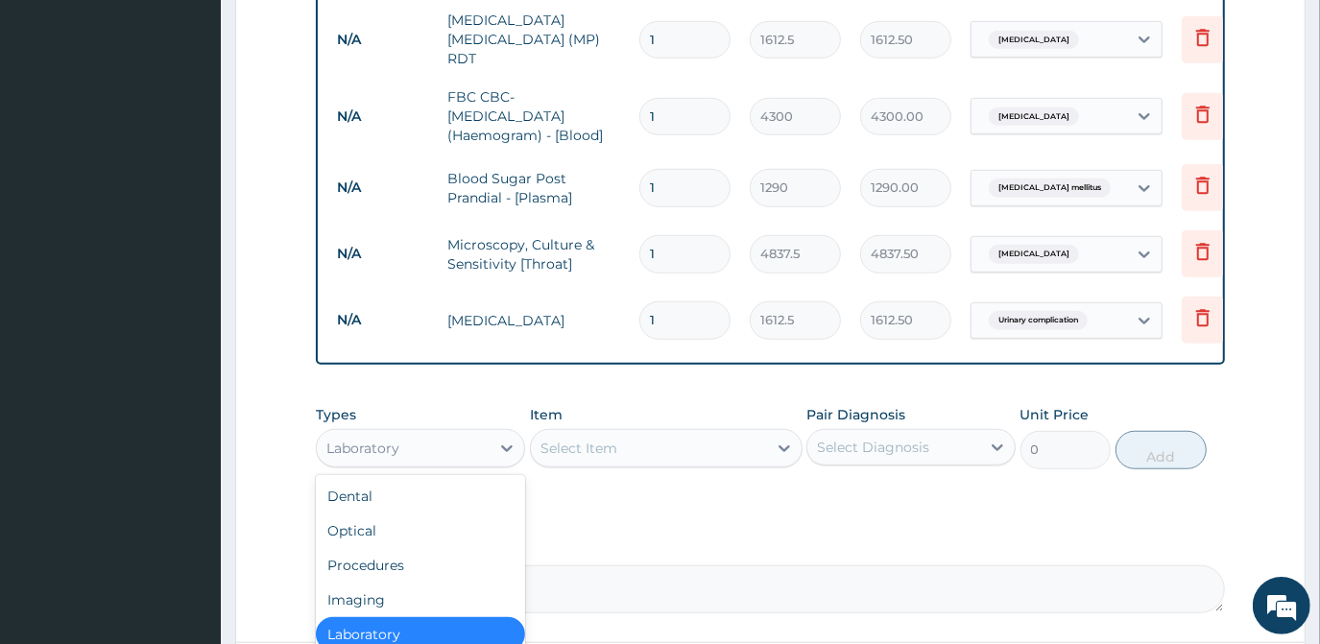
click at [431, 433] on div "Laboratory" at bounding box center [403, 448] width 173 height 31
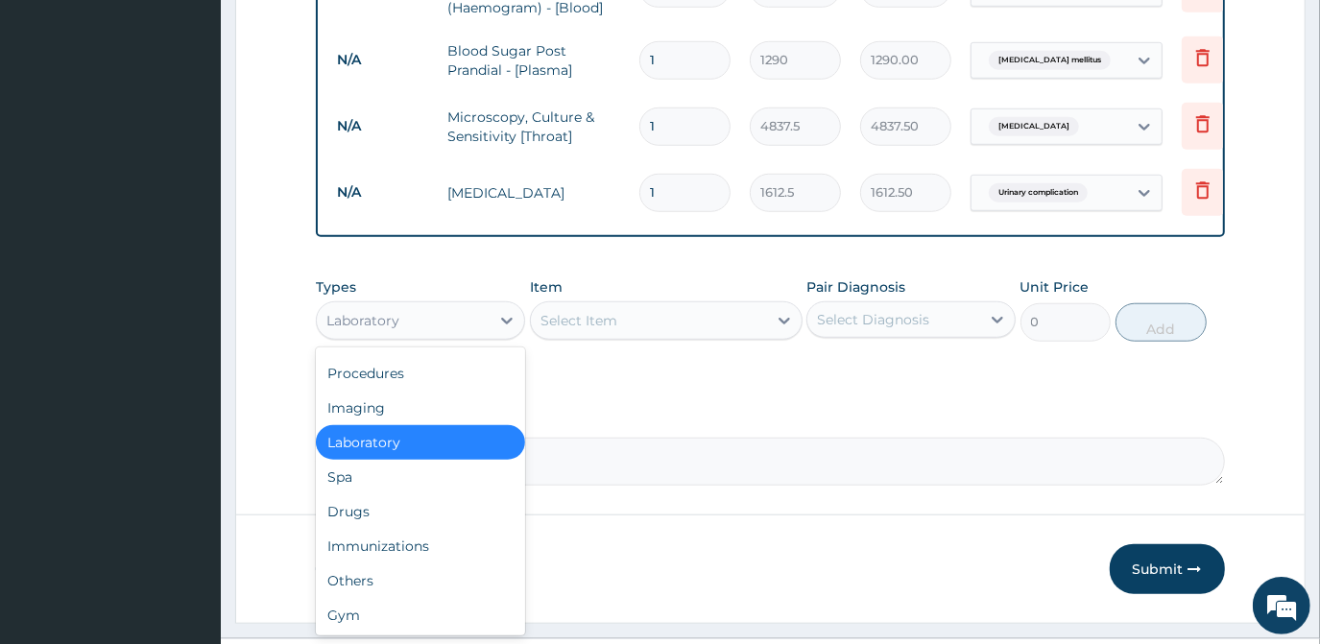
scroll to position [1011, 0]
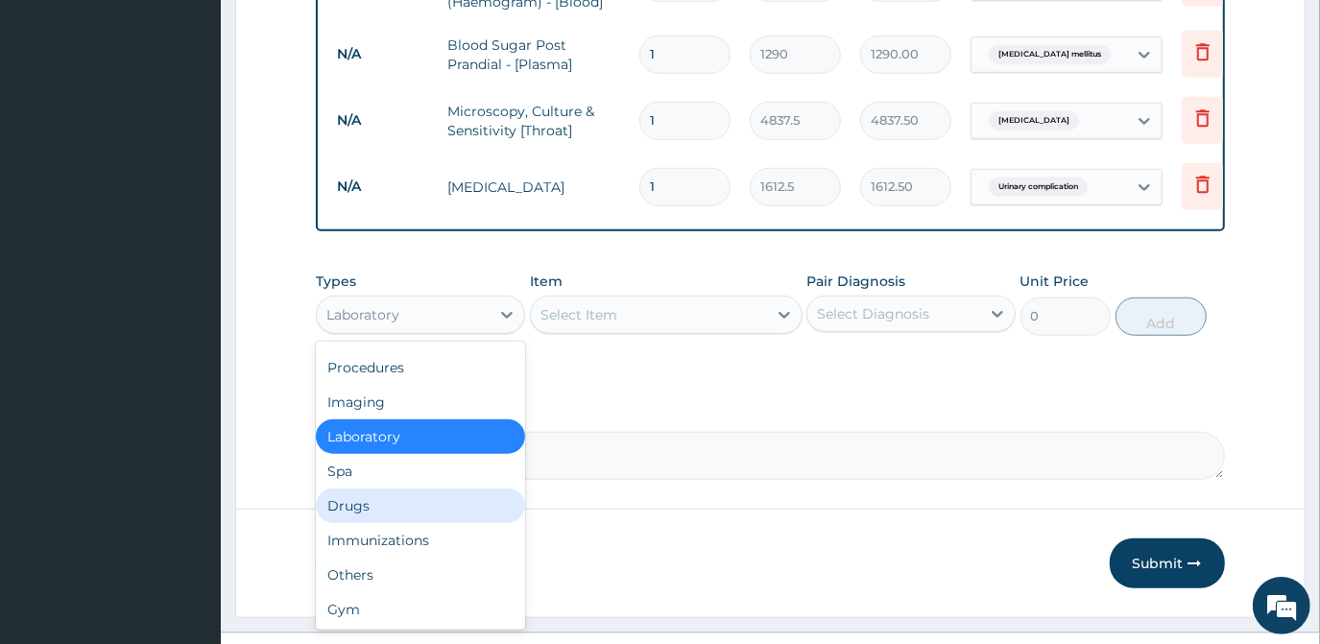
click at [366, 489] on div "Drugs" at bounding box center [420, 506] width 209 height 35
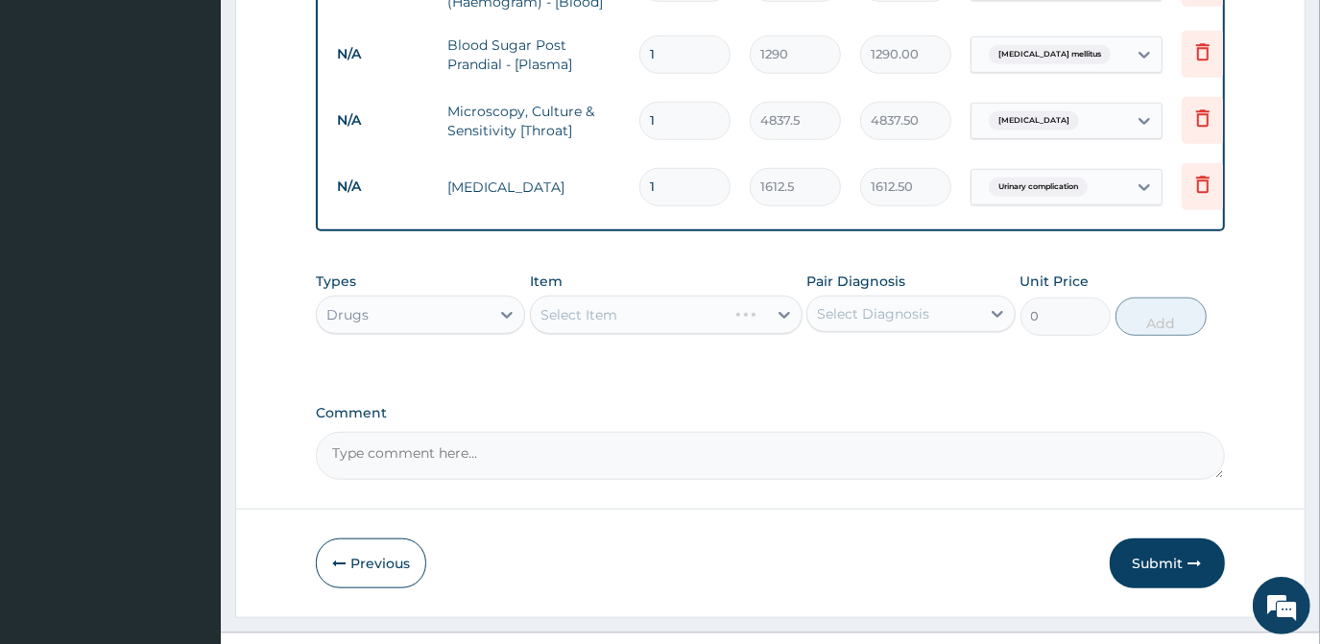
click at [615, 296] on div "Select Item" at bounding box center [666, 315] width 273 height 38
click at [654, 296] on div "Select Item" at bounding box center [666, 315] width 273 height 38
click at [650, 296] on div "Select Item" at bounding box center [666, 315] width 273 height 38
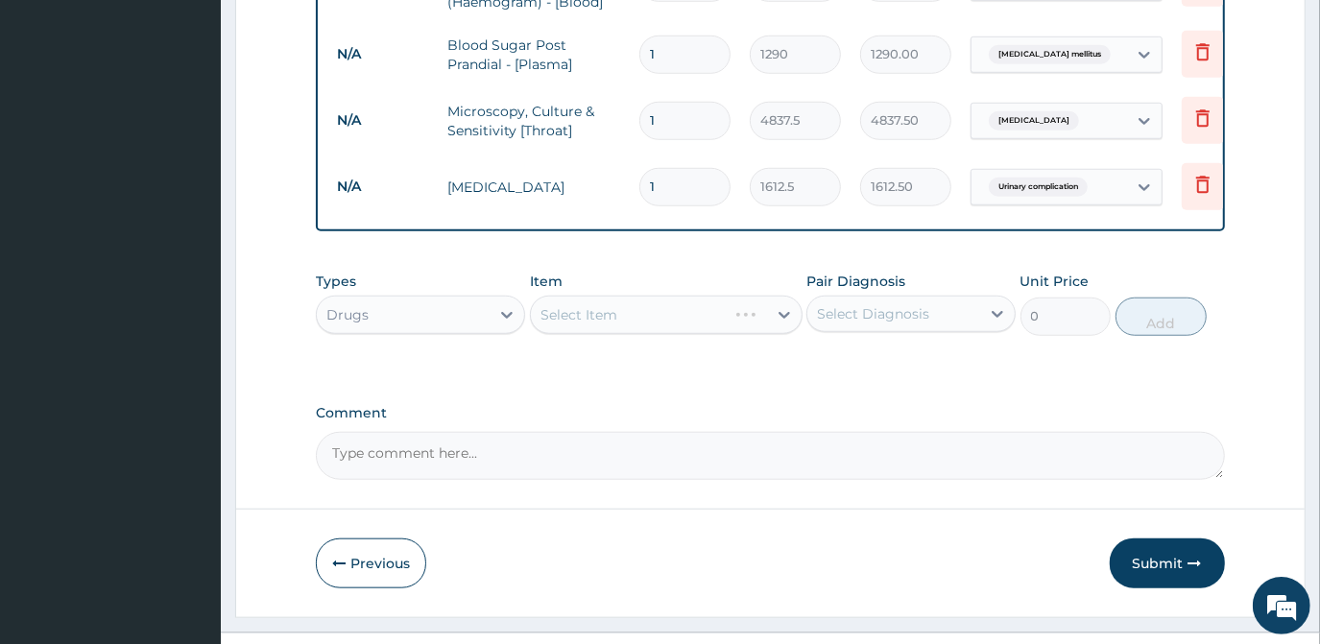
click at [650, 296] on div "Select Item" at bounding box center [666, 315] width 273 height 38
click at [640, 296] on div "Select Item" at bounding box center [666, 315] width 273 height 38
click at [643, 296] on div "Select Item" at bounding box center [666, 315] width 273 height 38
click at [591, 297] on div "Select Item" at bounding box center [666, 315] width 273 height 38
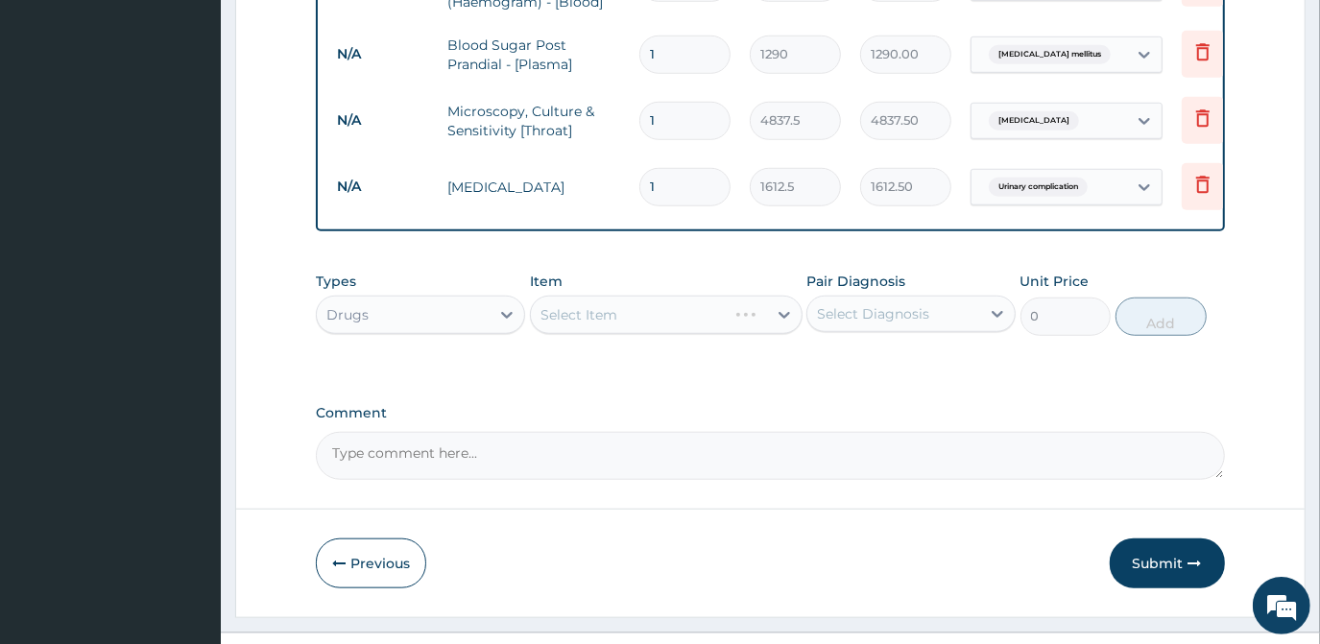
click at [591, 297] on div "Select Item" at bounding box center [666, 315] width 273 height 38
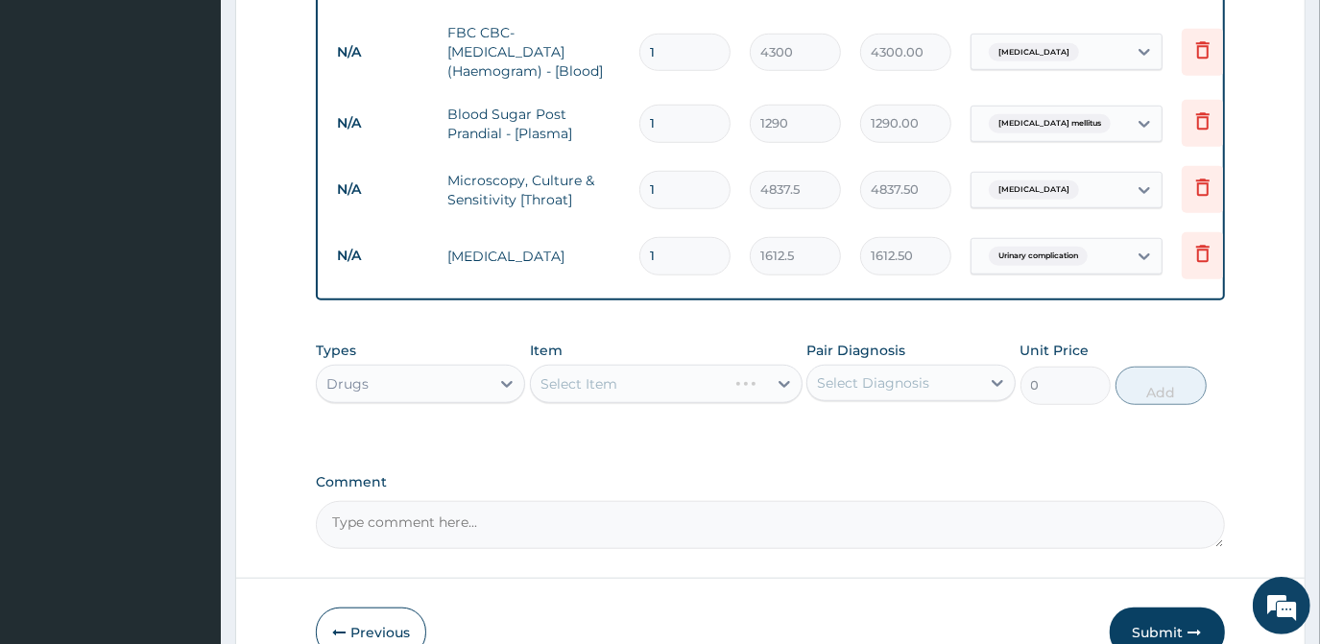
scroll to position [837, 0]
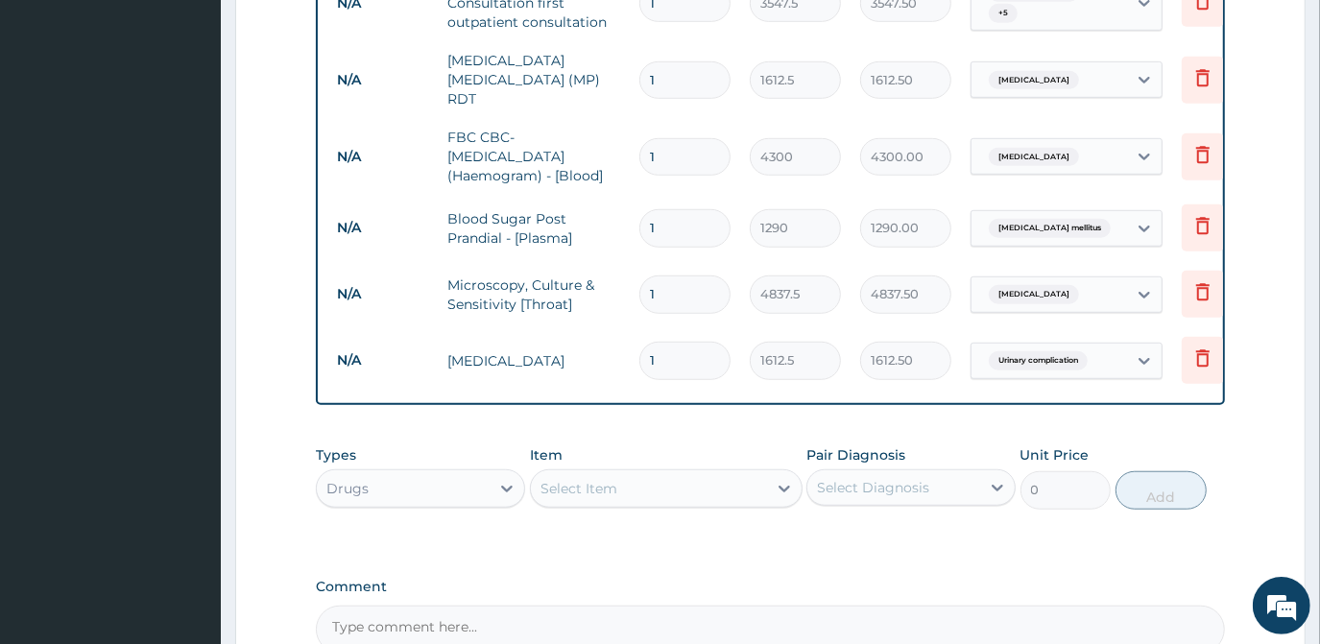
click at [662, 492] on div "Types Drugs Item Select Item Pair Diagnosis Select Diagnosis Unit Price 0 Add" at bounding box center [770, 491] width 908 height 111
click at [687, 473] on div "Select Item" at bounding box center [649, 488] width 236 height 31
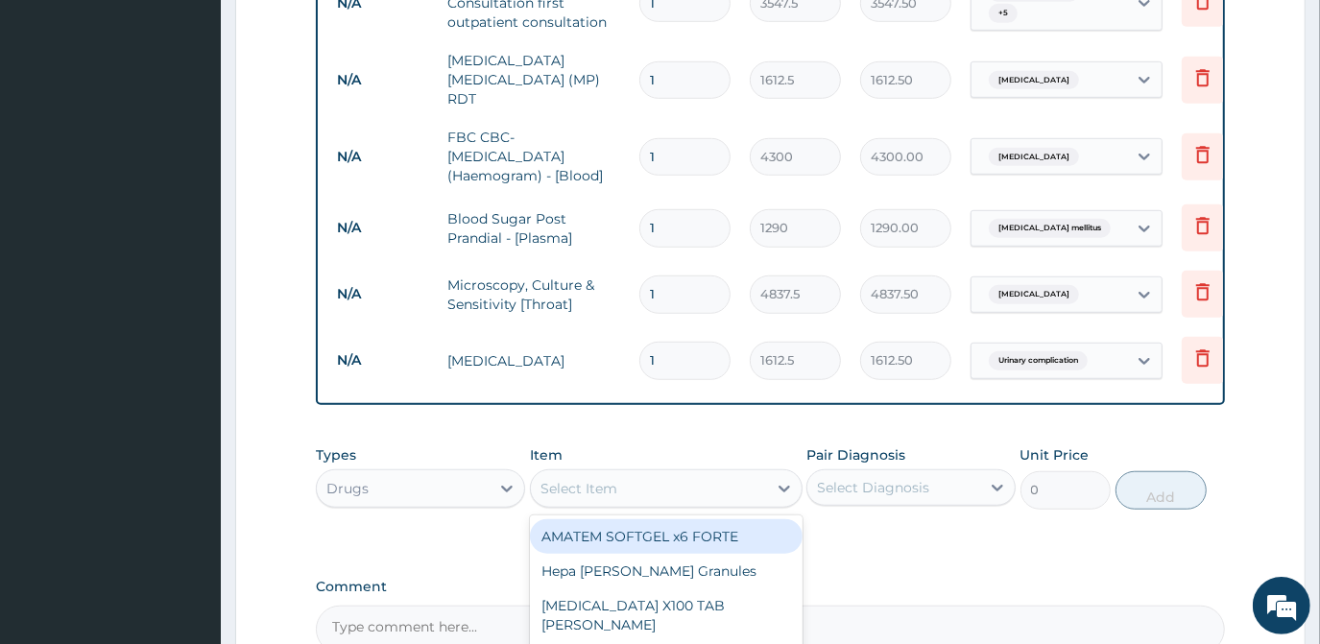
drag, startPoint x: 687, startPoint y: 504, endPoint x: 1065, endPoint y: 460, distance: 379.9
click at [688, 519] on div "AMATEM SOFTGEL x6 FORTE" at bounding box center [666, 536] width 273 height 35
type input "473"
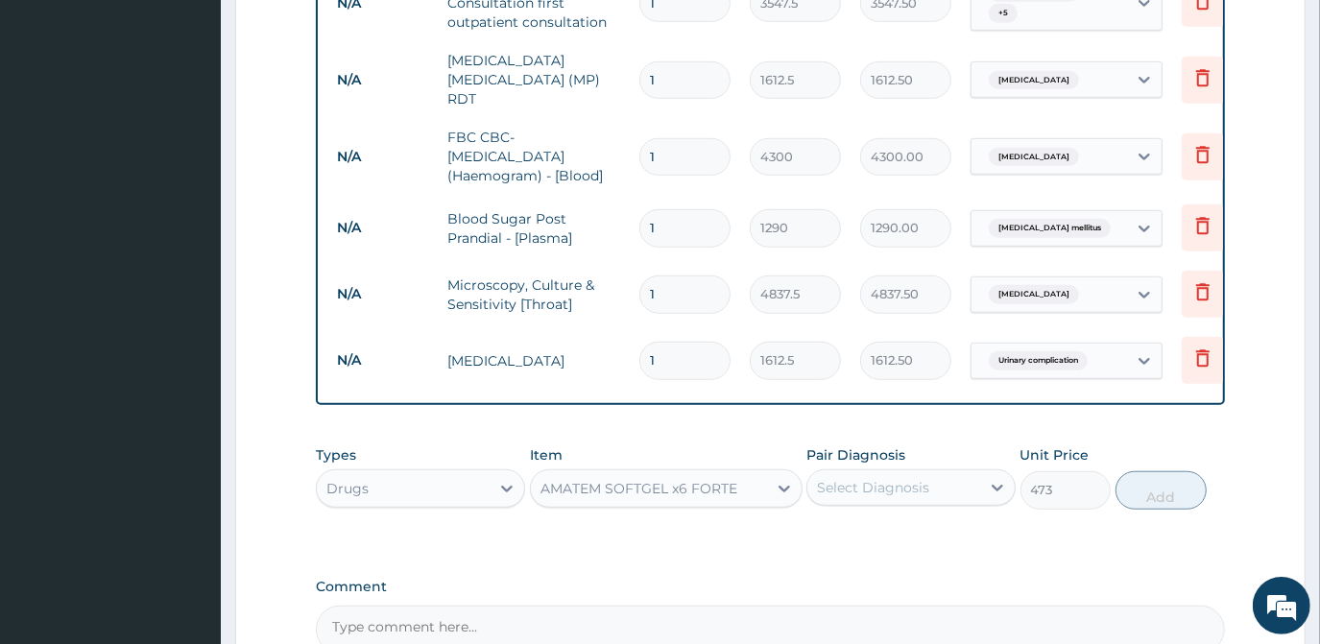
click at [896, 478] on div "Select Diagnosis" at bounding box center [873, 487] width 112 height 19
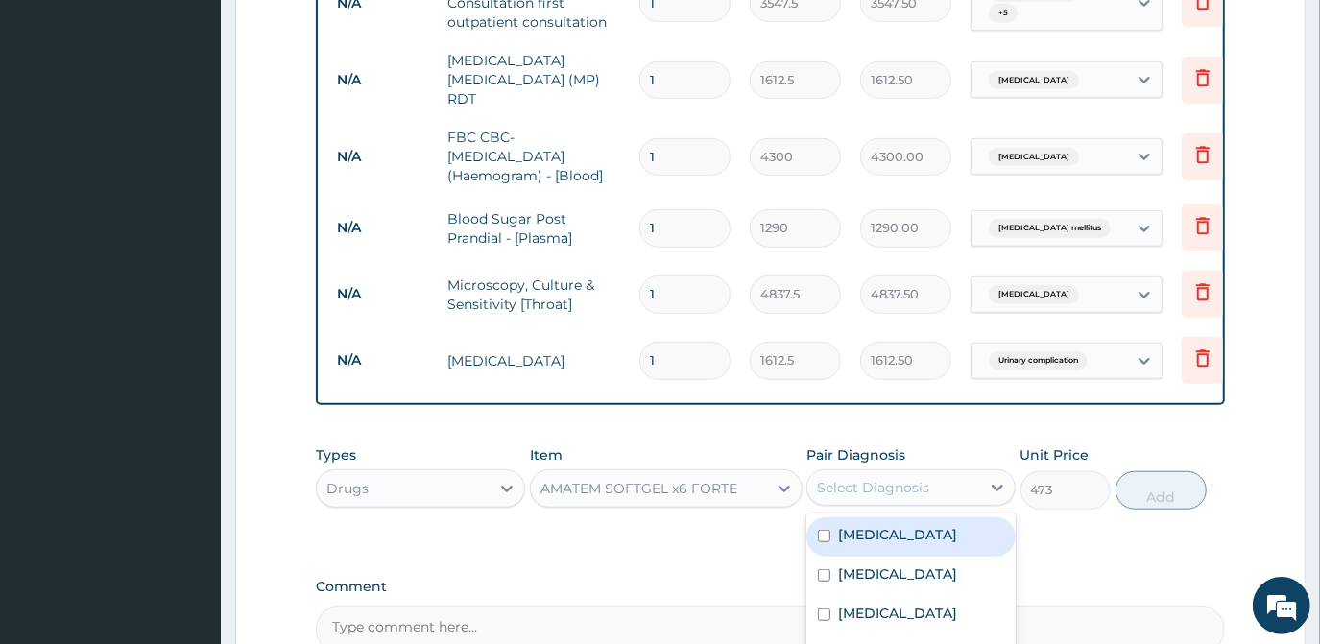
click at [819, 530] on input "checkbox" at bounding box center [824, 536] width 12 height 12
checkbox input "true"
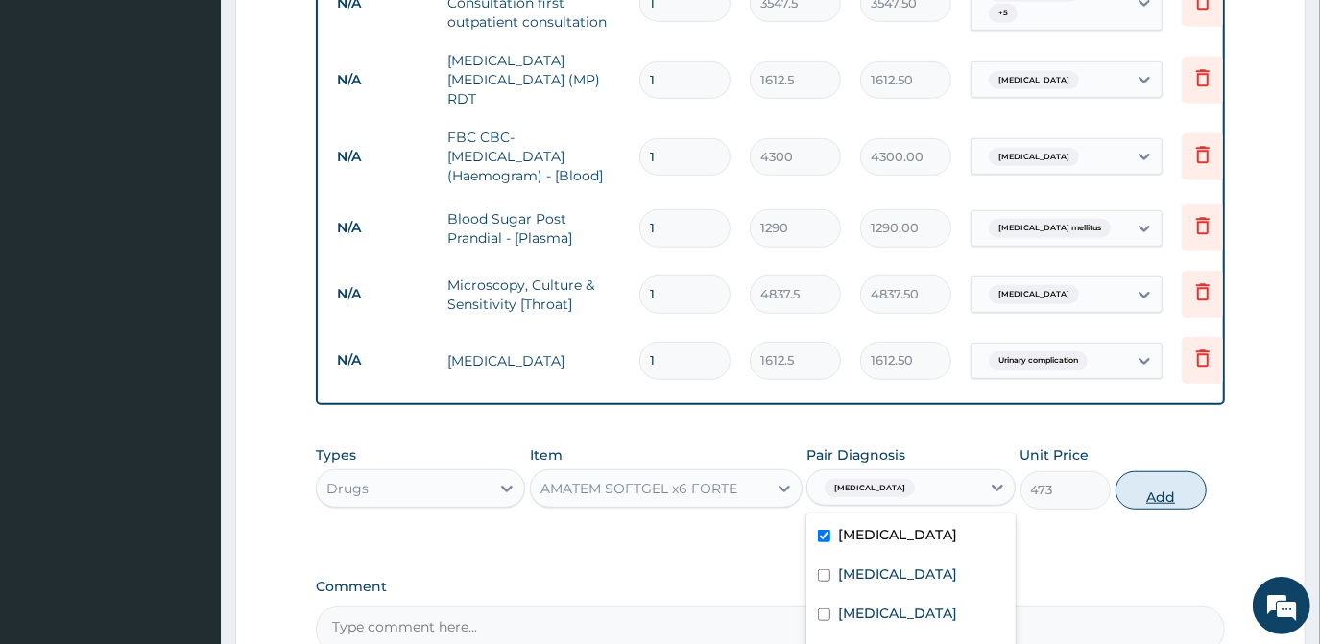
click at [1136, 471] on button "Add" at bounding box center [1161, 490] width 91 height 38
type input "0"
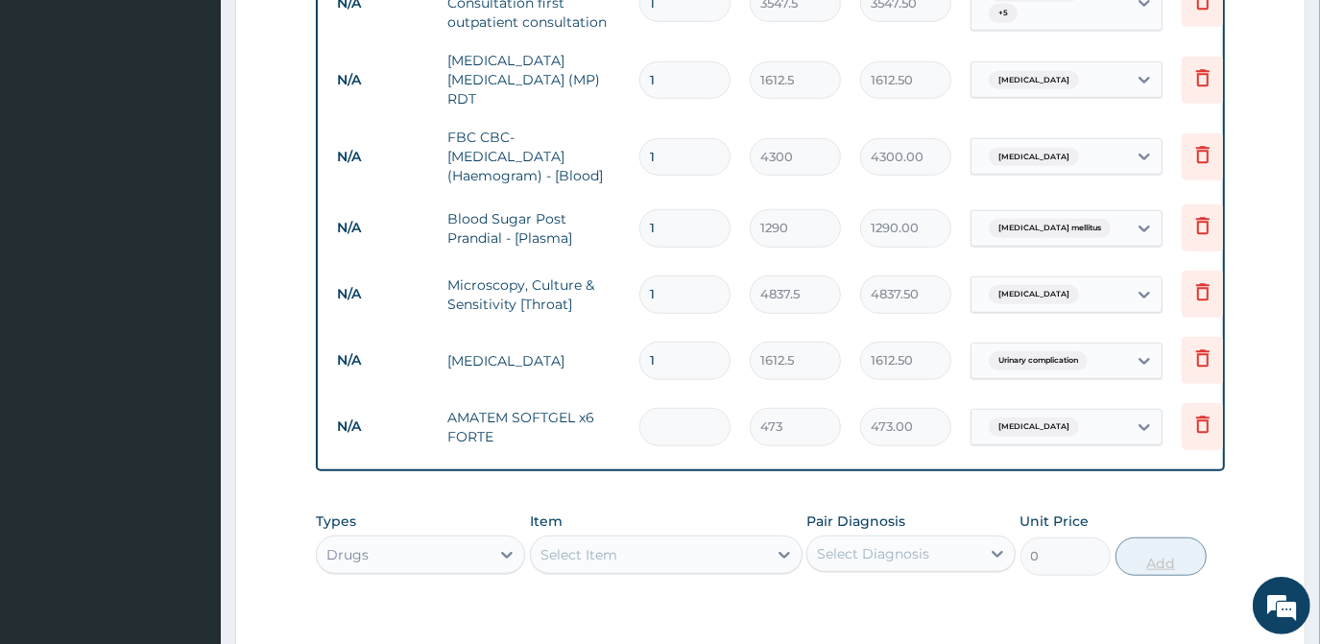
type input "0.00"
type input "6"
type input "2838.00"
type input "6"
click at [615, 545] on div "Select Item" at bounding box center [578, 554] width 77 height 19
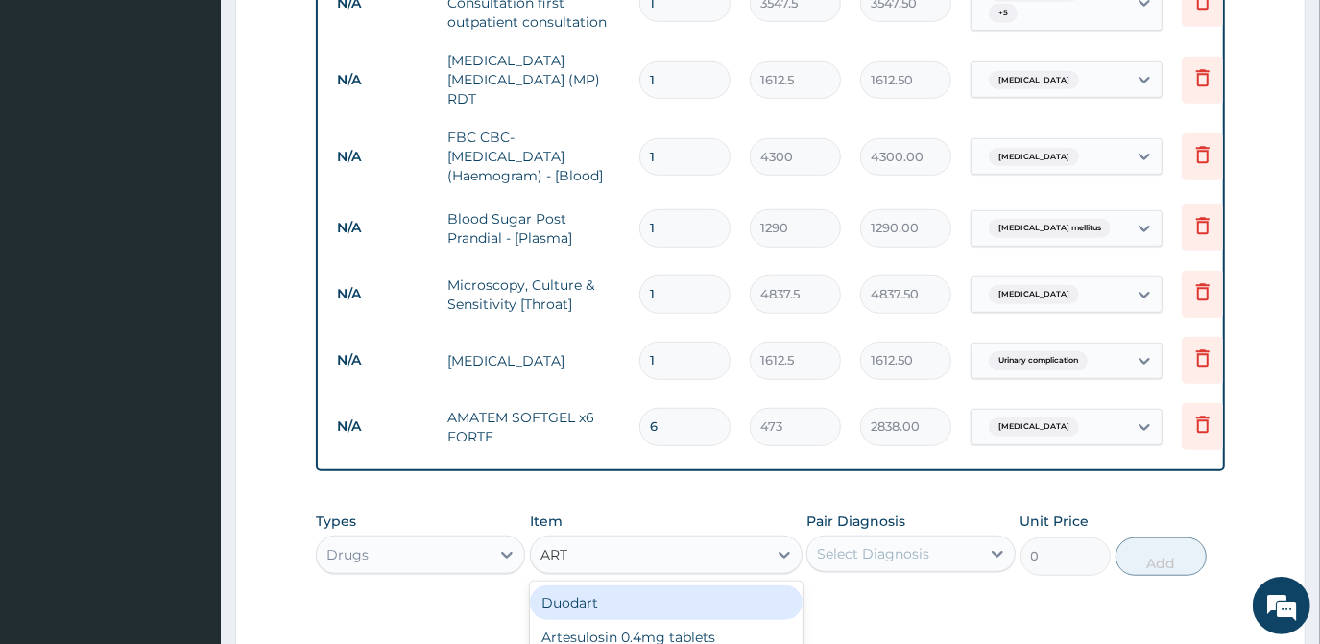
type input "ARTE"
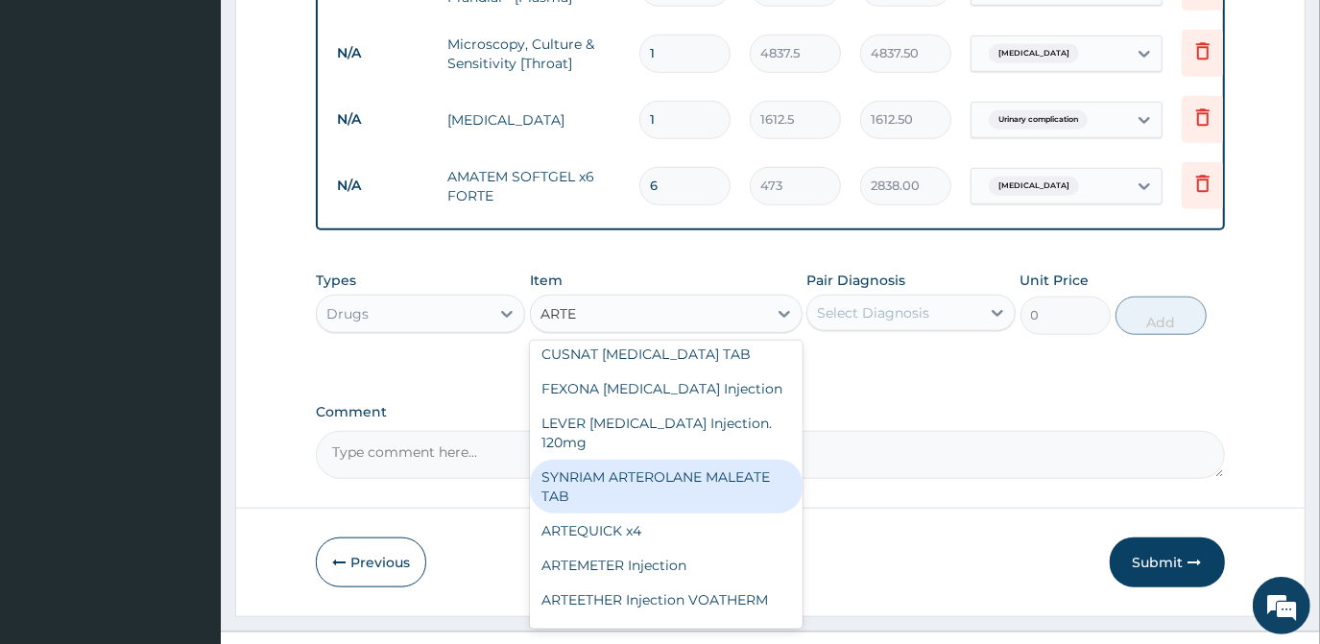
scroll to position [192, 0]
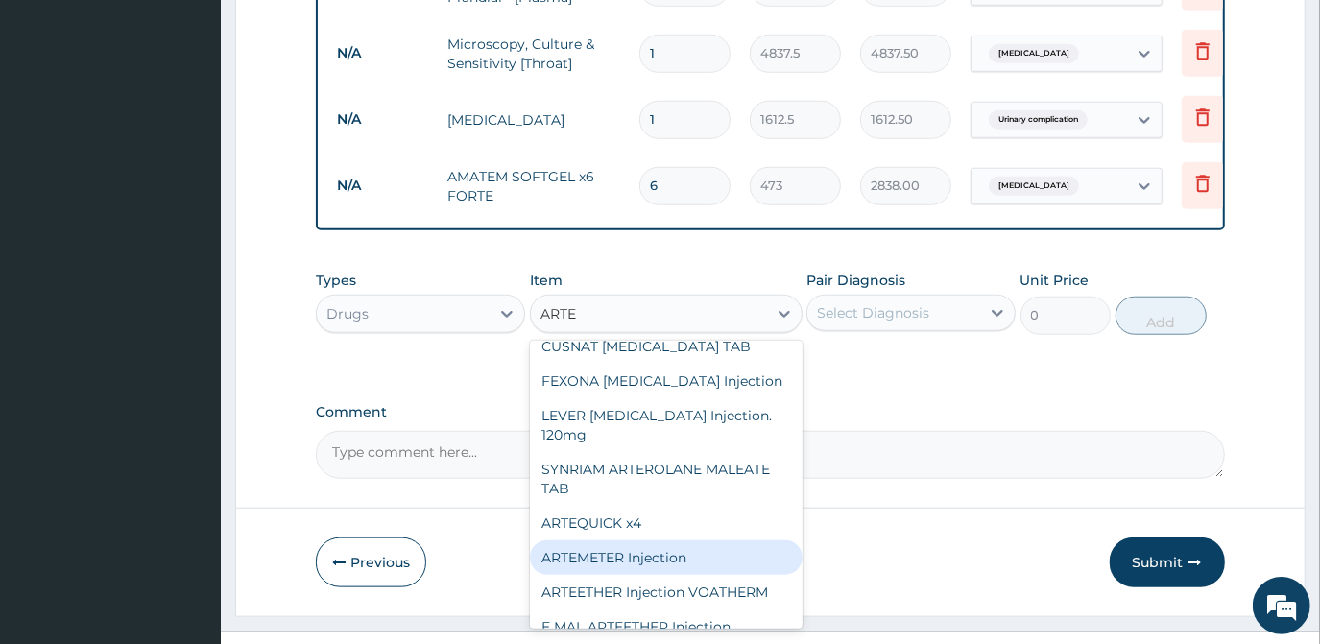
click at [624, 540] on div "ARTEMETER Injection" at bounding box center [666, 557] width 273 height 35
type input "946"
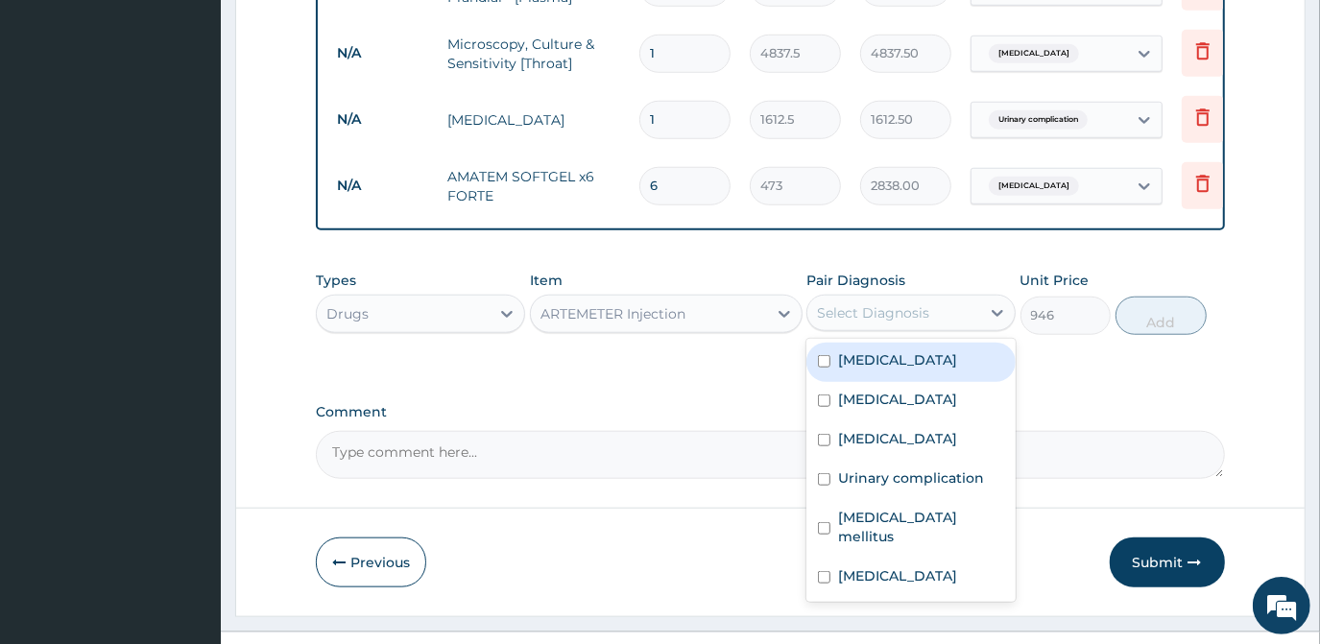
click at [924, 303] on div "Select Diagnosis" at bounding box center [873, 312] width 112 height 19
click at [834, 343] on div "Malaria" at bounding box center [910, 362] width 209 height 39
checkbox input "true"
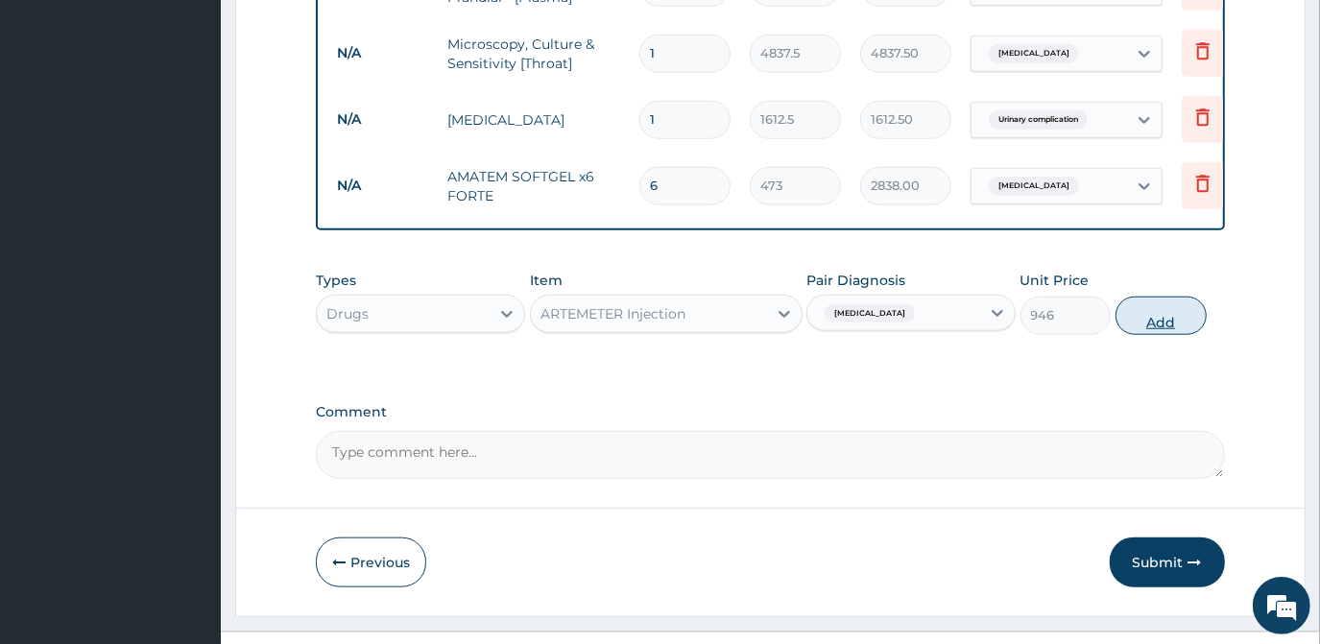
click at [1149, 297] on button "Add" at bounding box center [1161, 316] width 91 height 38
type input "0"
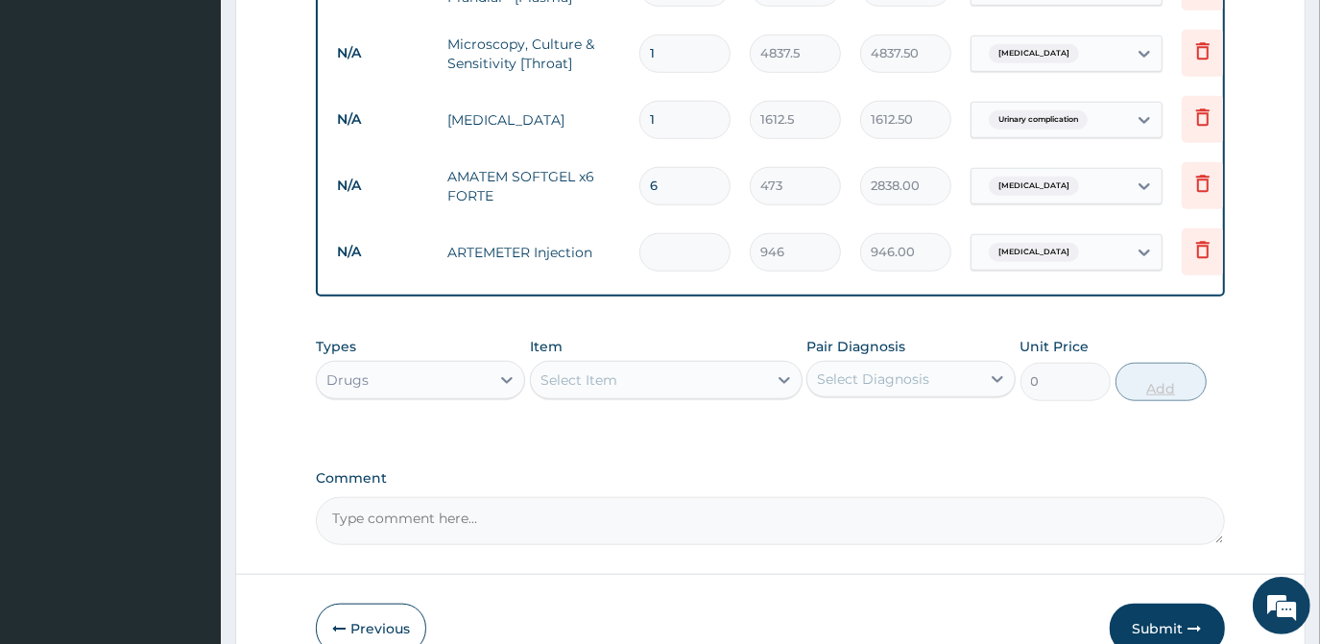
type input "0.00"
type input "6"
type input "5676.00"
type input "6"
click at [755, 365] on div "Select Item" at bounding box center [649, 380] width 236 height 31
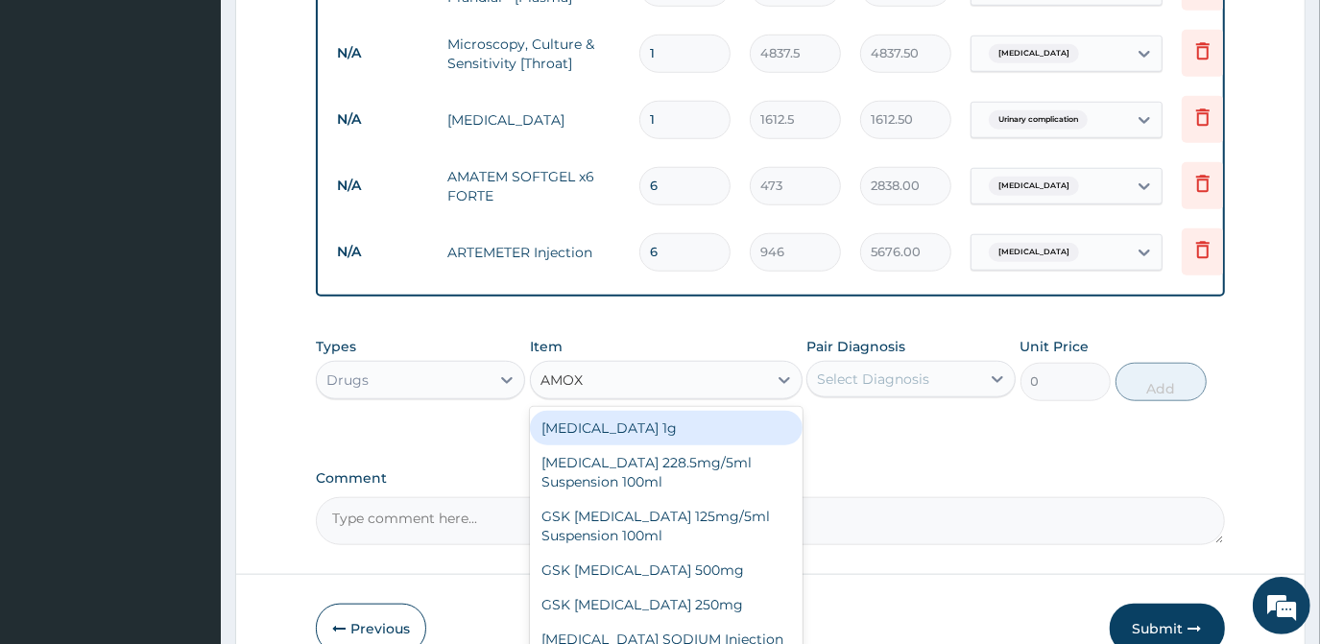
type input "AMOXI"
type input "70.95"
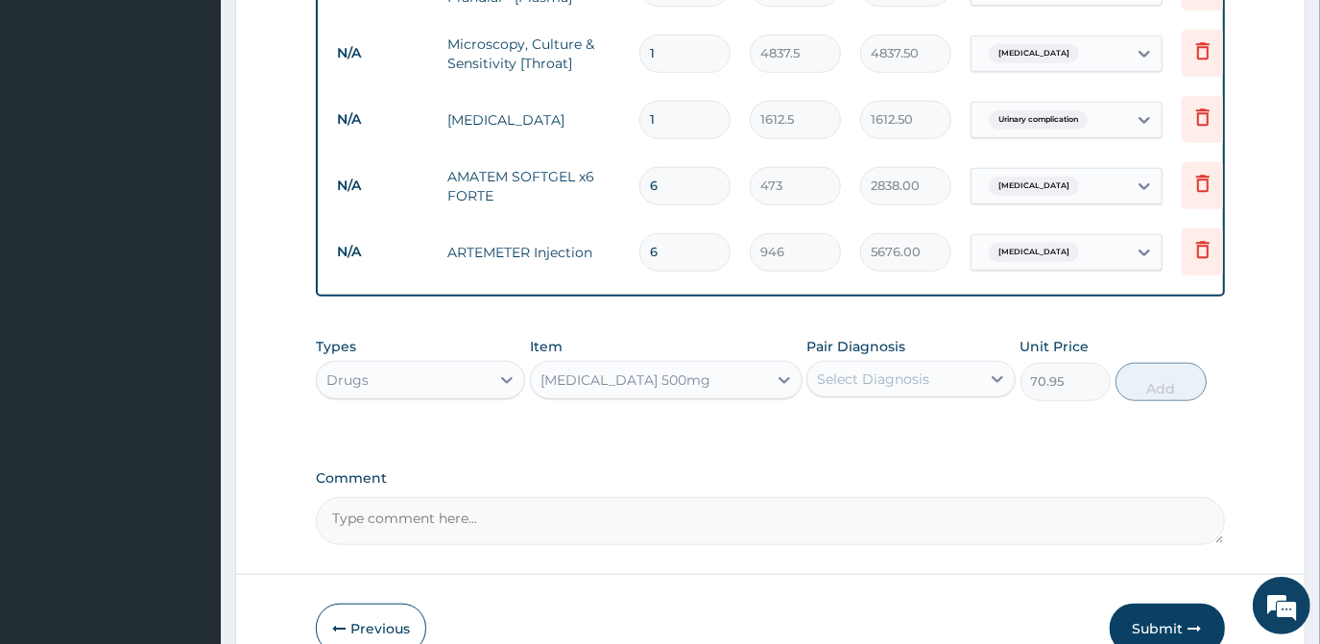
click at [857, 370] on div "Select Diagnosis" at bounding box center [873, 379] width 112 height 19
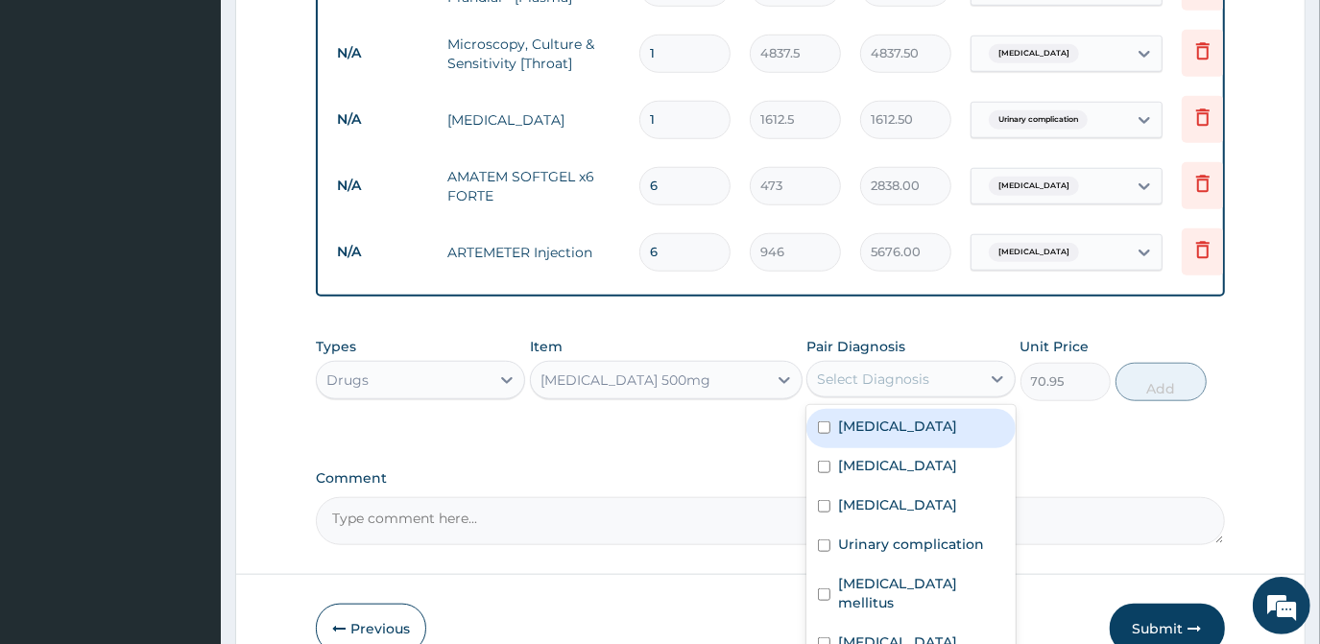
drag, startPoint x: 834, startPoint y: 402, endPoint x: 863, endPoint y: 482, distance: 84.7
click at [839, 409] on div "Malaria" at bounding box center [910, 428] width 209 height 39
checkbox input "true"
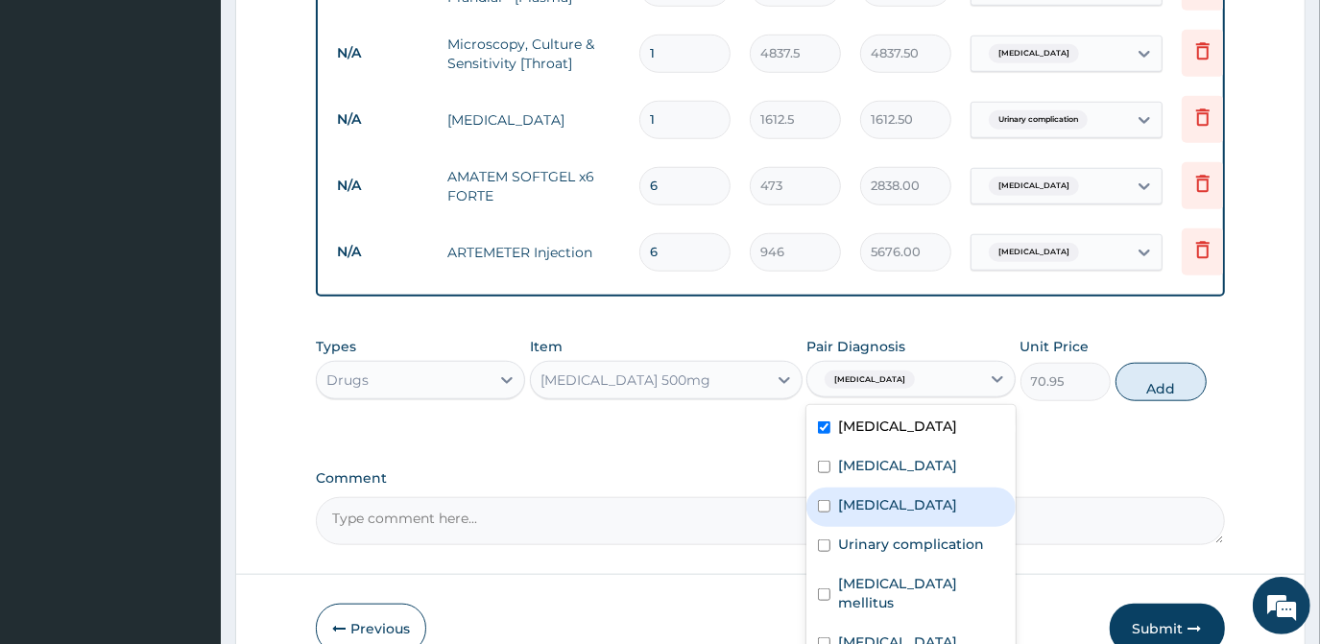
drag, startPoint x: 863, startPoint y: 482, endPoint x: 875, endPoint y: 532, distance: 51.2
click at [868, 495] on div "Malaria Sepsis Common cold Urinary complication Diabetes mellitus Upper respira…" at bounding box center [910, 536] width 209 height 263
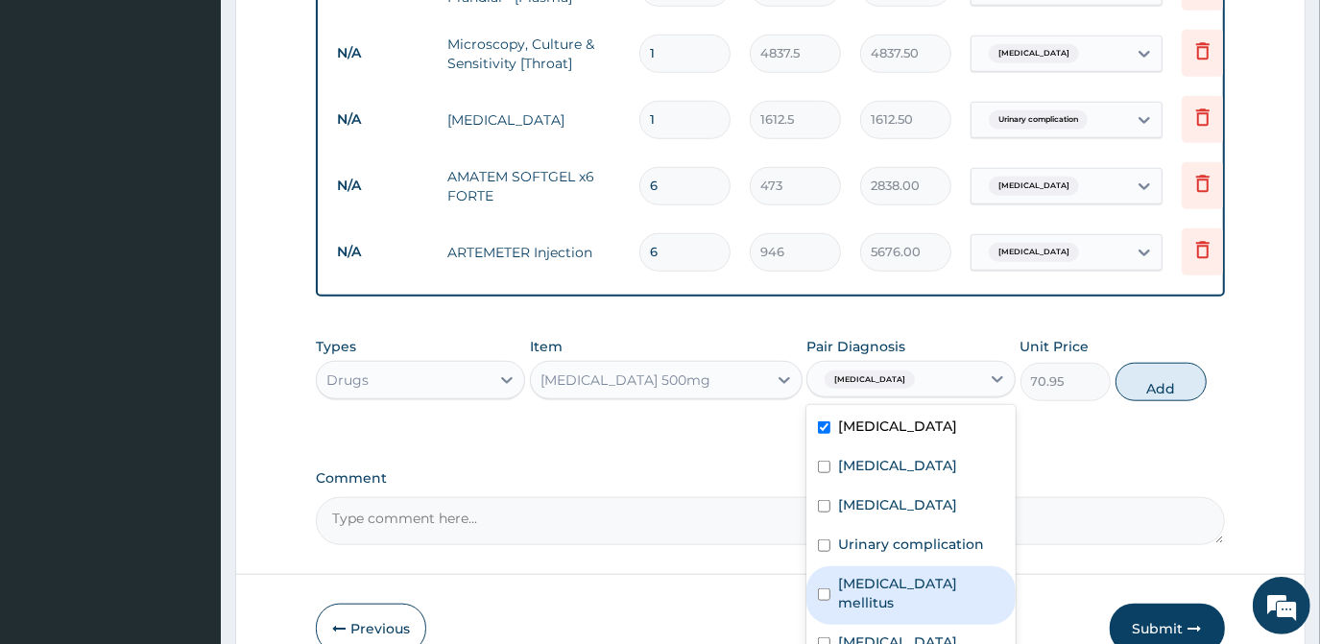
drag, startPoint x: 875, startPoint y: 532, endPoint x: 875, endPoint y: 568, distance: 36.5
click at [875, 566] on div "Diabetes mellitus" at bounding box center [910, 595] width 209 height 59
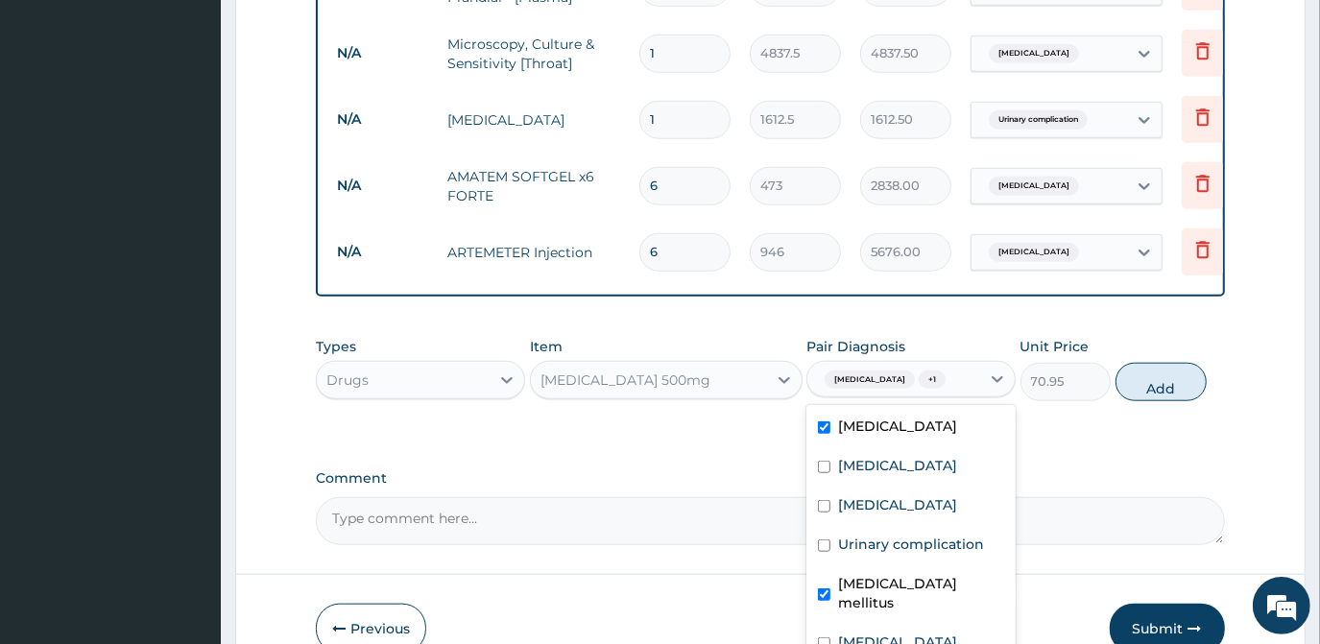
click at [875, 568] on div "Diabetes mellitus" at bounding box center [910, 595] width 209 height 59
checkbox input "false"
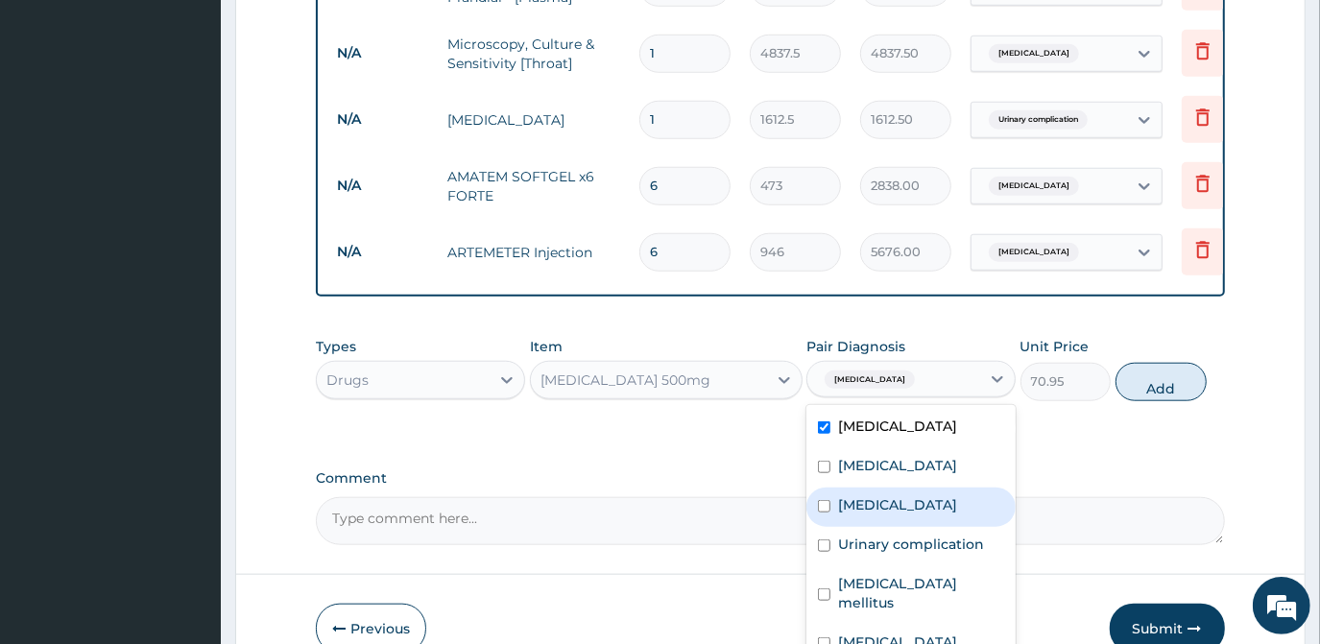
click at [867, 488] on div "Common cold" at bounding box center [910, 507] width 209 height 39
checkbox input "true"
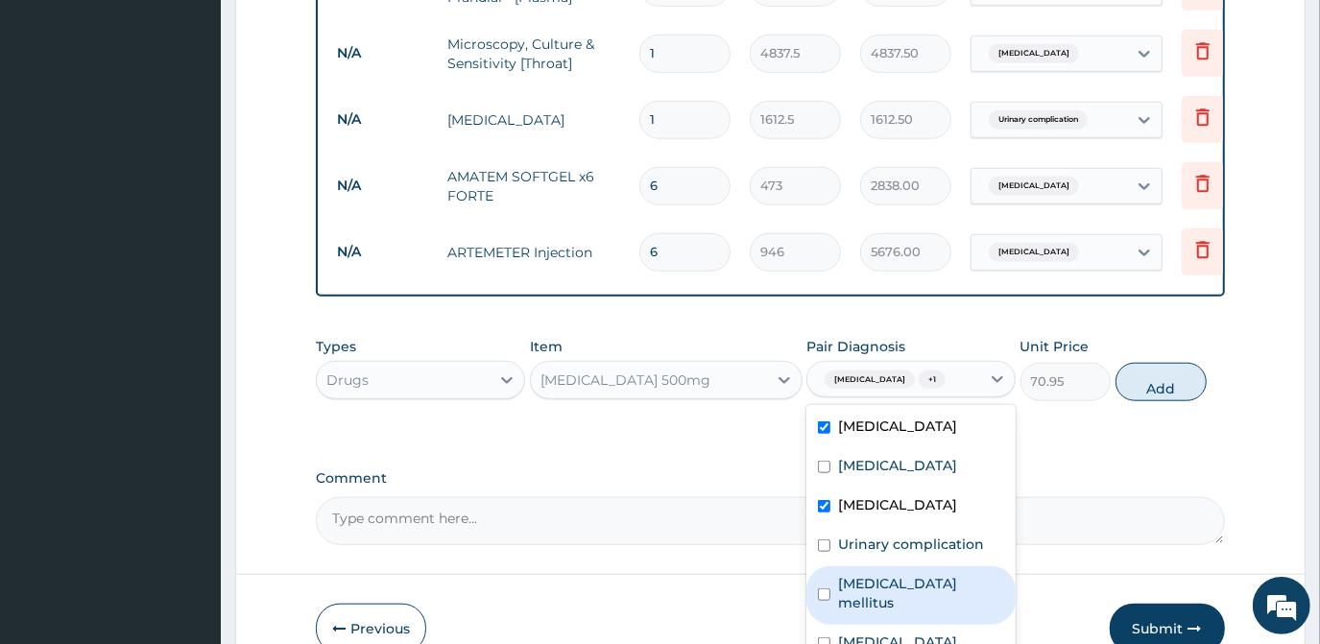
drag, startPoint x: 876, startPoint y: 533, endPoint x: 876, endPoint y: 551, distance: 18.3
click at [876, 566] on div "Diabetes mellitus" at bounding box center [910, 595] width 209 height 59
checkbox input "true"
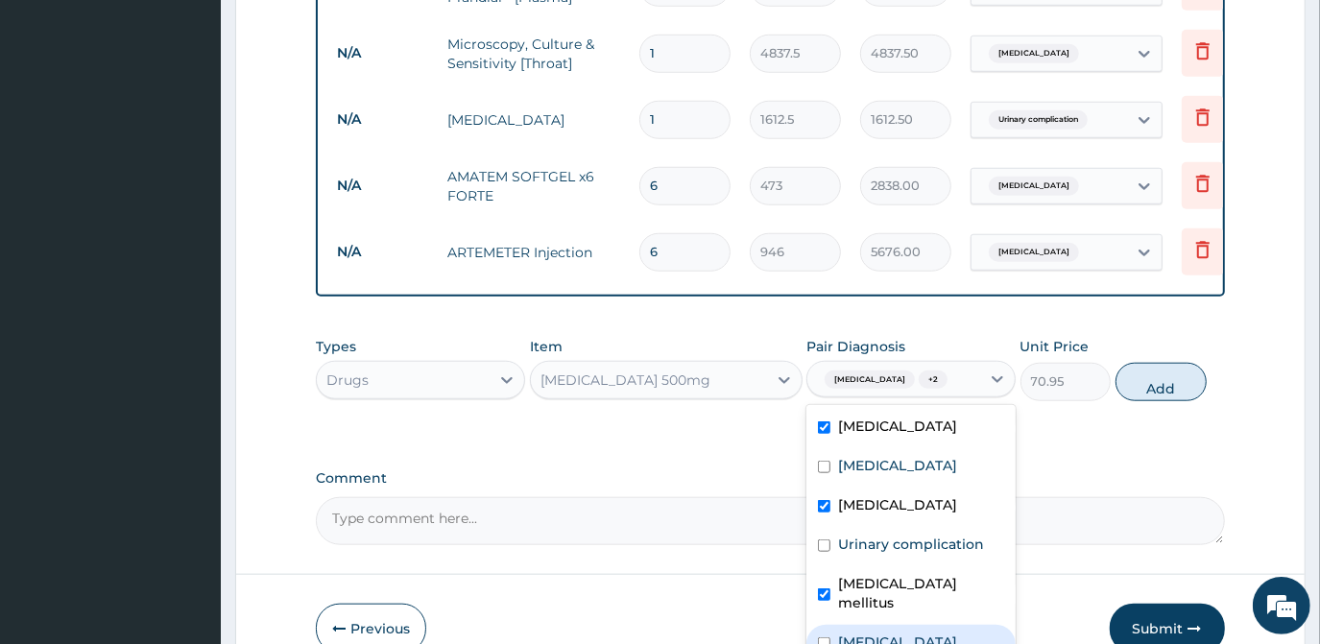
click at [882, 633] on label "Upper respiratory infection" at bounding box center [897, 642] width 119 height 19
checkbox input "true"
click at [1179, 363] on button "Add" at bounding box center [1161, 382] width 91 height 38
type input "0"
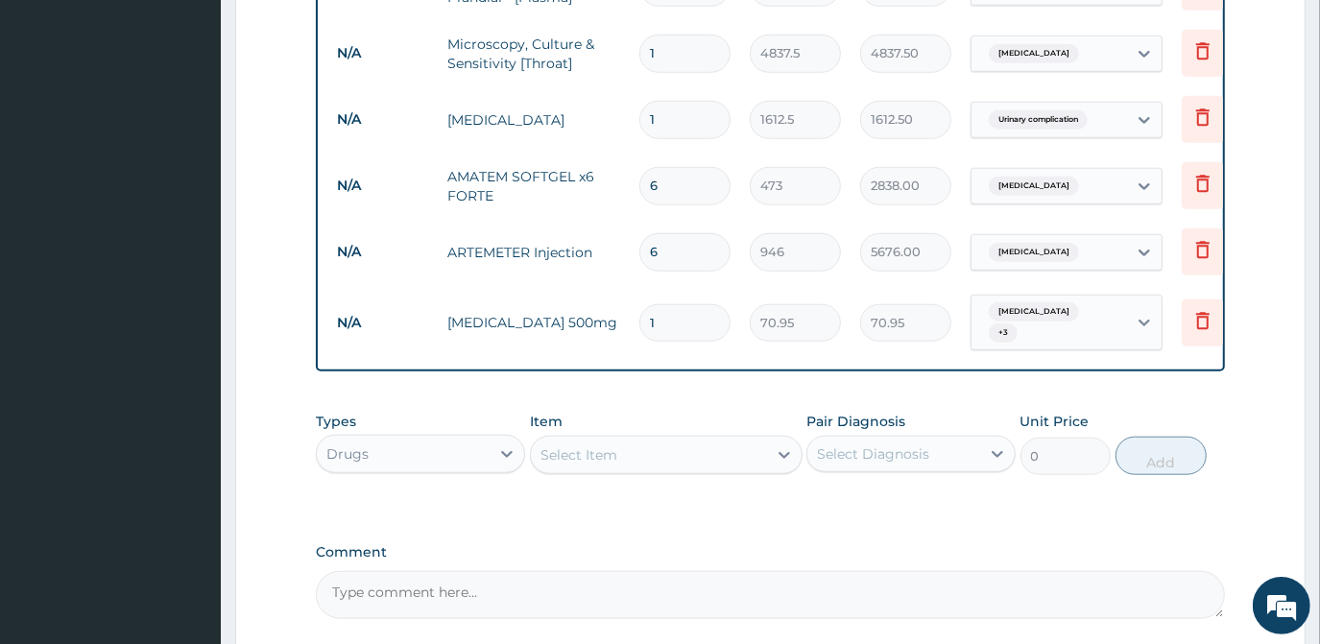
type input "15"
type input "1064.25"
type input "15"
click at [594, 445] on div "Select Item" at bounding box center [578, 454] width 77 height 19
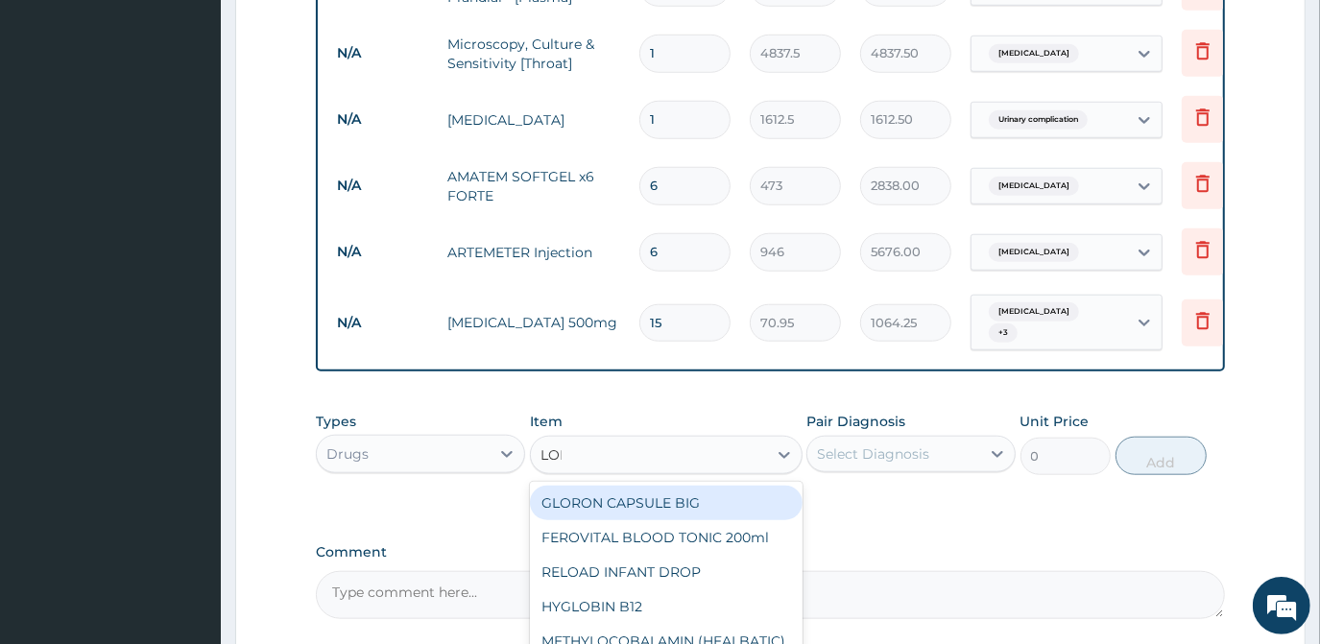
type input "LORA"
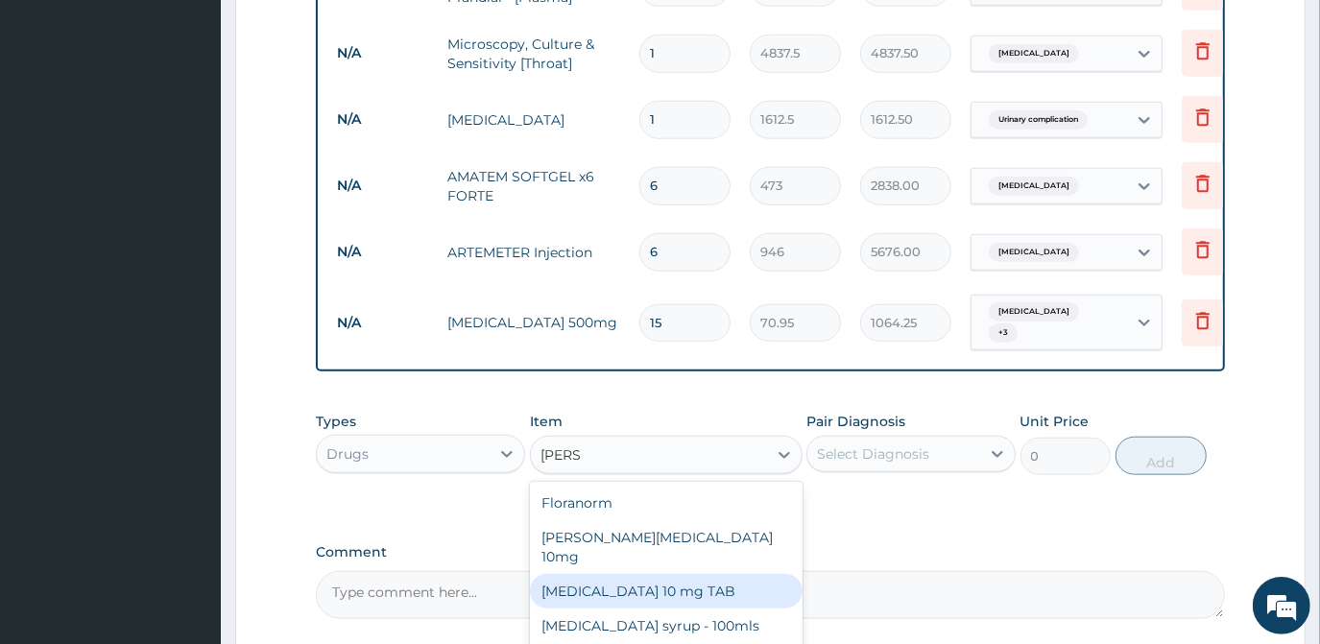
click at [659, 574] on div "LORATADINE 10 mg TAB" at bounding box center [666, 591] width 273 height 35
type input "59.125"
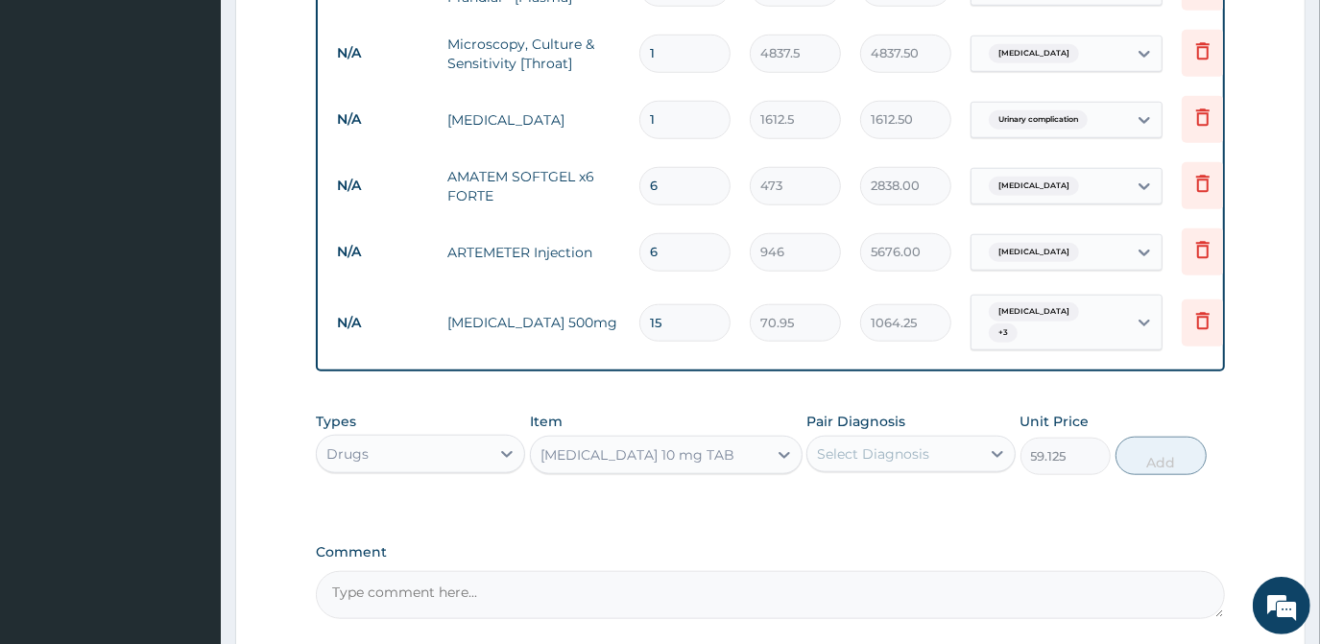
click at [878, 444] on div "Select Diagnosis" at bounding box center [873, 453] width 112 height 19
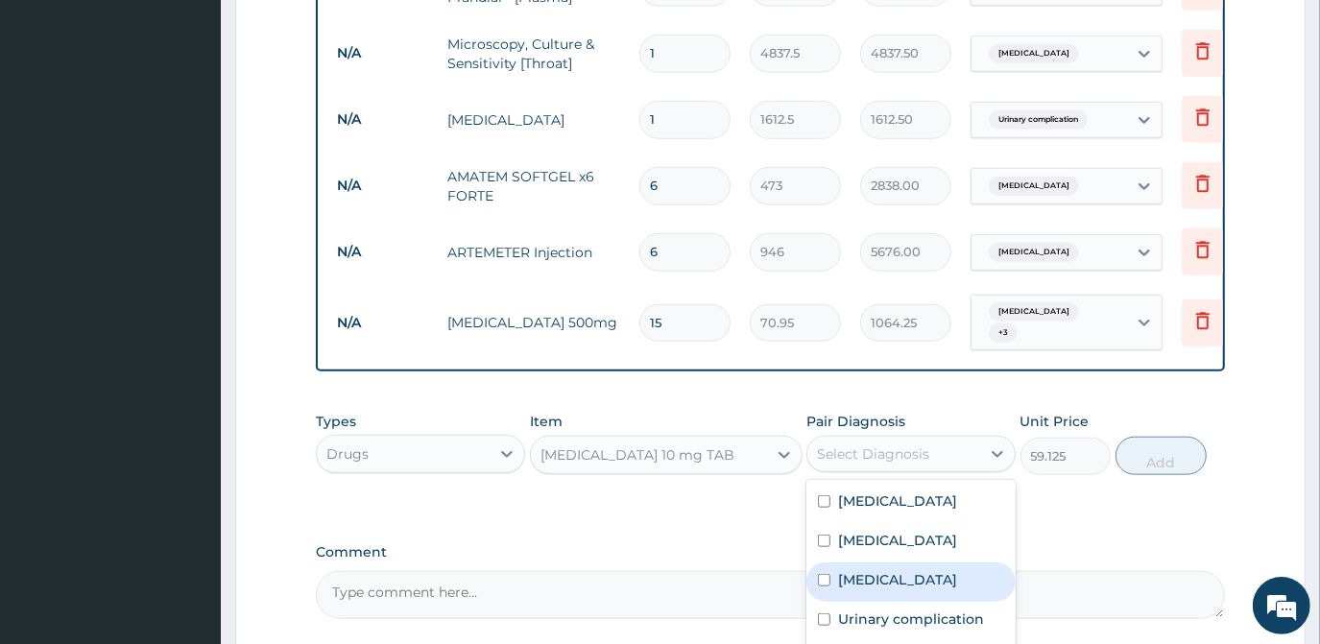
click at [836, 563] on div "Common cold" at bounding box center [910, 582] width 209 height 39
checkbox input "true"
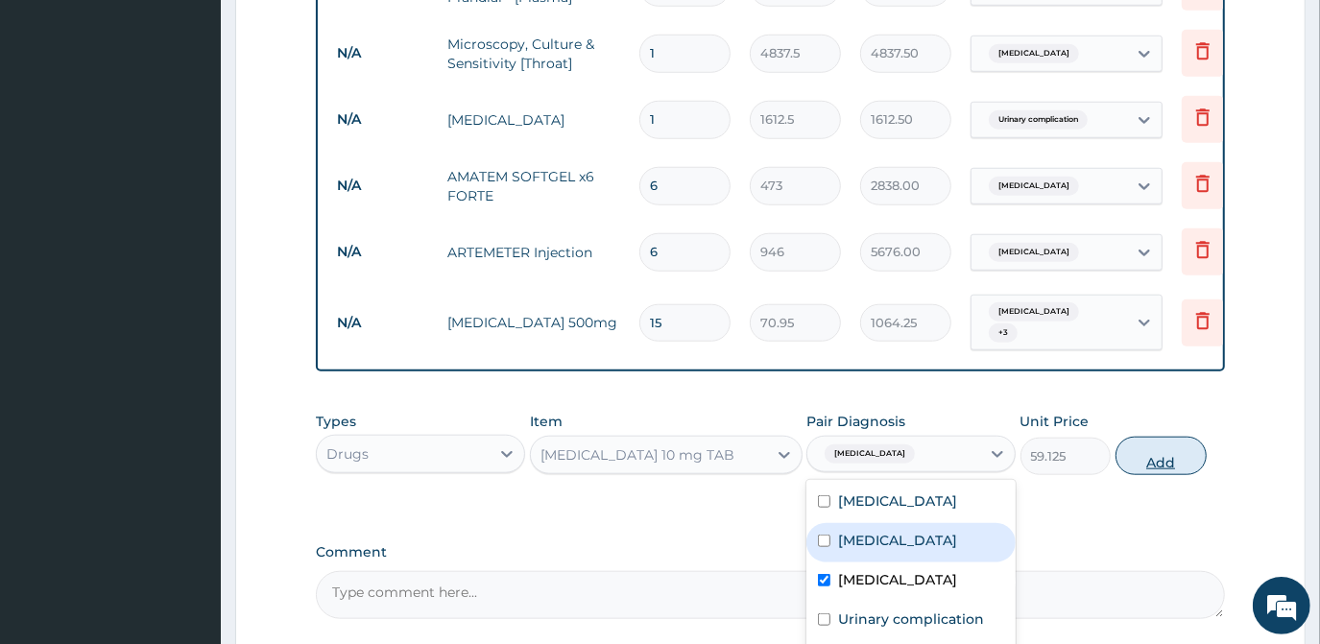
click at [1185, 437] on button "Add" at bounding box center [1161, 456] width 91 height 38
type input "0"
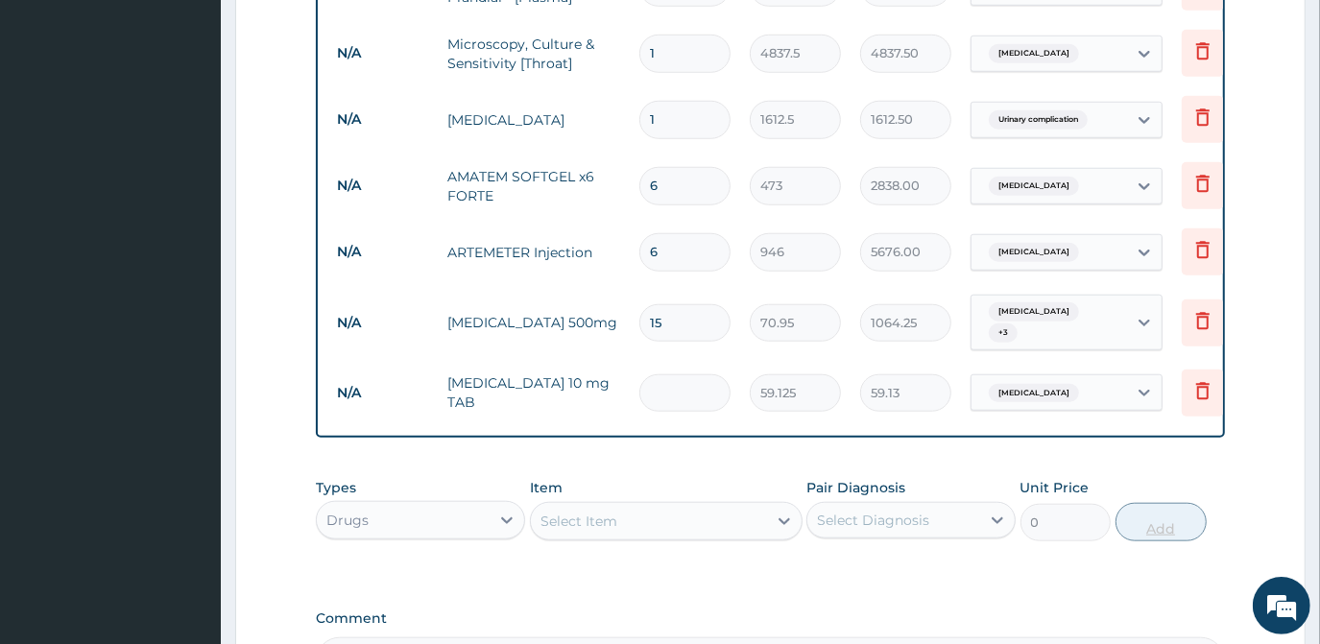
type input "0.00"
type input "7"
type input "413.88"
type input "7"
click at [561, 498] on div "Item Select Item" at bounding box center [666, 509] width 273 height 63
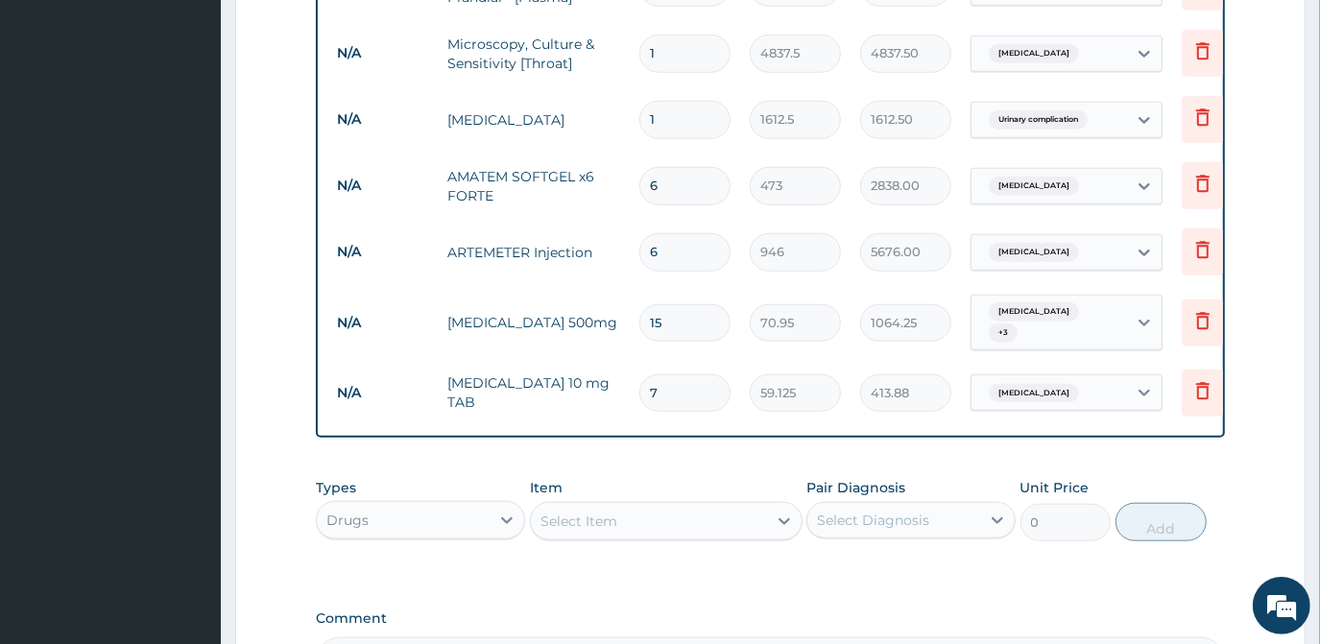
click at [568, 506] on div "Select Item" at bounding box center [649, 521] width 236 height 31
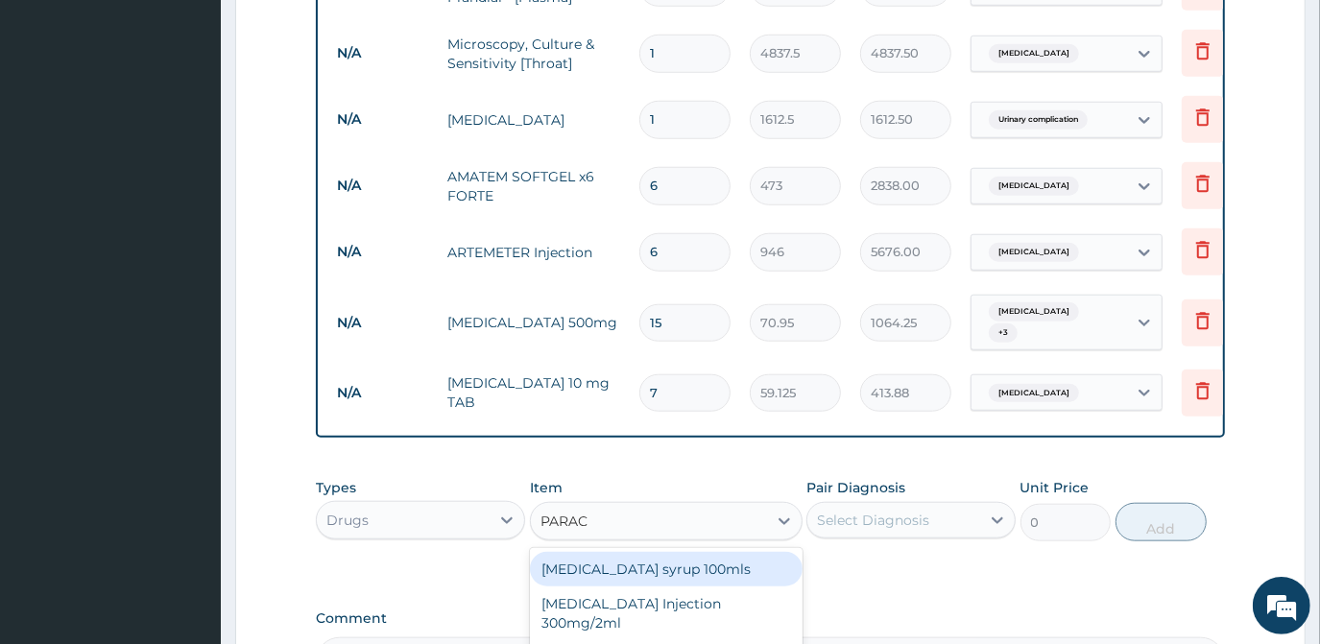
type input "PARACE"
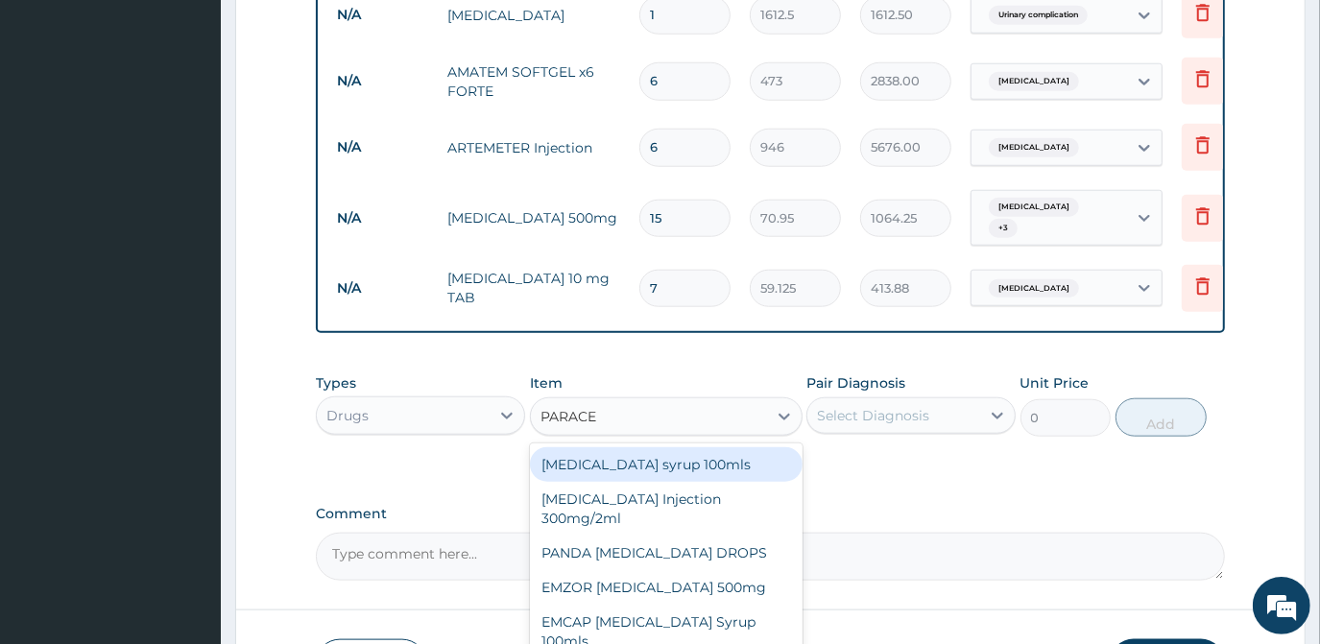
scroll to position [1278, 0]
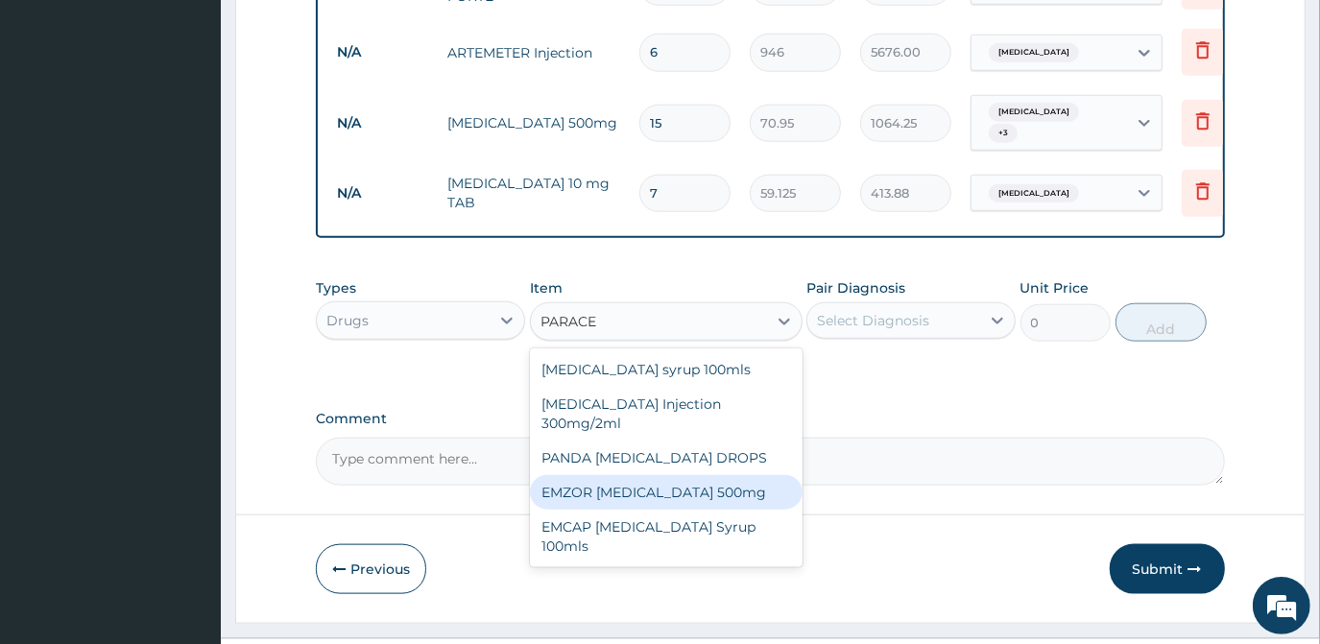
click at [684, 475] on div "EMZOR PARACETAMOL 500mg" at bounding box center [666, 492] width 273 height 35
type input "23.65"
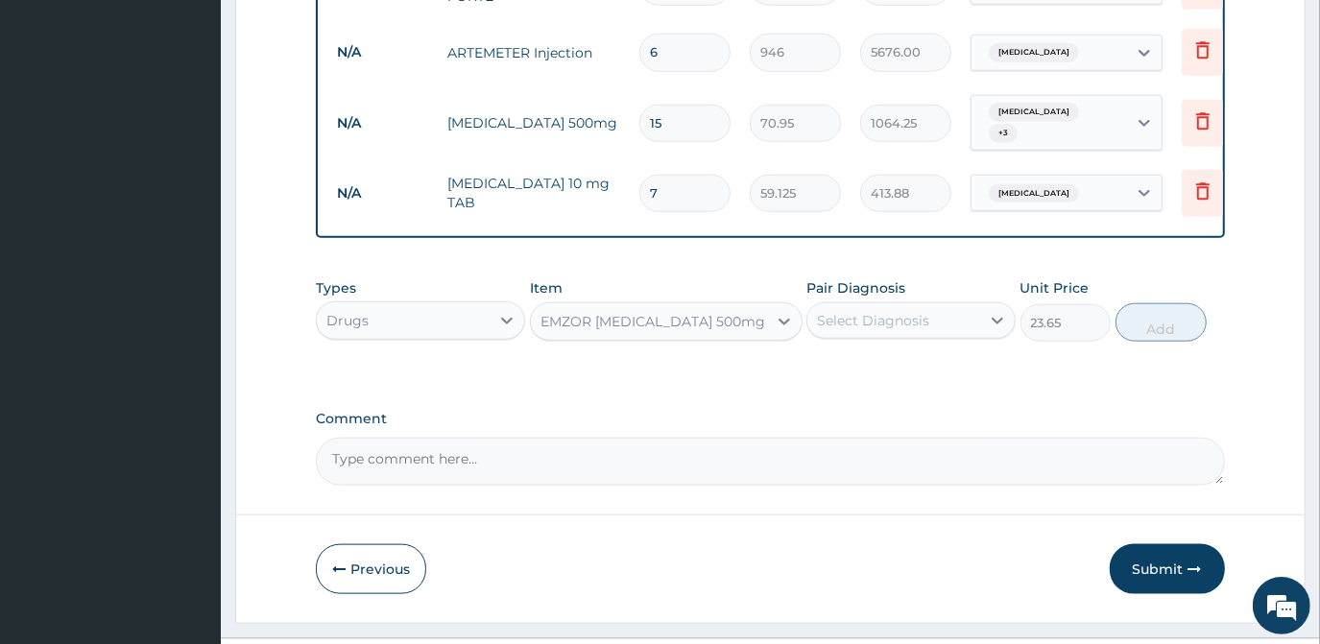
click at [900, 311] on div "Select Diagnosis" at bounding box center [873, 320] width 112 height 19
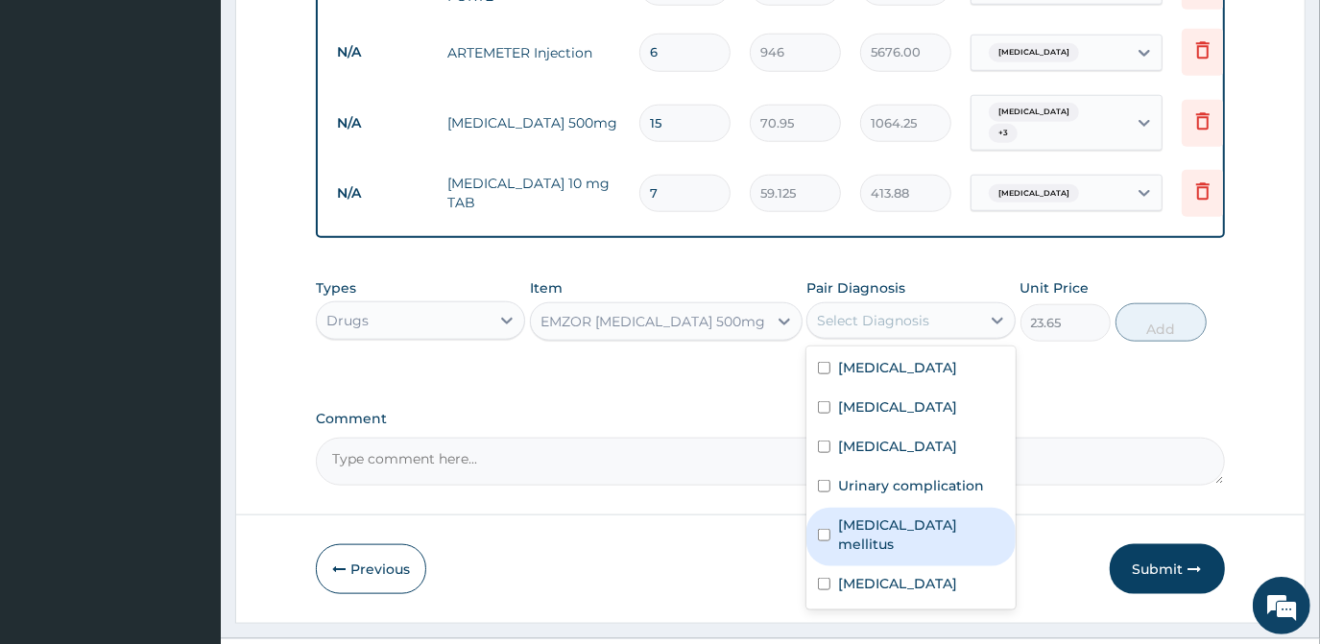
click at [856, 508] on div "Diabetes mellitus" at bounding box center [910, 537] width 209 height 59
checkbox input "true"
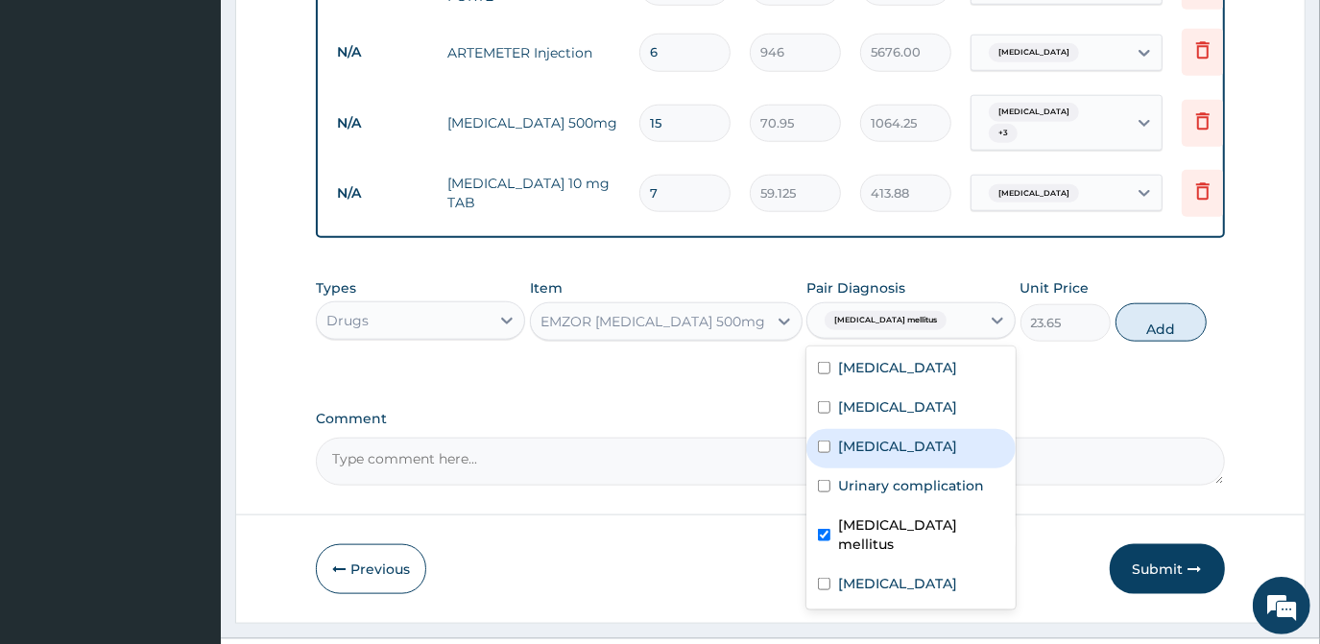
click at [834, 429] on div "Common cold" at bounding box center [910, 448] width 209 height 39
checkbox input "true"
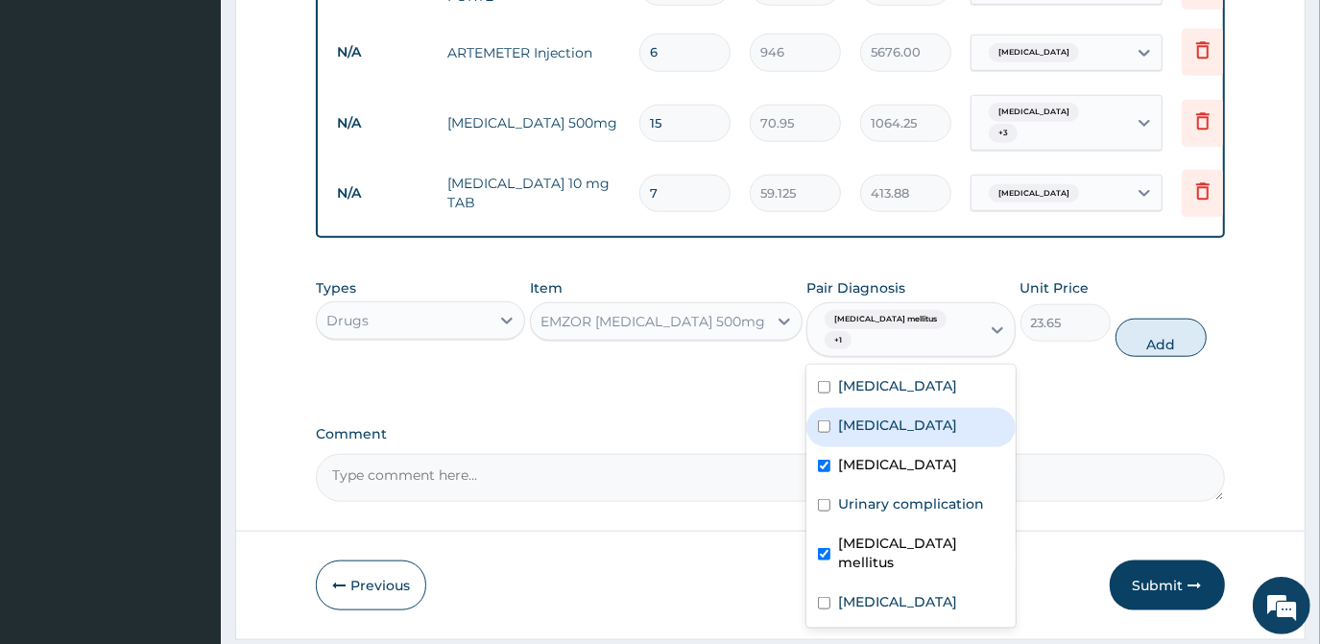
click at [831, 408] on div "Sepsis" at bounding box center [910, 427] width 209 height 39
checkbox input "true"
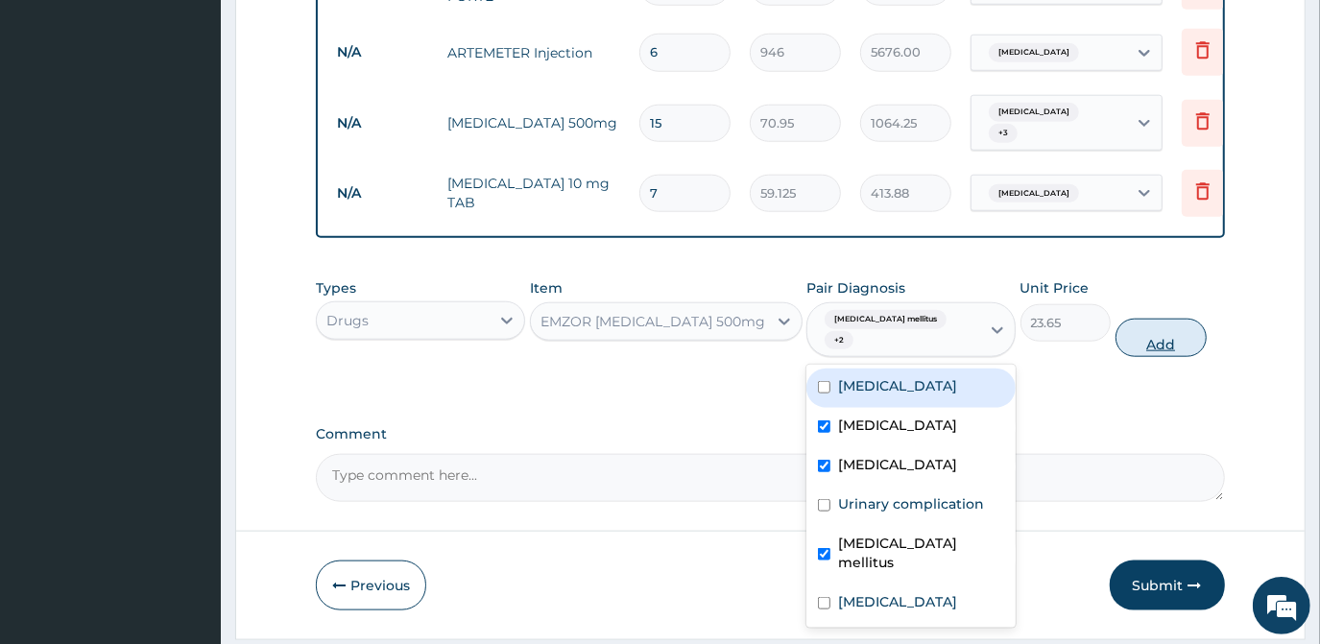
click at [1137, 319] on button "Add" at bounding box center [1161, 338] width 91 height 38
type input "0"
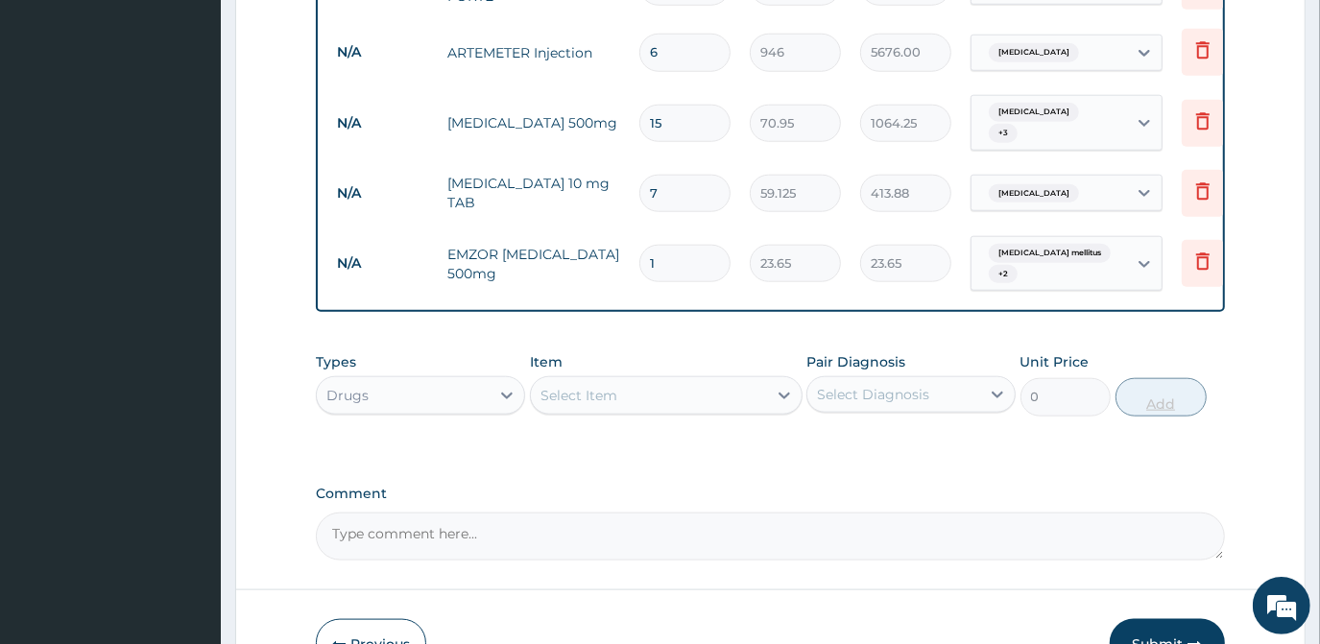
type input "18"
type input "425.70"
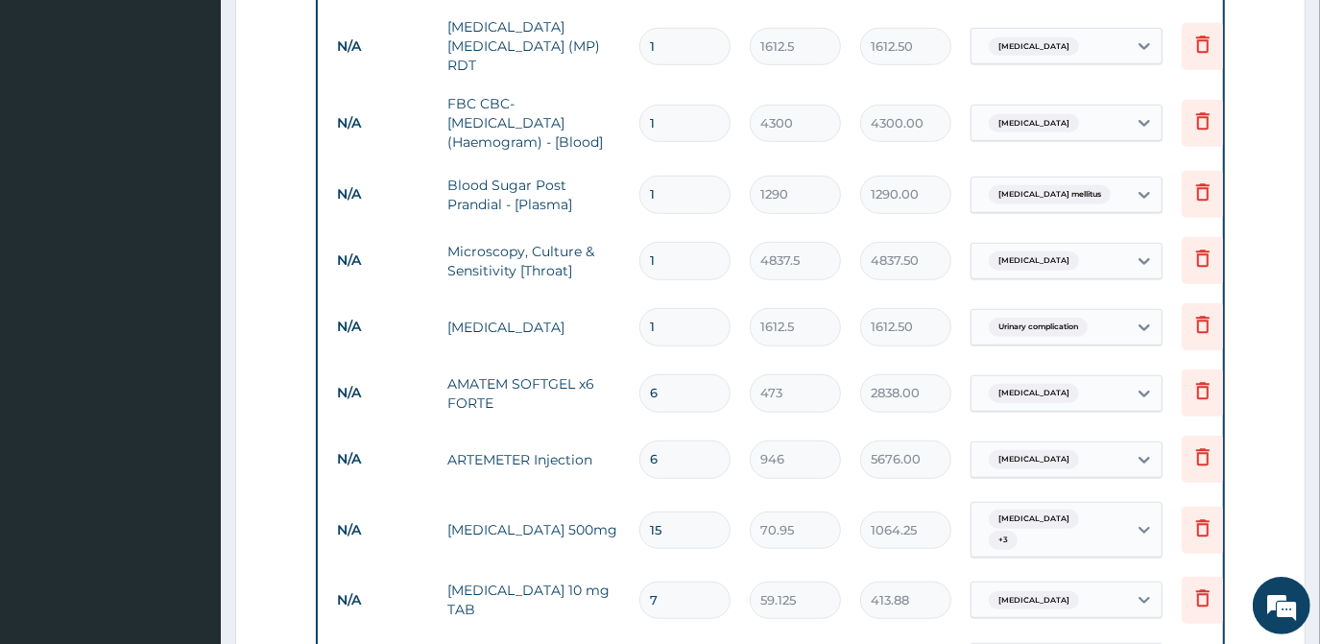
scroll to position [842, 0]
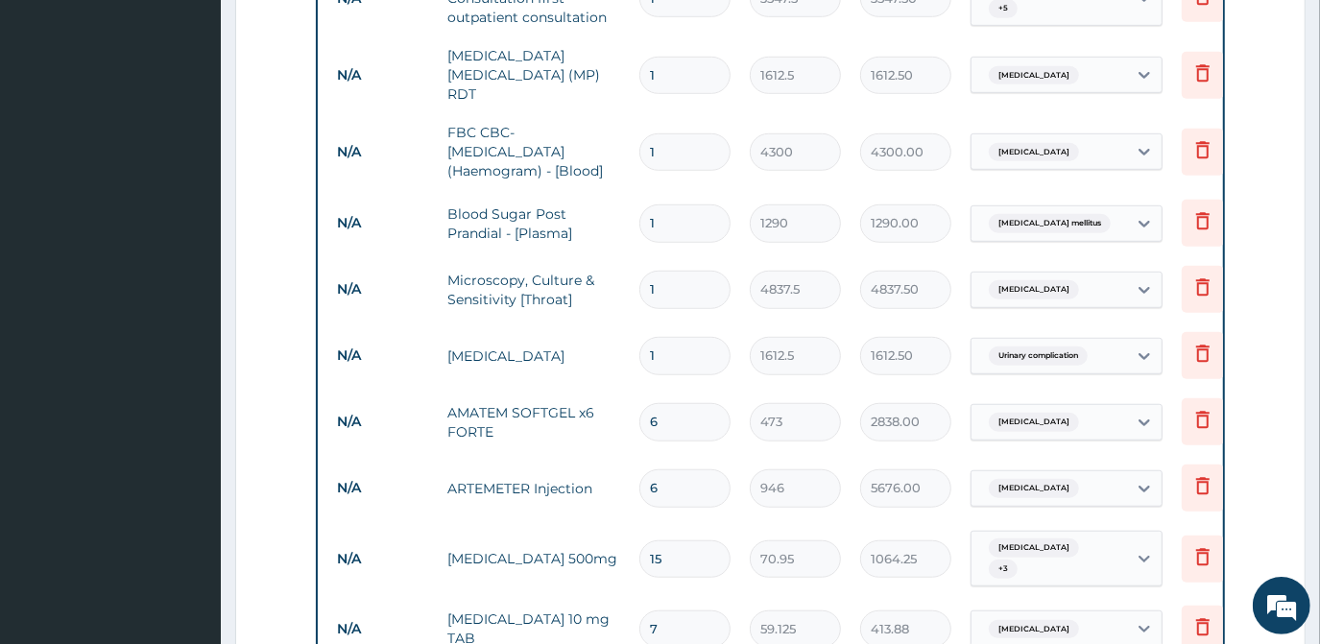
type input "18"
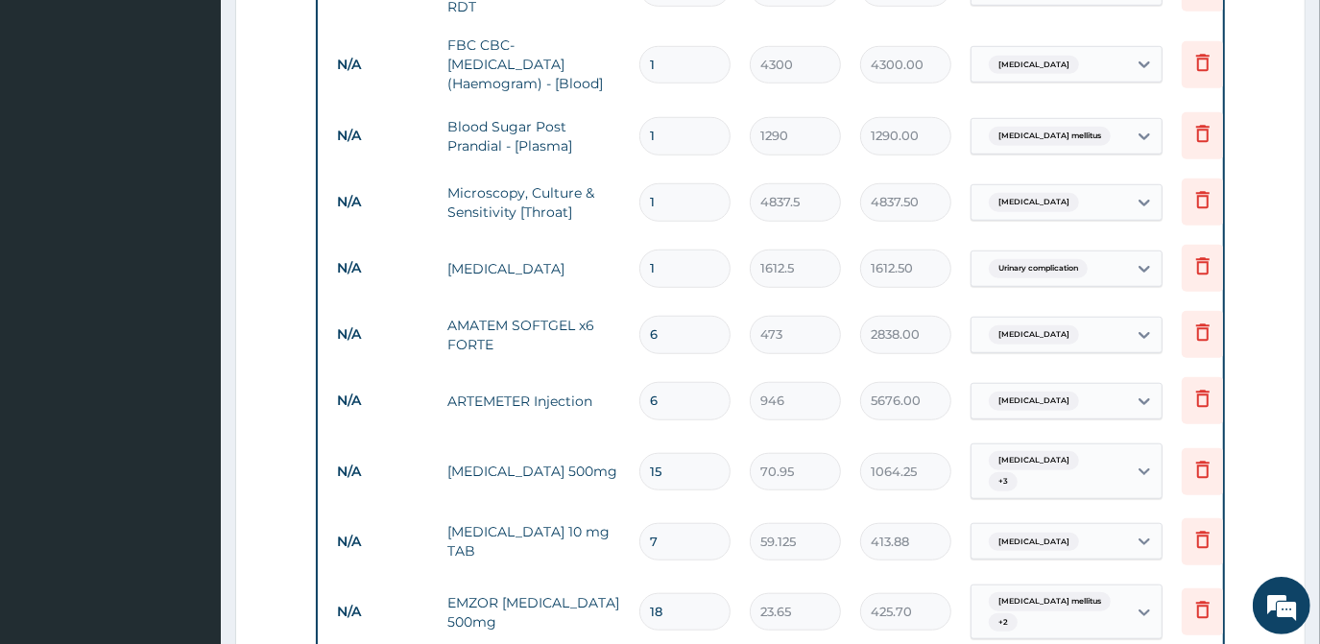
scroll to position [1345, 0]
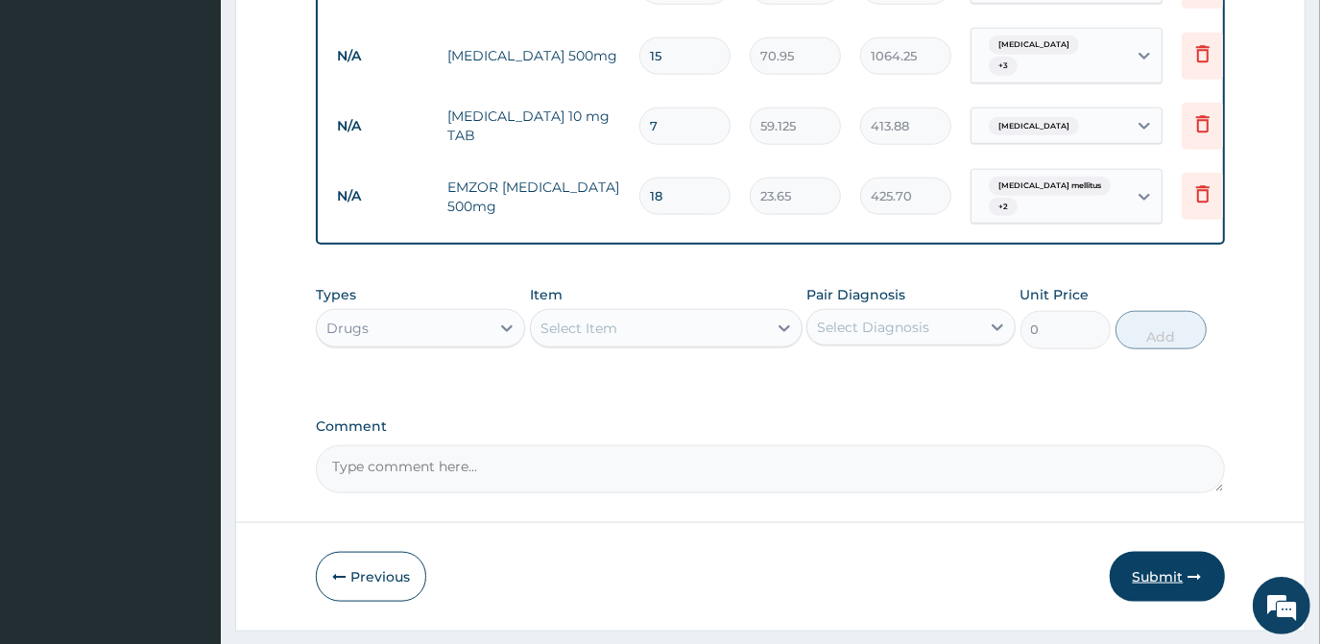
click at [1198, 570] on icon "button" at bounding box center [1194, 576] width 13 height 13
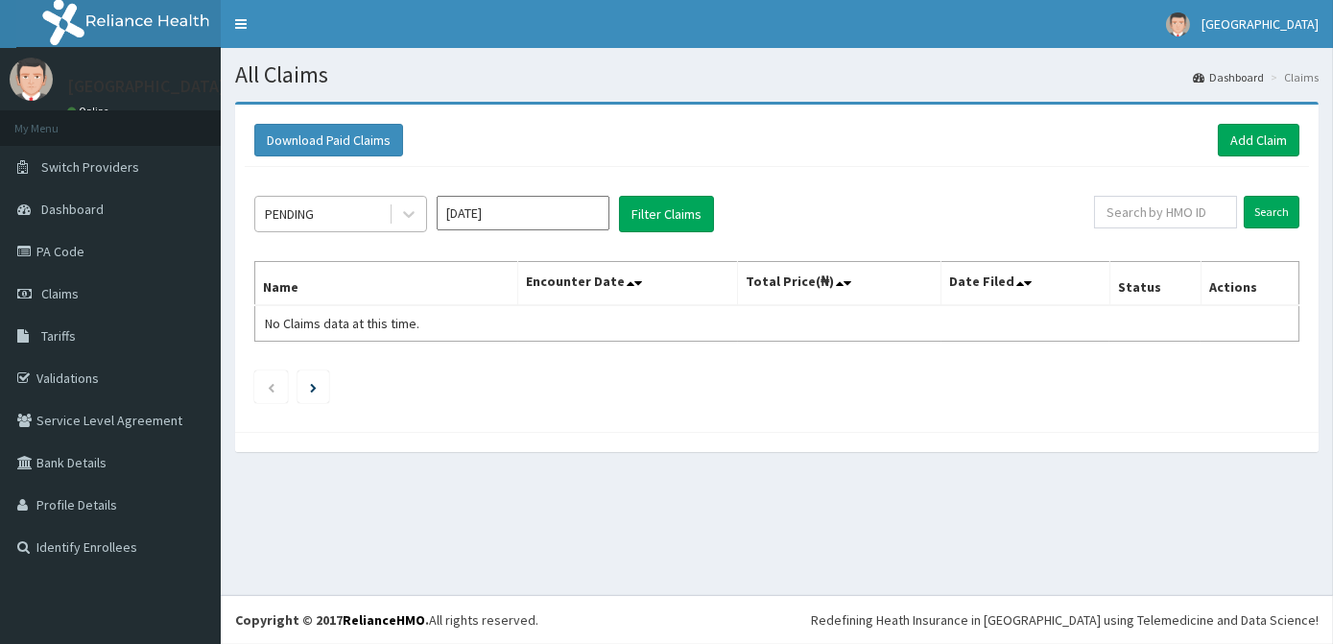
click at [361, 206] on div "PENDING" at bounding box center [321, 214] width 133 height 31
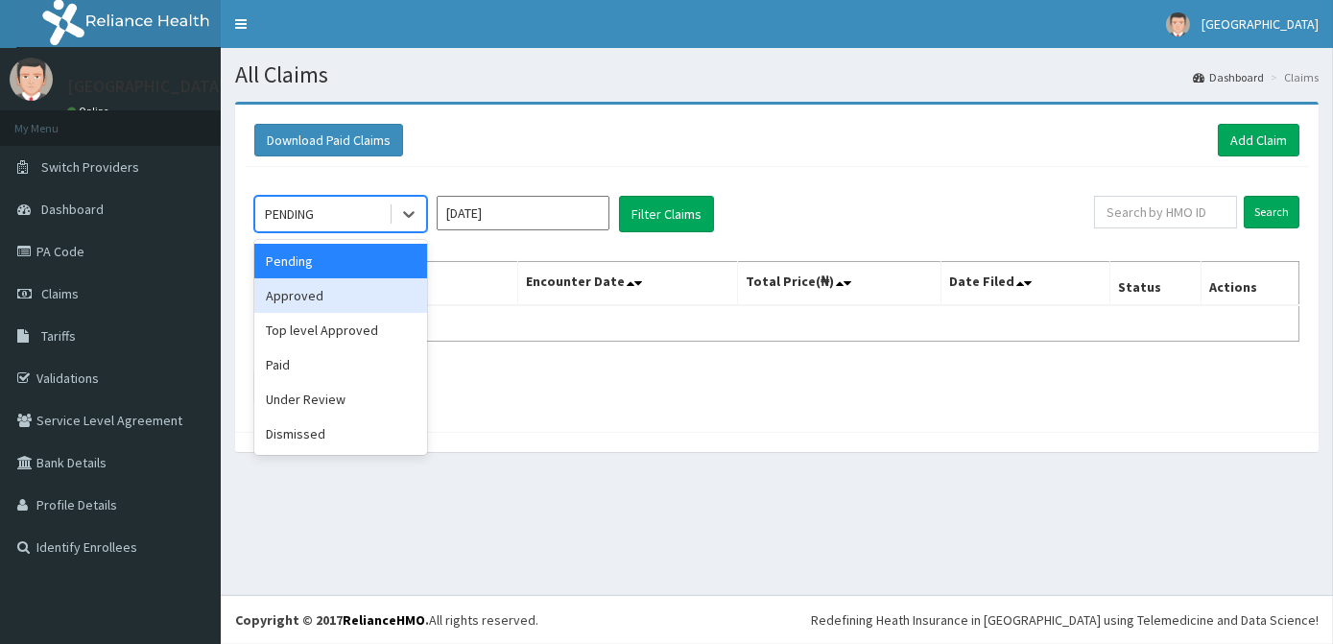
click at [340, 293] on div "Approved" at bounding box center [340, 295] width 173 height 35
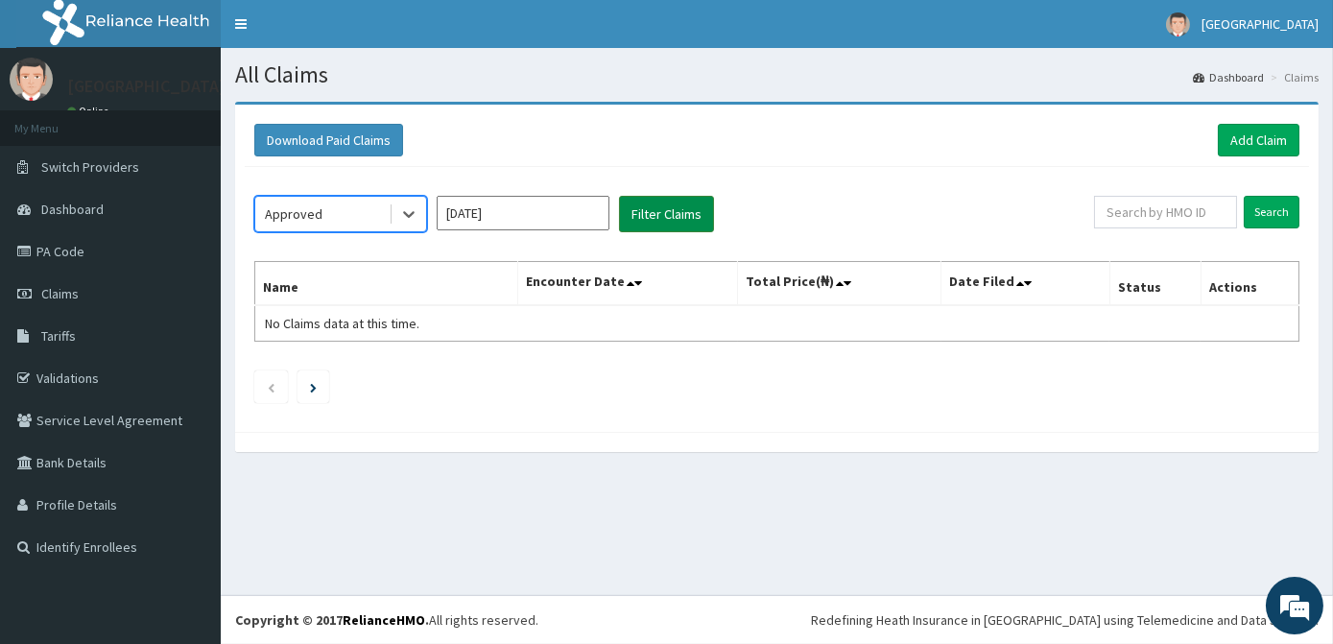
click at [660, 224] on button "Filter Claims" at bounding box center [666, 214] width 95 height 36
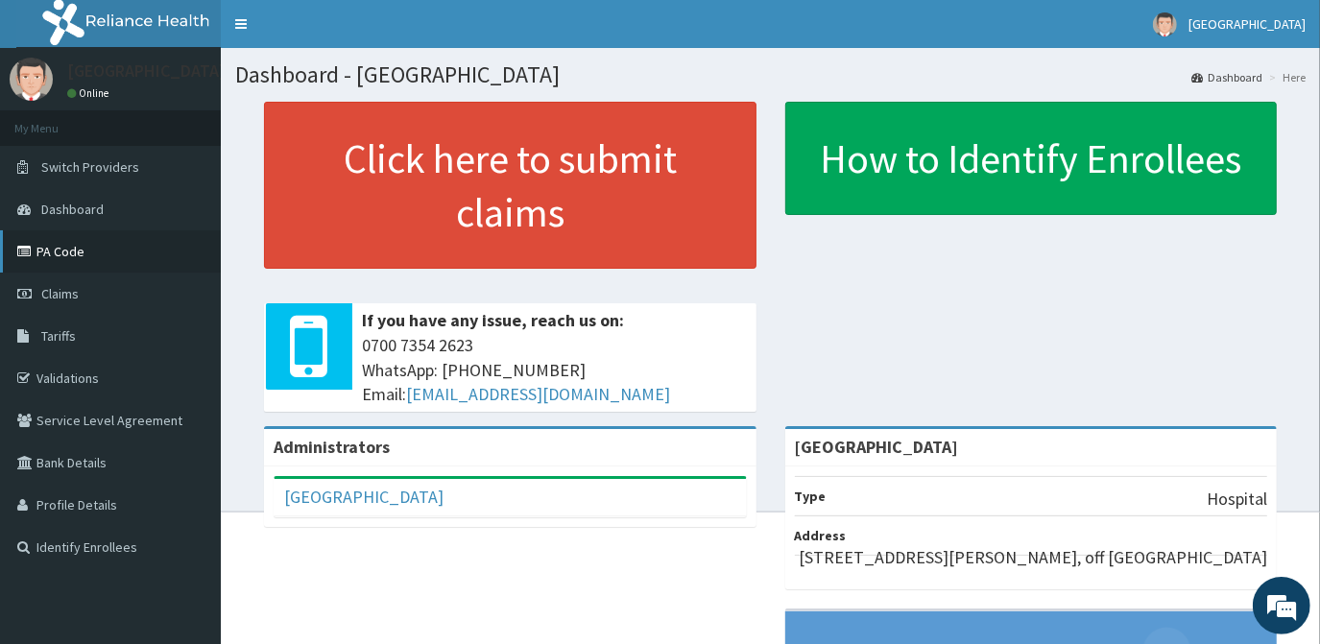
click at [121, 265] on link "PA Code" at bounding box center [110, 251] width 221 height 42
